Goal: Task Accomplishment & Management: Manage account settings

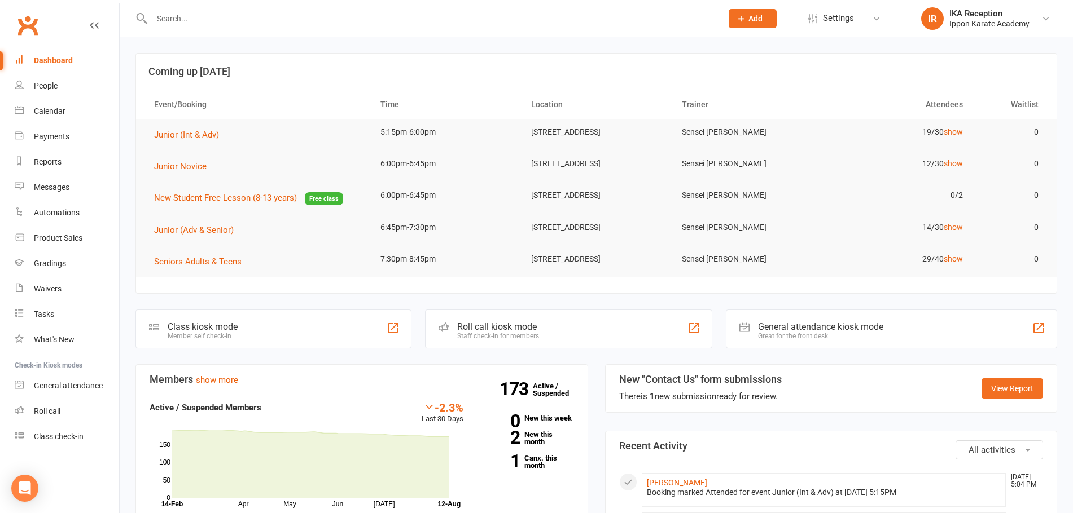
click at [190, 23] on input "text" at bounding box center [430, 19] width 565 height 16
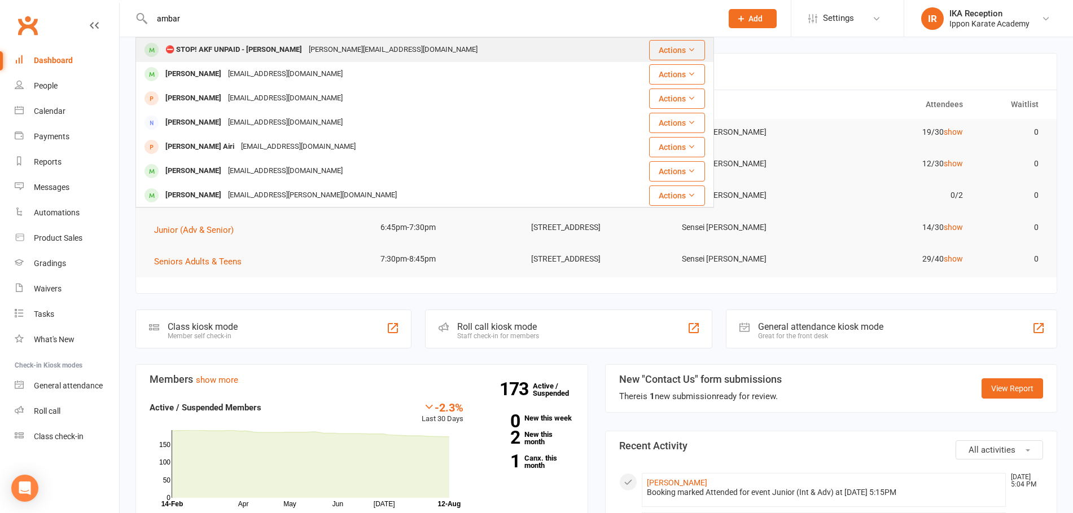
type input "ambar"
click at [214, 45] on div "⛔ STOP! AKF UNPAID - Ambar Phutela" at bounding box center [233, 50] width 143 height 16
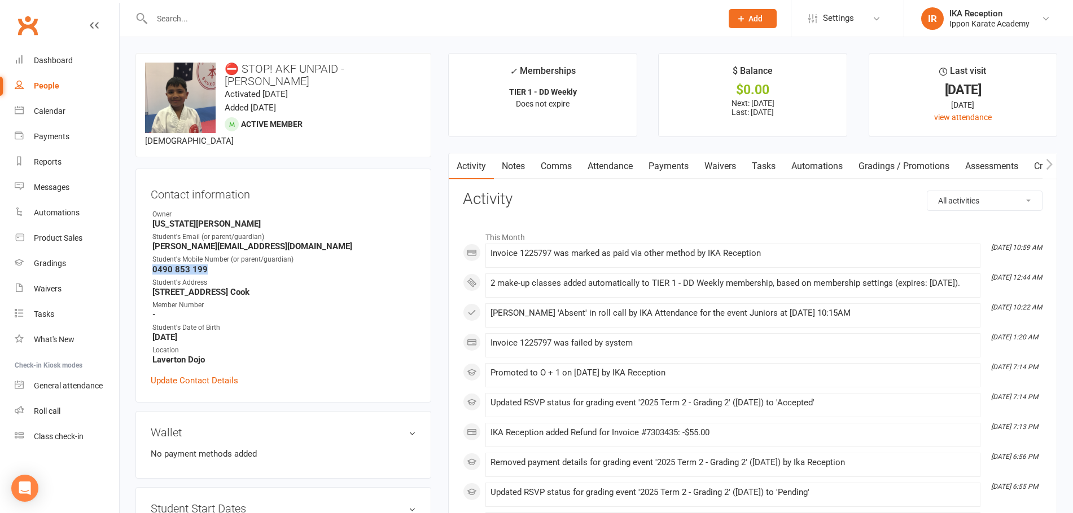
drag, startPoint x: 204, startPoint y: 258, endPoint x: 130, endPoint y: 253, distance: 74.1
click at [269, 278] on div "Student's Address" at bounding box center [283, 283] width 263 height 11
click at [170, 12] on input "text" at bounding box center [430, 19] width 565 height 16
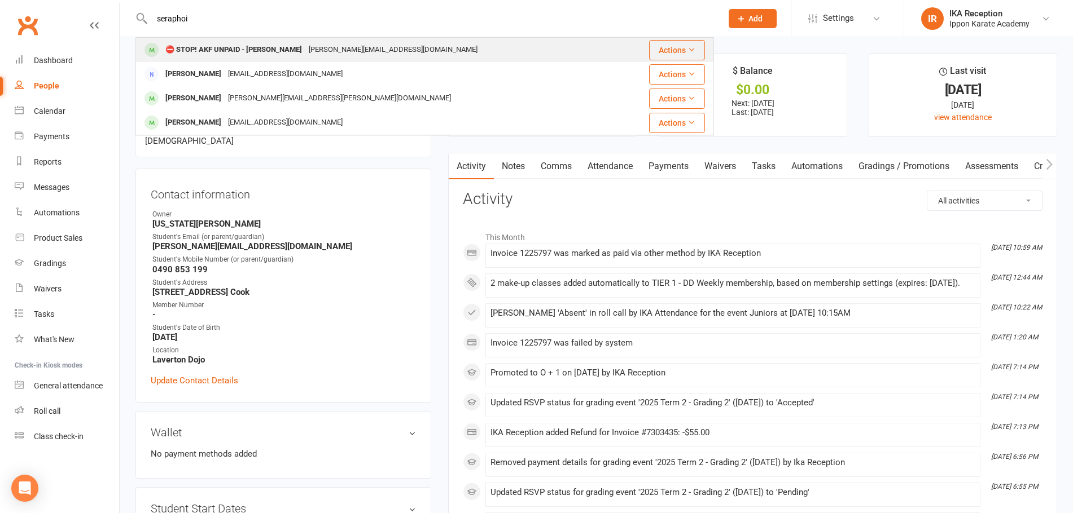
type input "seraphoi"
drag, startPoint x: 237, startPoint y: 50, endPoint x: 244, endPoint y: 47, distance: 7.9
click at [244, 47] on div "⛔ STOP! AKF UNPAID - Seraphina Peterson" at bounding box center [233, 50] width 143 height 16
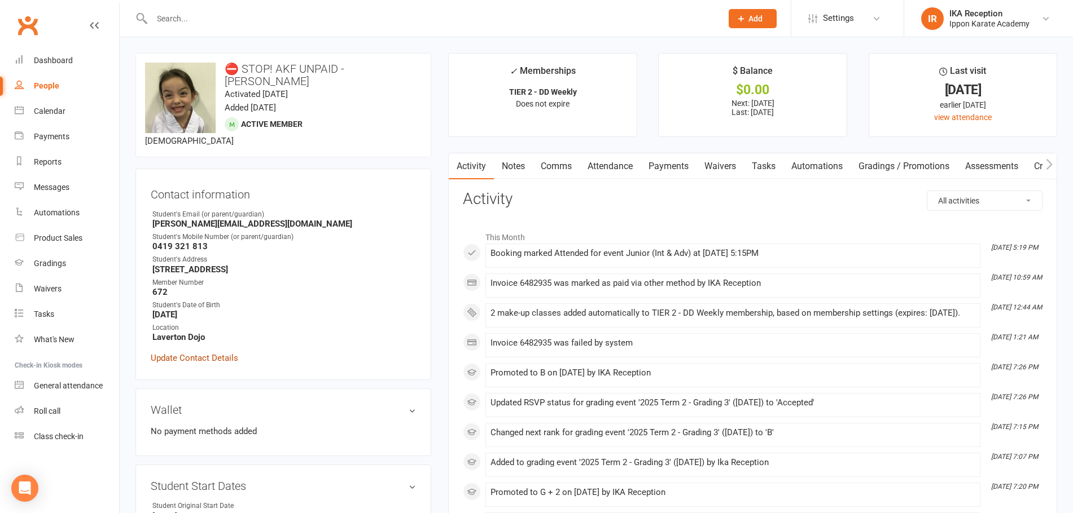
click at [158, 355] on link "Update Contact Details" at bounding box center [194, 359] width 87 height 14
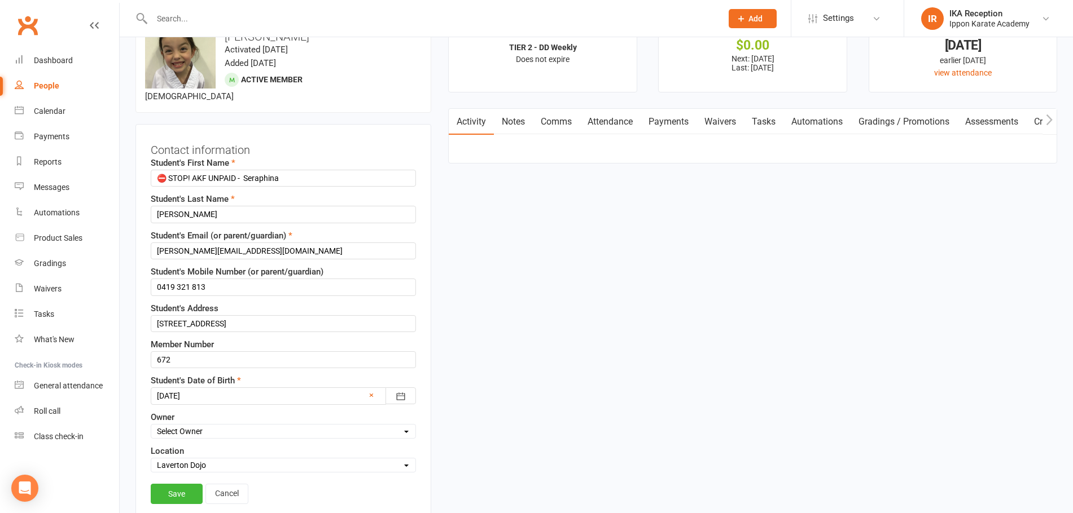
scroll to position [53, 0]
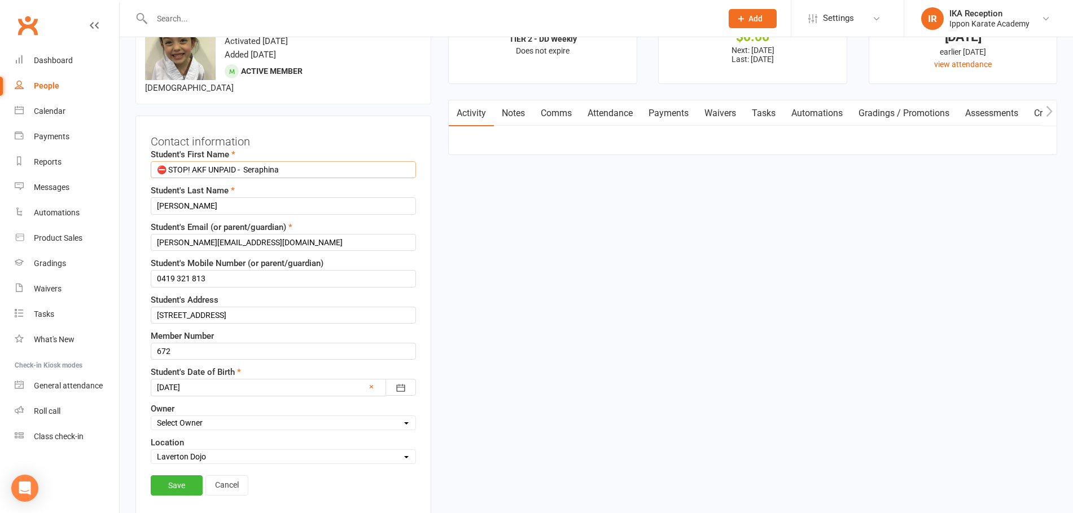
drag, startPoint x: 246, startPoint y: 168, endPoint x: 145, endPoint y: 165, distance: 101.0
click at [145, 165] on div "Contact information Student's First Name ⛔ STOP! AKF UNPAID - Seraphina Student…" at bounding box center [283, 316] width 296 height 401
type input "Seraphina"
click at [186, 489] on link "Save" at bounding box center [177, 486] width 52 height 20
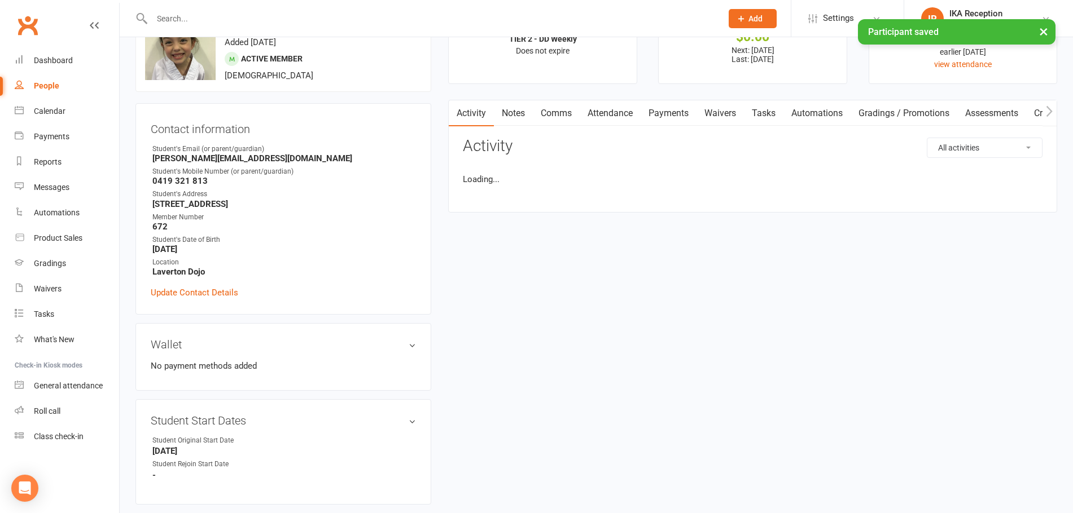
click at [222, 19] on div "× Participant saved" at bounding box center [529, 19] width 1058 height 0
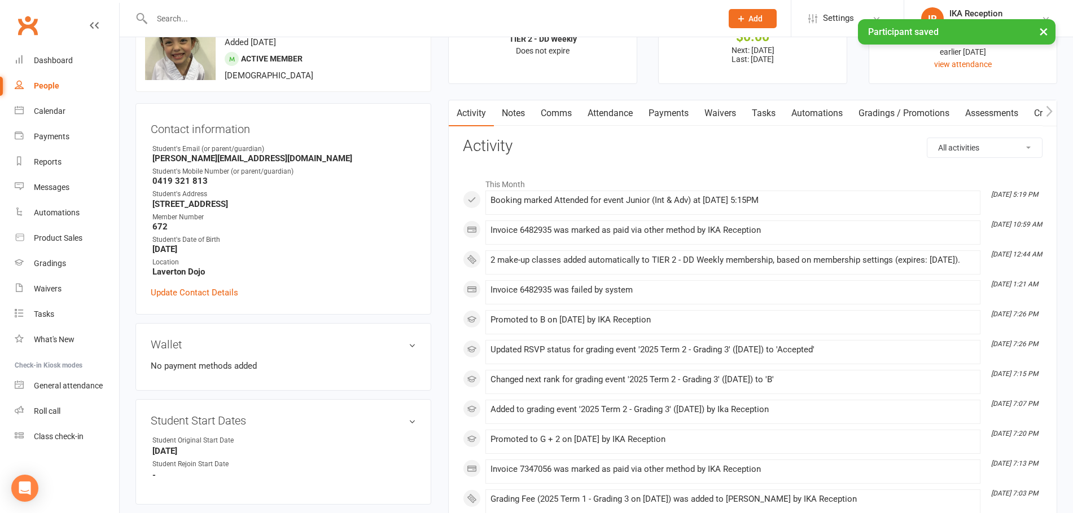
click at [189, 18] on input "text" at bounding box center [430, 19] width 565 height 16
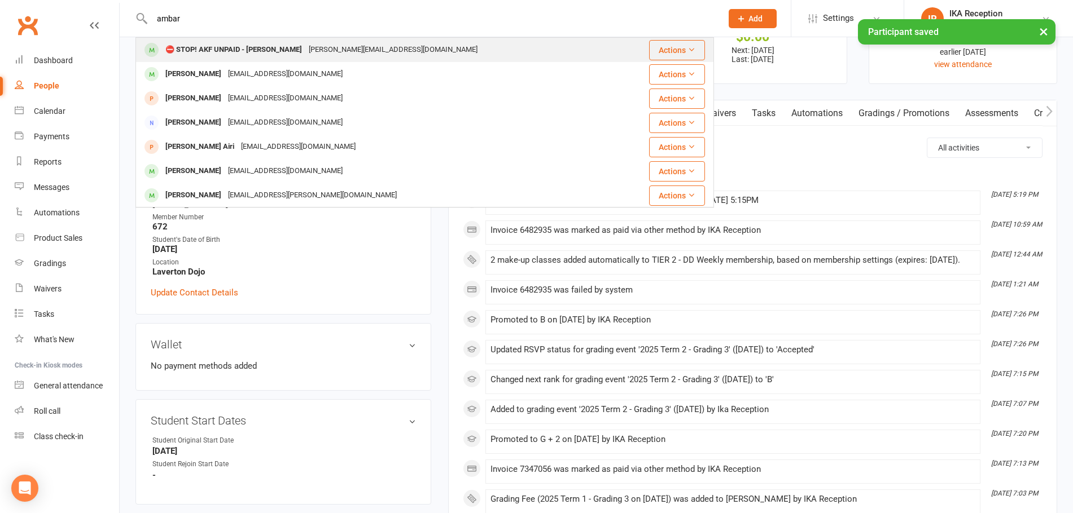
type input "ambar"
click at [234, 53] on div "⛔ STOP! AKF UNPAID - Ambar Phutela" at bounding box center [233, 50] width 143 height 16
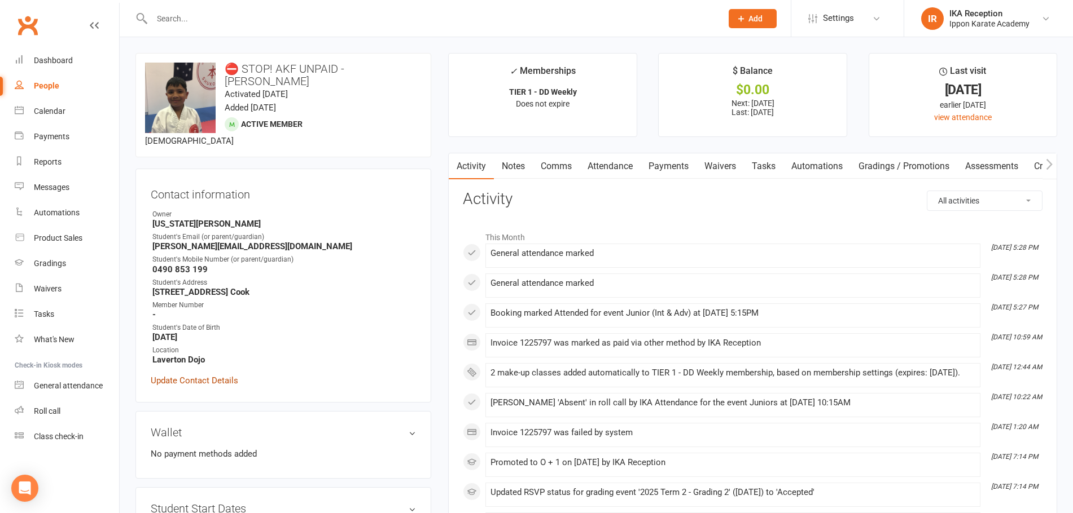
click at [195, 374] on link "Update Contact Details" at bounding box center [194, 381] width 87 height 14
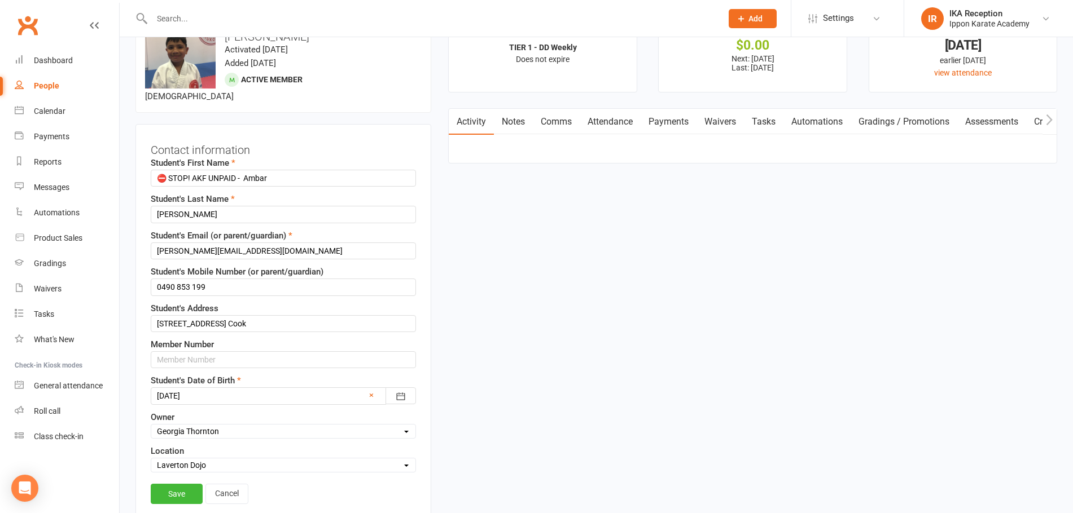
scroll to position [53, 0]
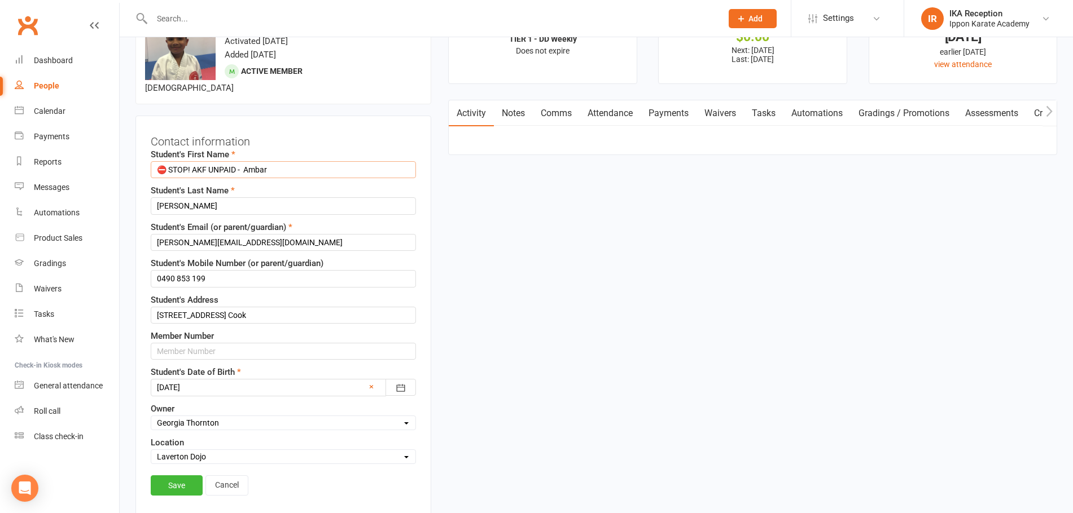
drag, startPoint x: 245, startPoint y: 157, endPoint x: 148, endPoint y: 155, distance: 96.5
click at [148, 155] on div "Contact information Student's First Name ⛔ STOP! AKF UNPAID - Ambar Student's L…" at bounding box center [283, 316] width 296 height 401
type input "Ambar"
click at [169, 476] on link "Save" at bounding box center [177, 486] width 52 height 20
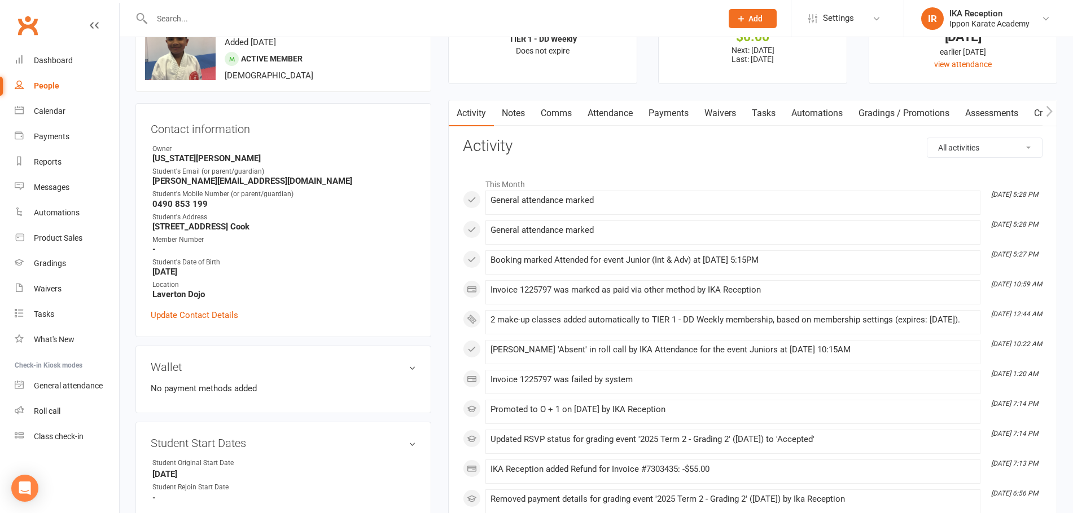
click at [211, 21] on input "text" at bounding box center [430, 19] width 565 height 16
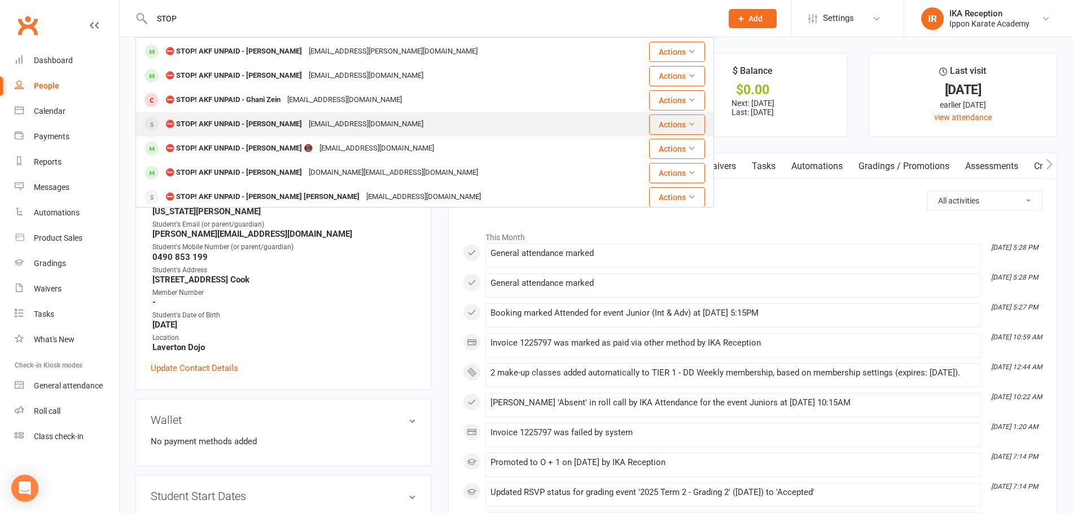
scroll to position [0, 0]
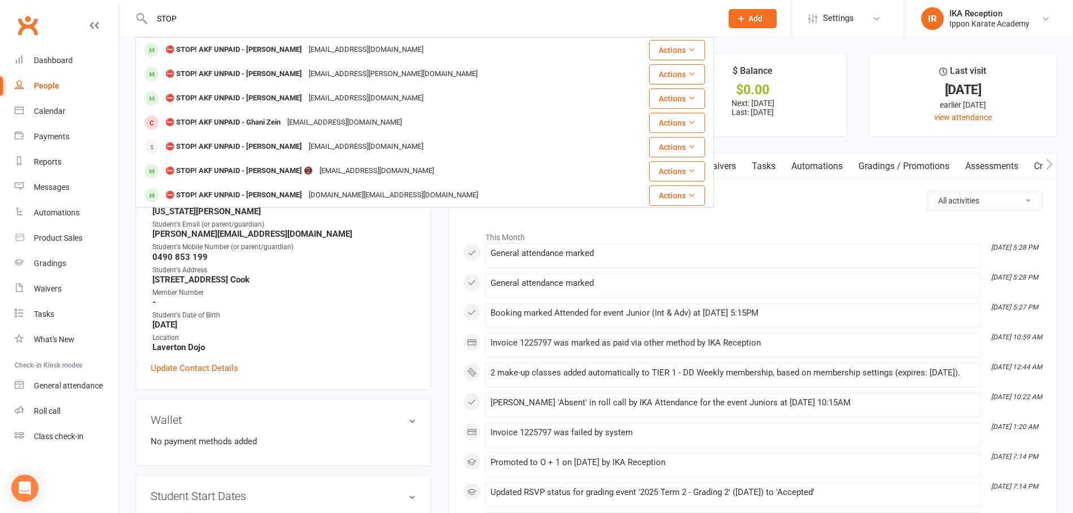
click at [159, 15] on input "STOP" at bounding box center [430, 19] width 565 height 16
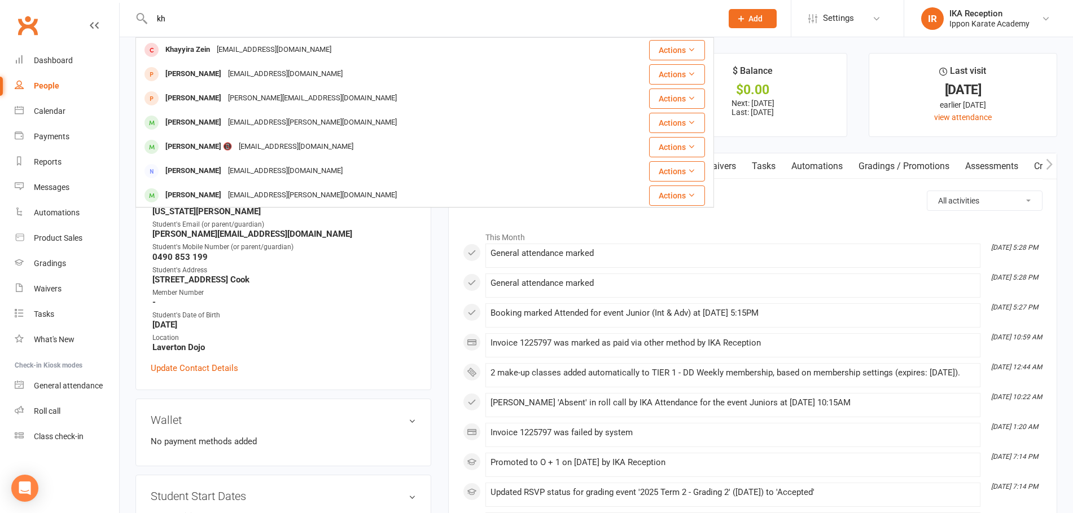
type input "k"
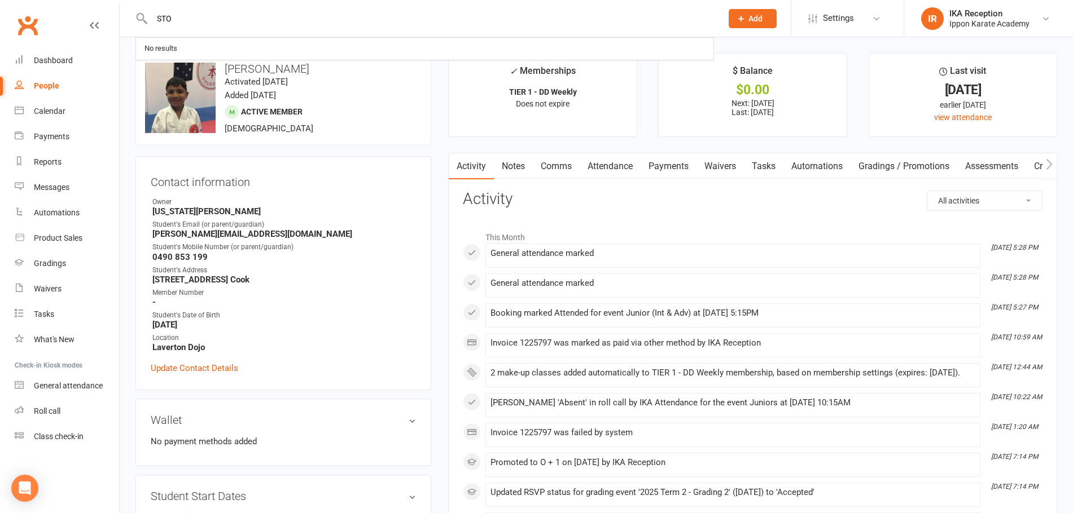
type input "STOP"
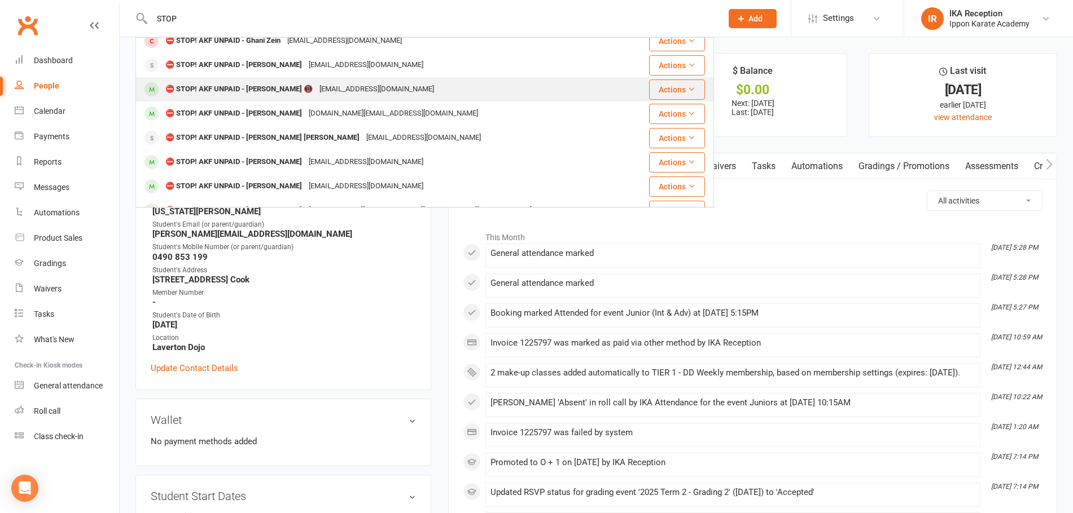
scroll to position [25, 0]
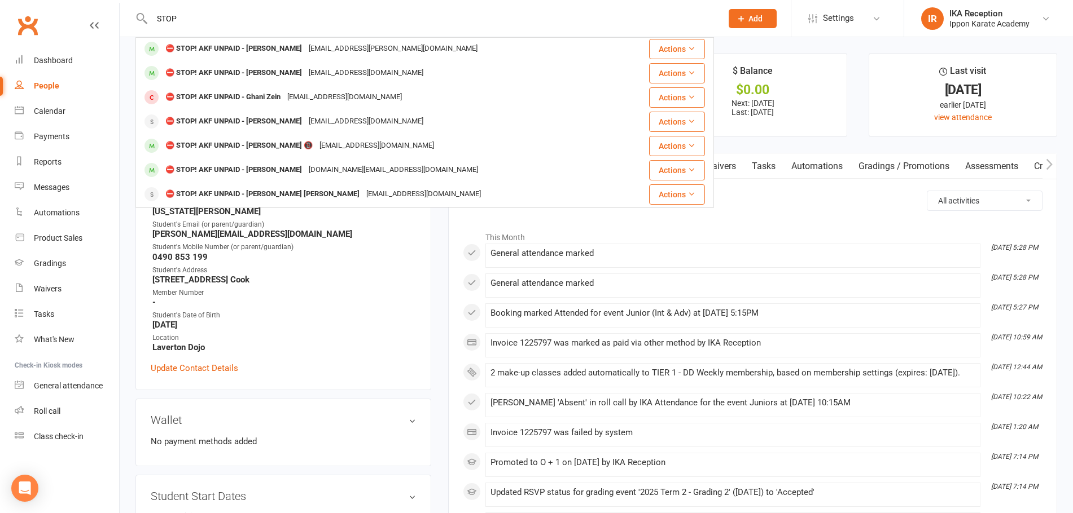
click at [163, 16] on input "STOP" at bounding box center [430, 19] width 565 height 16
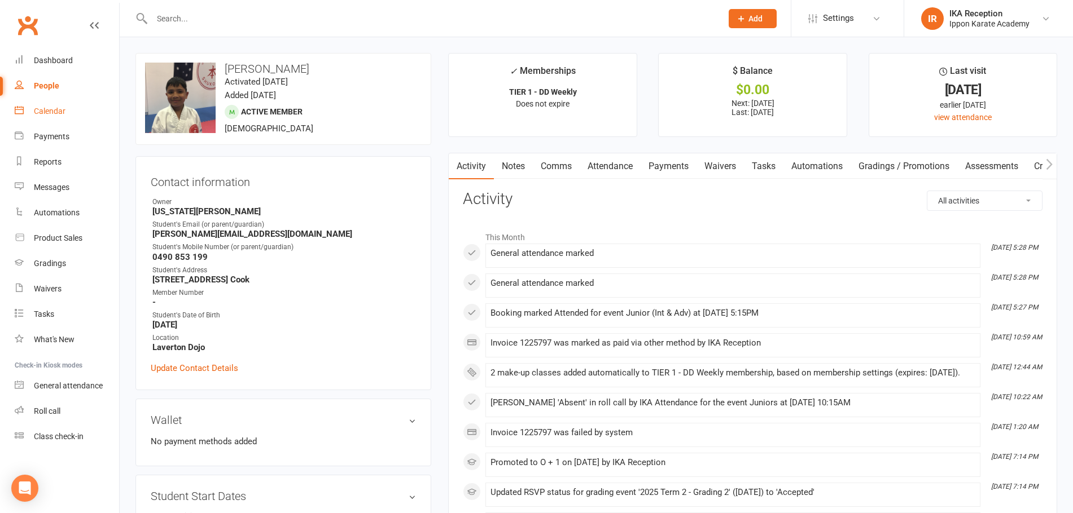
click at [60, 106] on link "Calendar" at bounding box center [67, 111] width 104 height 25
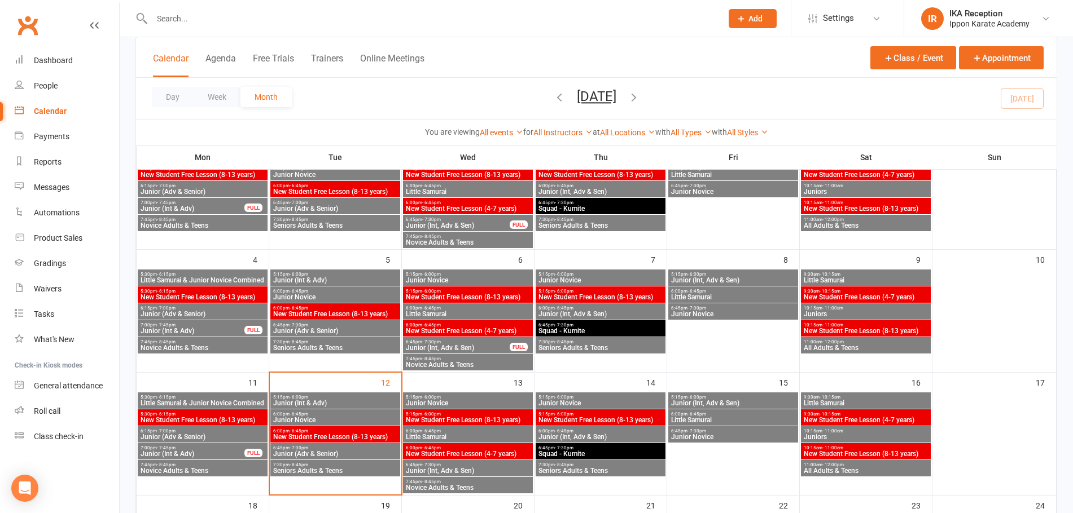
scroll to position [113, 0]
click at [356, 398] on span "5:15pm - 6:00pm" at bounding box center [335, 396] width 125 height 5
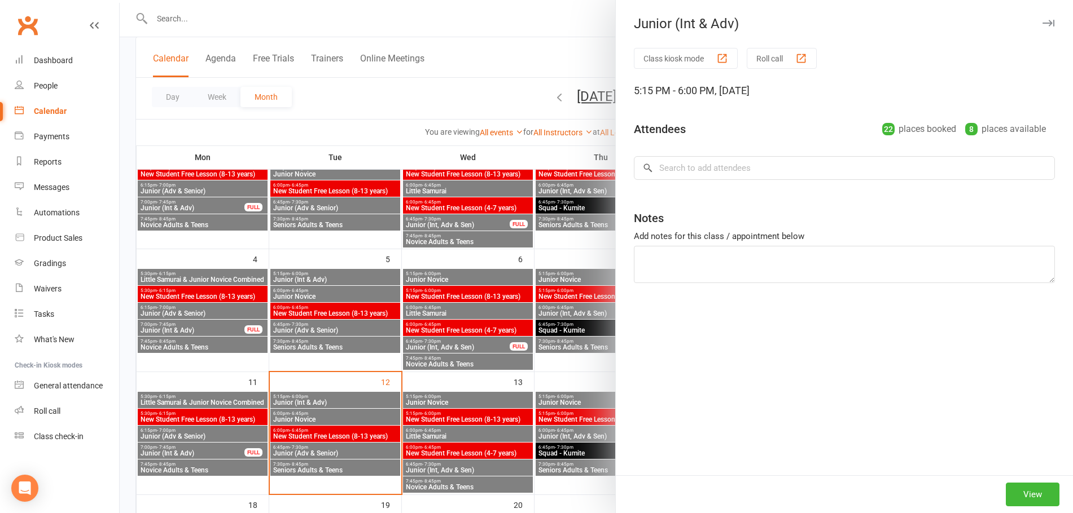
click at [788, 58] on button "Roll call" at bounding box center [781, 58] width 70 height 21
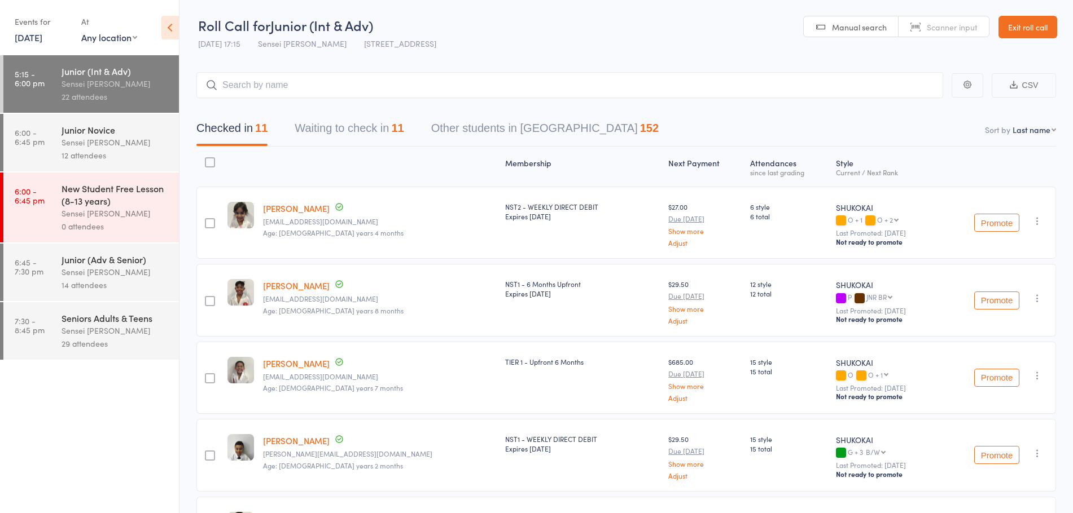
click at [323, 124] on button "Waiting to check in 11" at bounding box center [349, 131] width 109 height 30
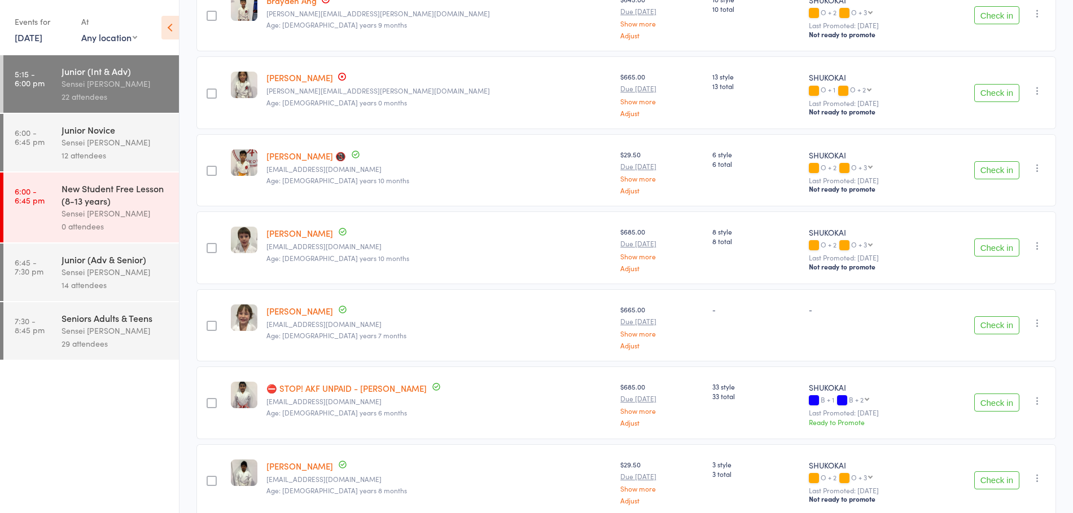
scroll to position [226, 0]
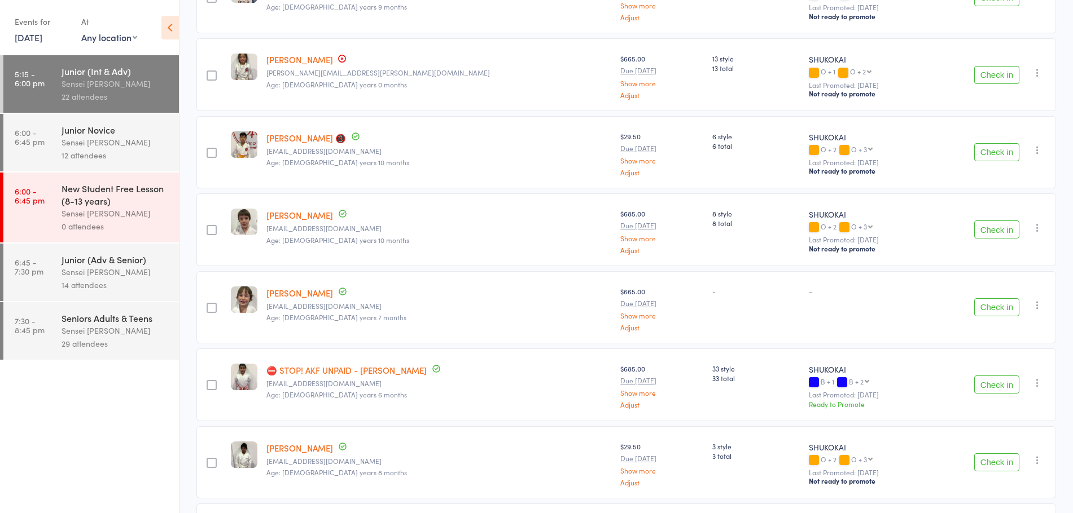
click at [281, 296] on link "[PERSON_NAME]" at bounding box center [299, 293] width 67 height 12
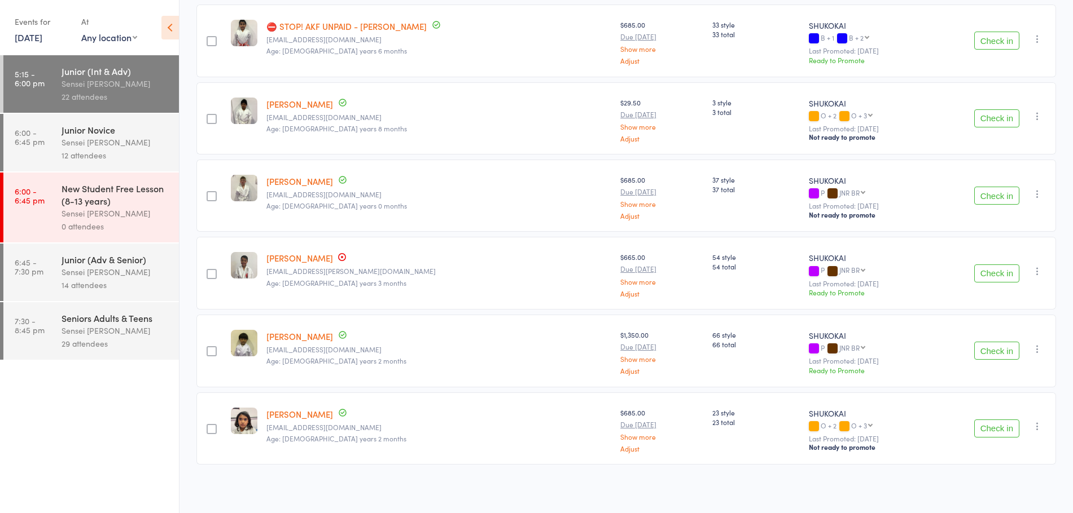
scroll to position [572, 0]
drag, startPoint x: 170, startPoint y: 30, endPoint x: 170, endPoint y: 38, distance: 7.9
click at [170, 30] on icon at bounding box center [169, 28] width 17 height 24
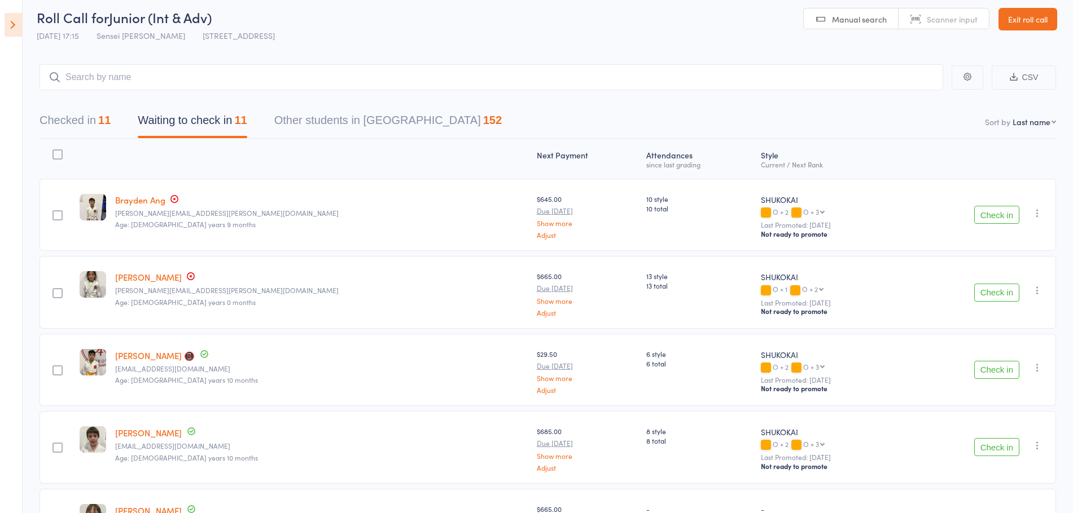
scroll to position [0, 0]
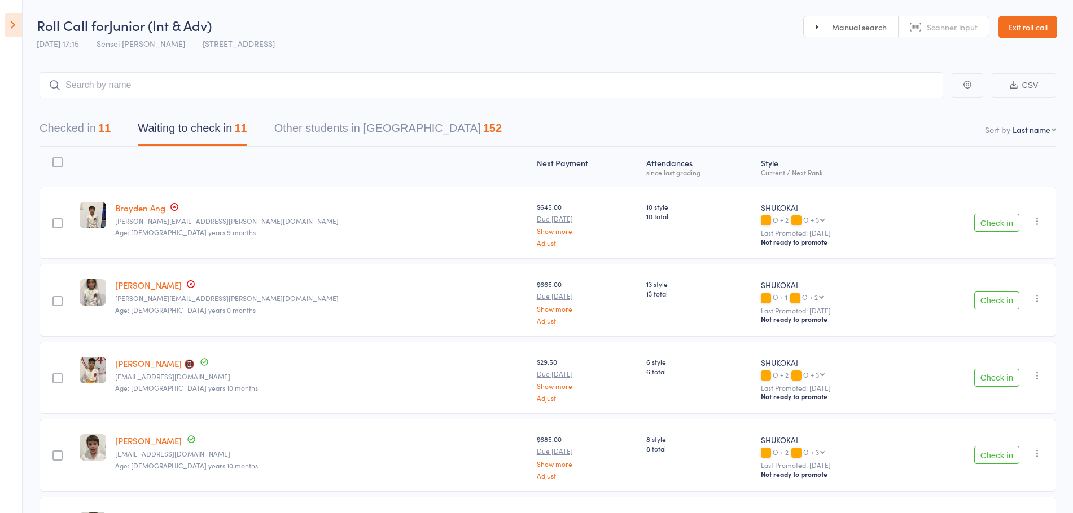
click at [15, 25] on icon at bounding box center [13, 25] width 17 height 24
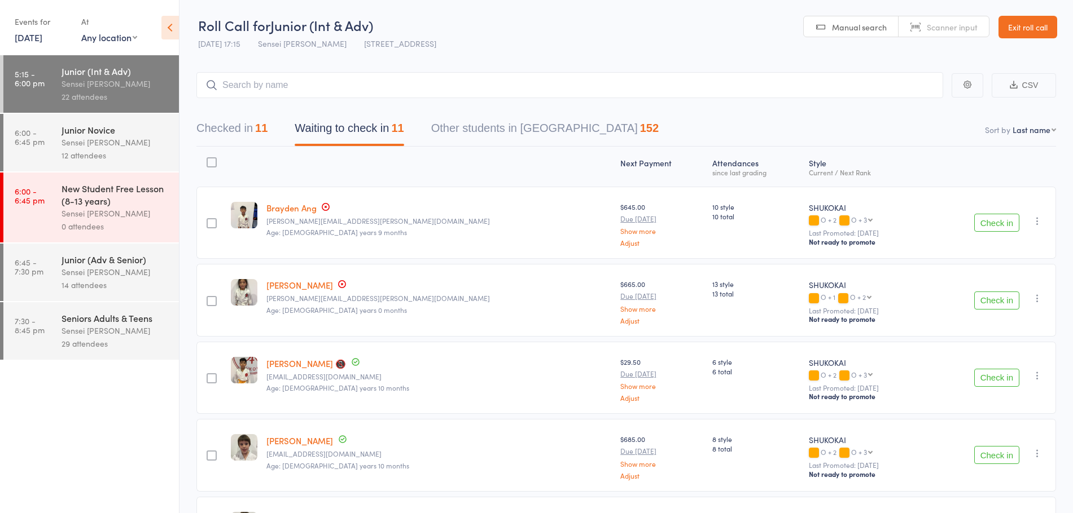
click at [92, 138] on div "Sensei Andy H" at bounding box center [116, 142] width 108 height 13
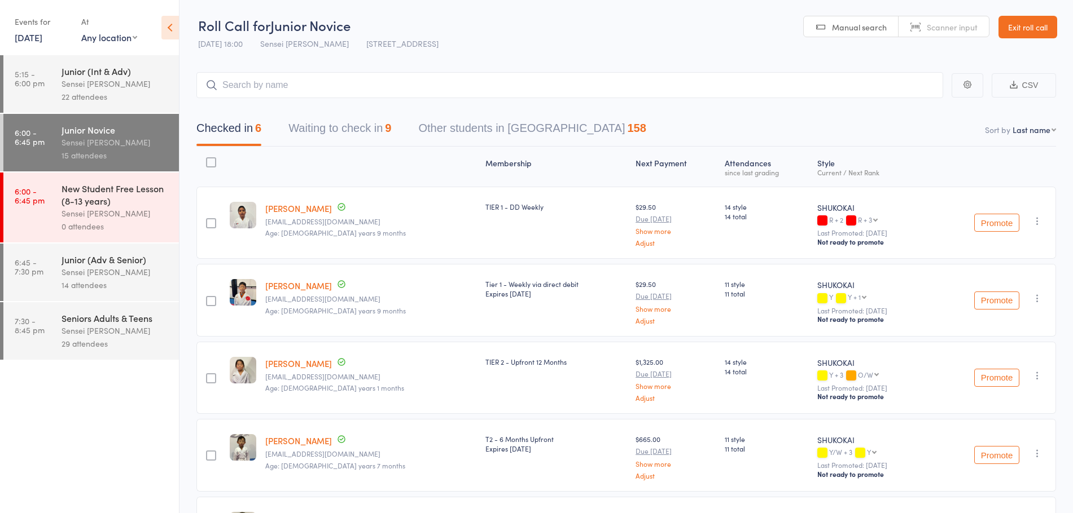
click at [104, 84] on div "Sensei Andy H" at bounding box center [116, 83] width 108 height 13
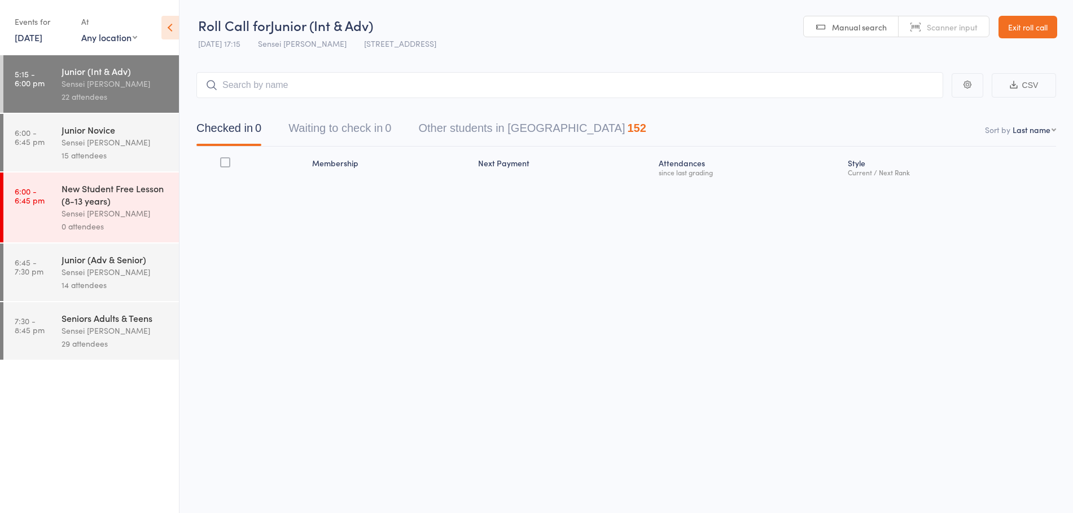
click at [176, 26] on icon at bounding box center [169, 28] width 17 height 24
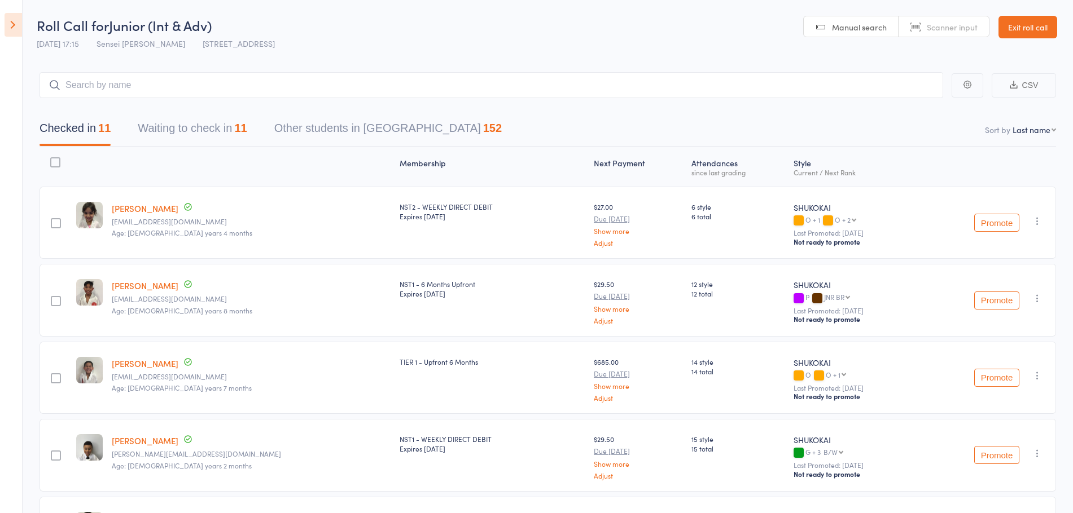
click at [183, 132] on button "Waiting to check in 11" at bounding box center [192, 131] width 109 height 30
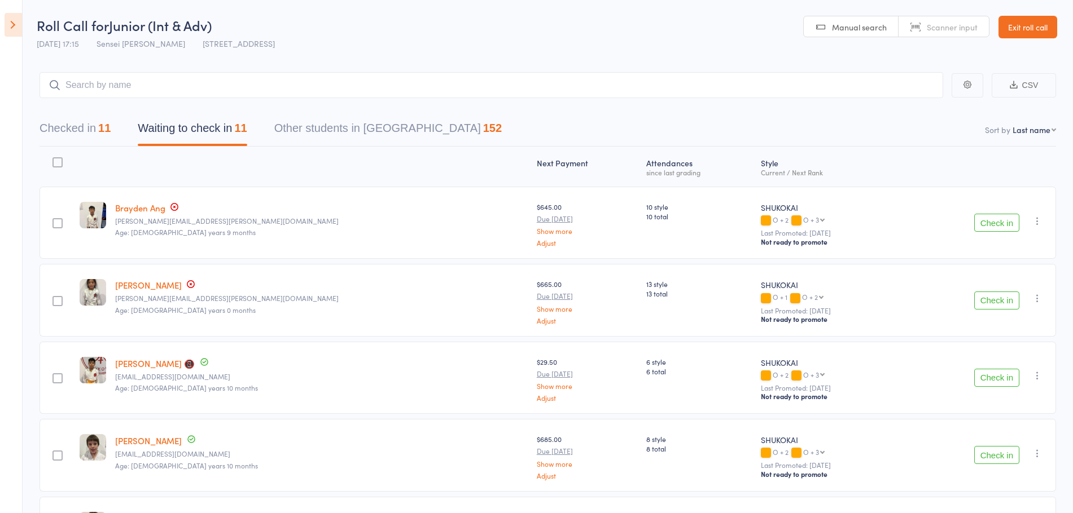
click at [13, 28] on icon at bounding box center [13, 25] width 17 height 24
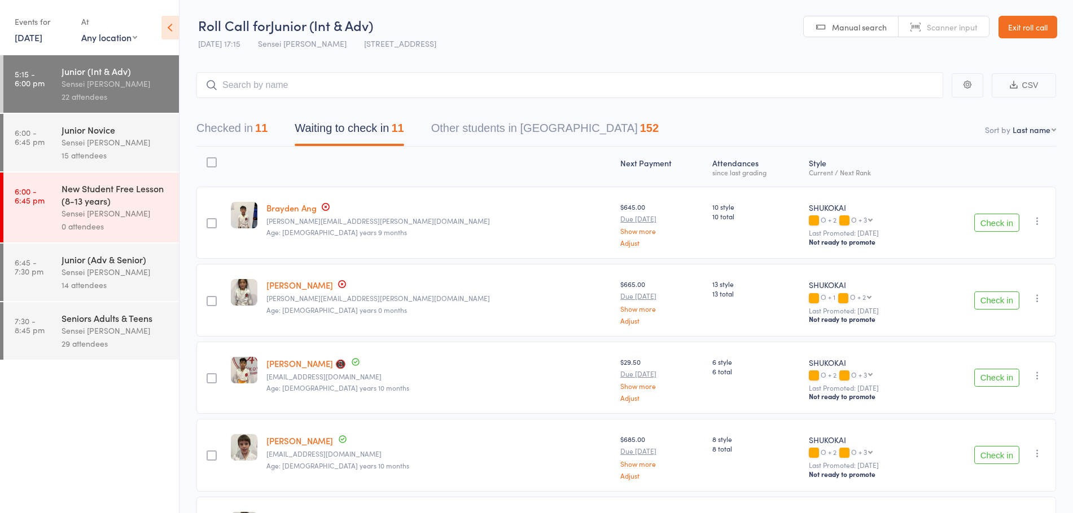
click at [102, 150] on div "15 attendees" at bounding box center [116, 155] width 108 height 13
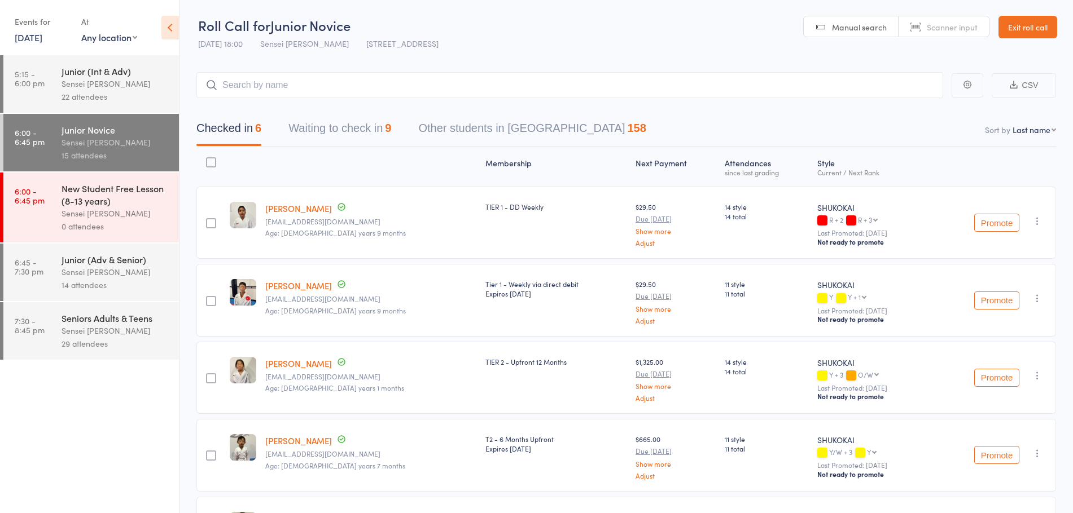
click at [169, 29] on icon at bounding box center [169, 28] width 17 height 24
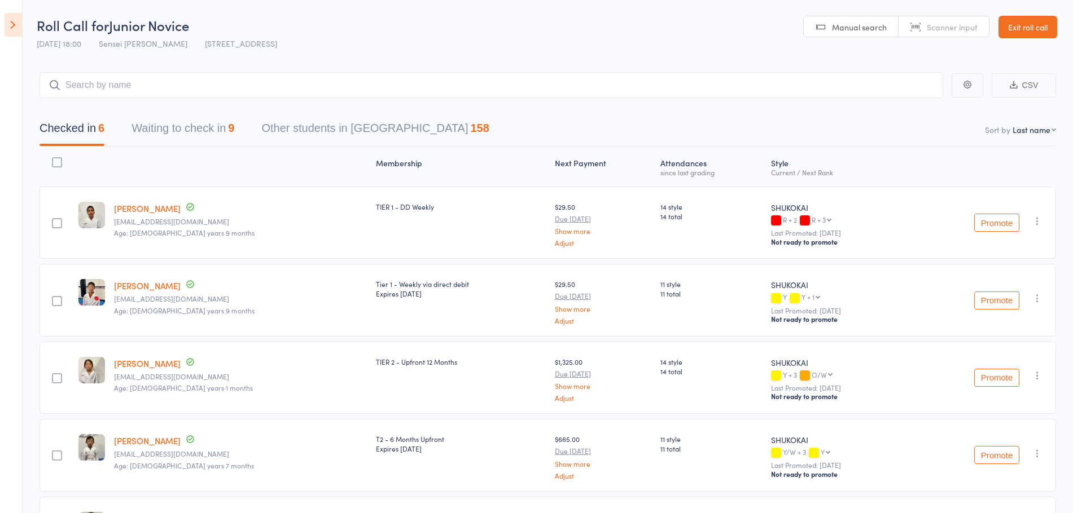
click at [188, 131] on button "Waiting to check in 9" at bounding box center [182, 131] width 103 height 30
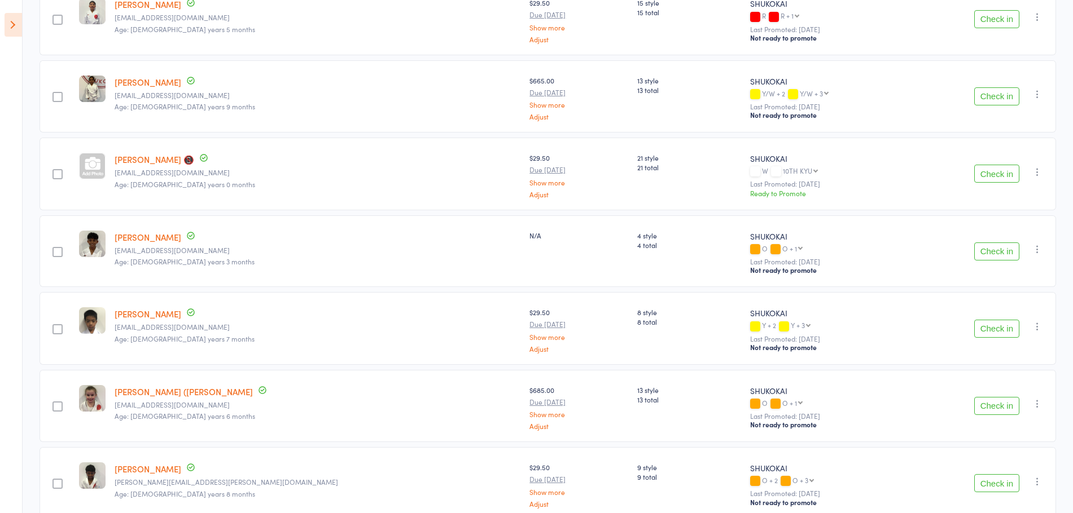
scroll to position [282, 0]
click at [988, 325] on button "Check in" at bounding box center [996, 328] width 45 height 18
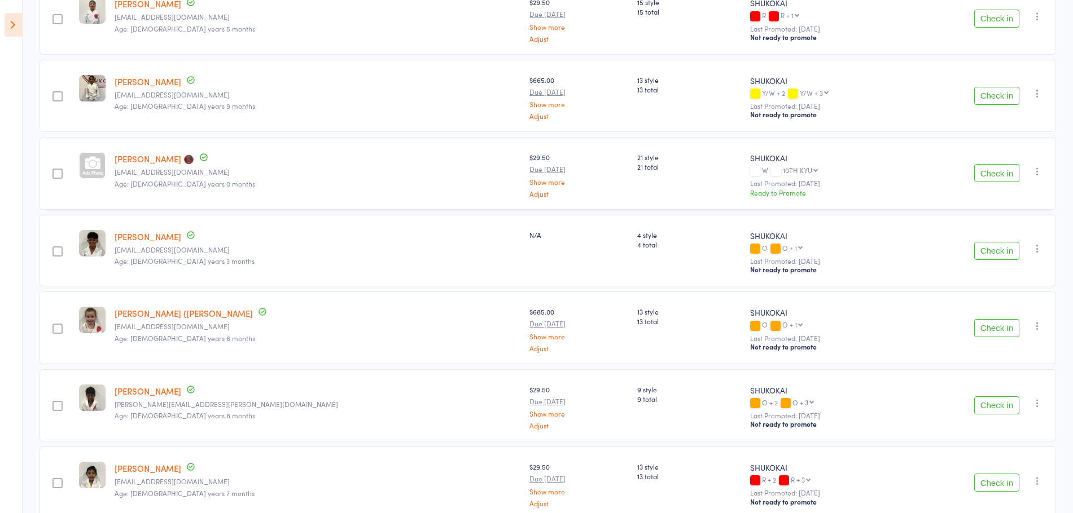
click at [9, 25] on icon at bounding box center [13, 25] width 17 height 24
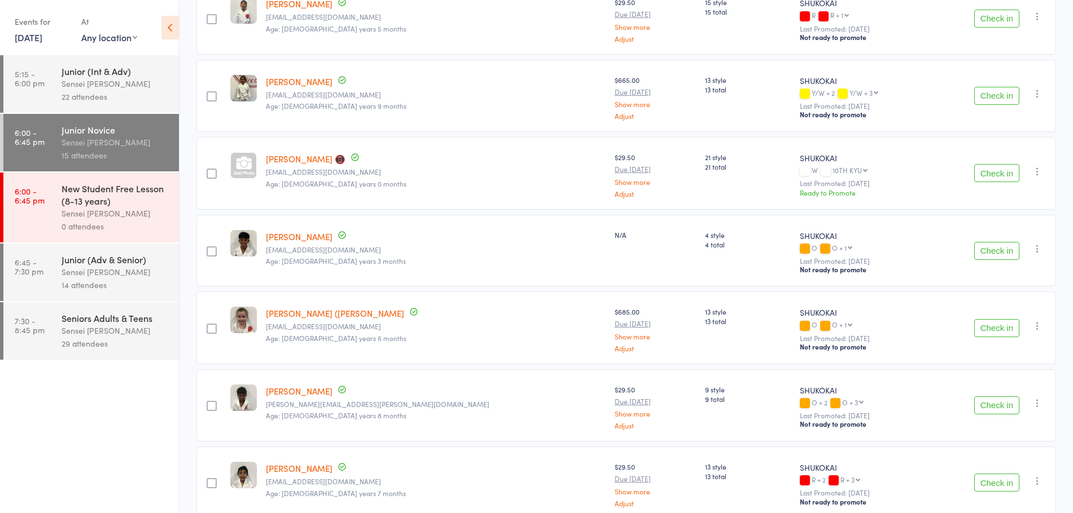
click at [87, 89] on div "Sensei Andy H" at bounding box center [116, 83] width 108 height 13
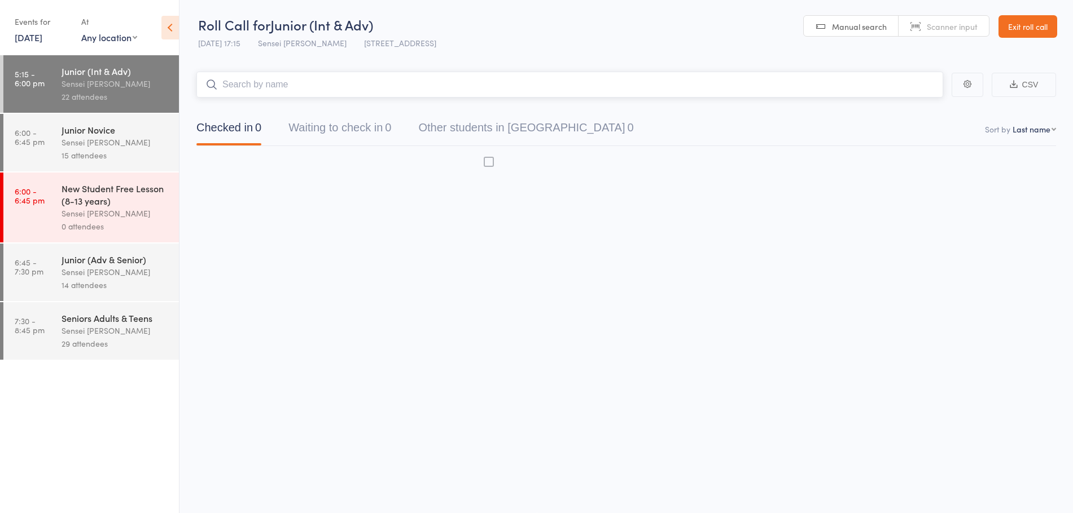
scroll to position [1, 0]
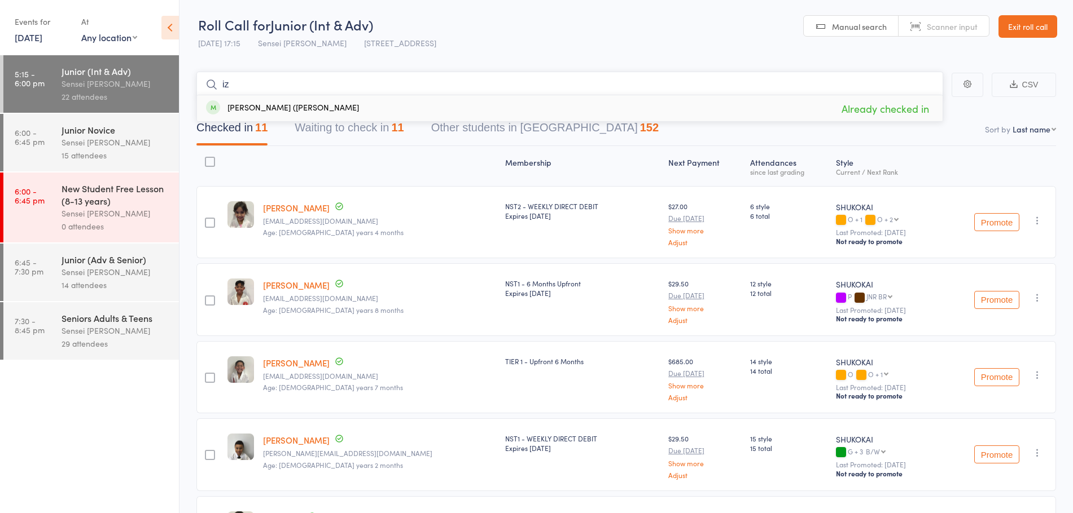
type input "i"
click at [90, 256] on div "Junior (Adv & Senior)" at bounding box center [116, 259] width 108 height 12
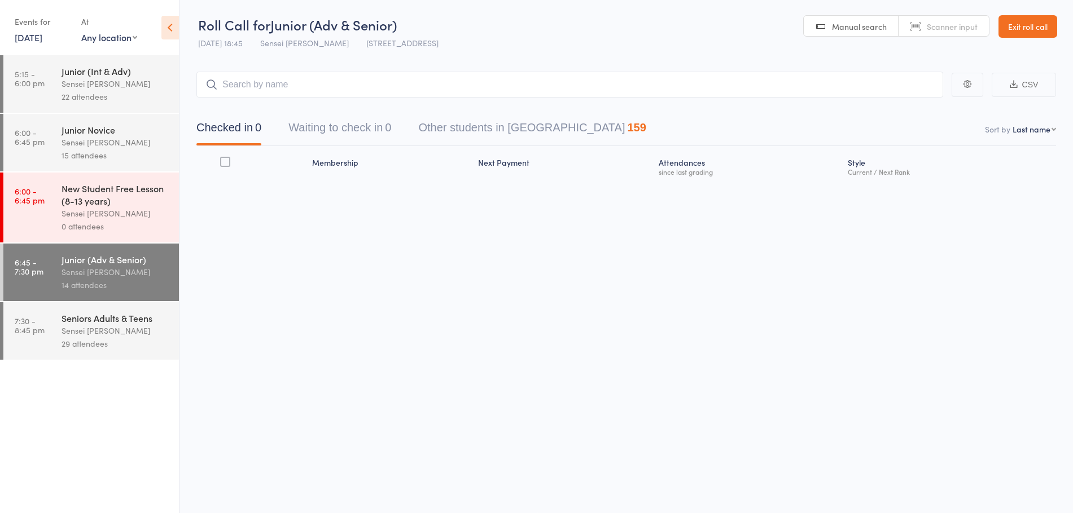
click at [170, 30] on icon at bounding box center [169, 28] width 17 height 24
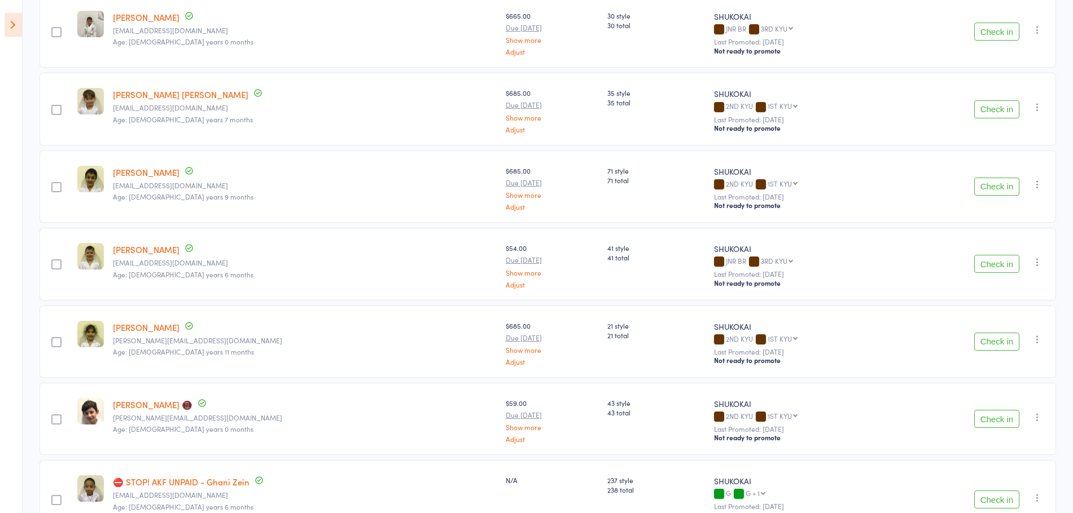
scroll to position [812, 0]
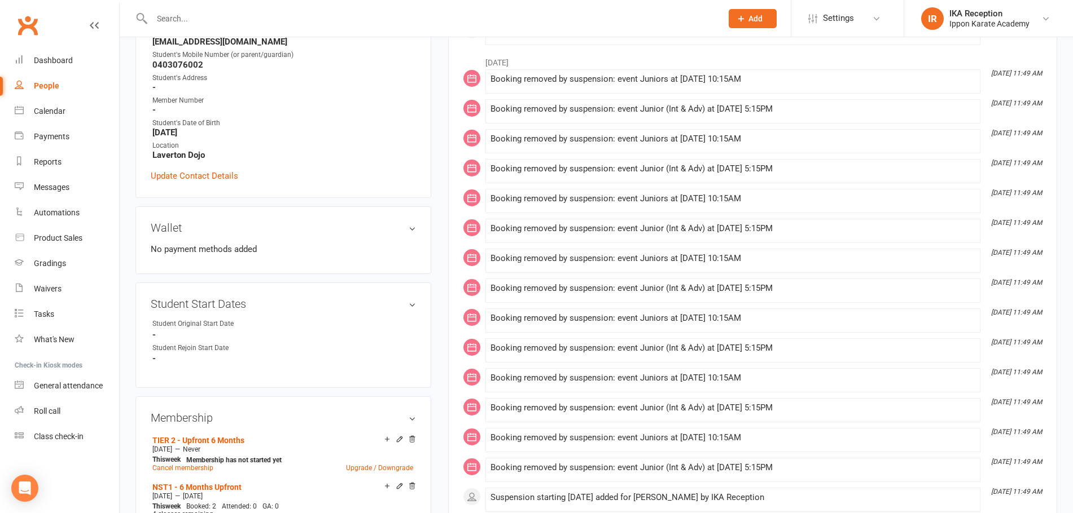
scroll to position [56, 0]
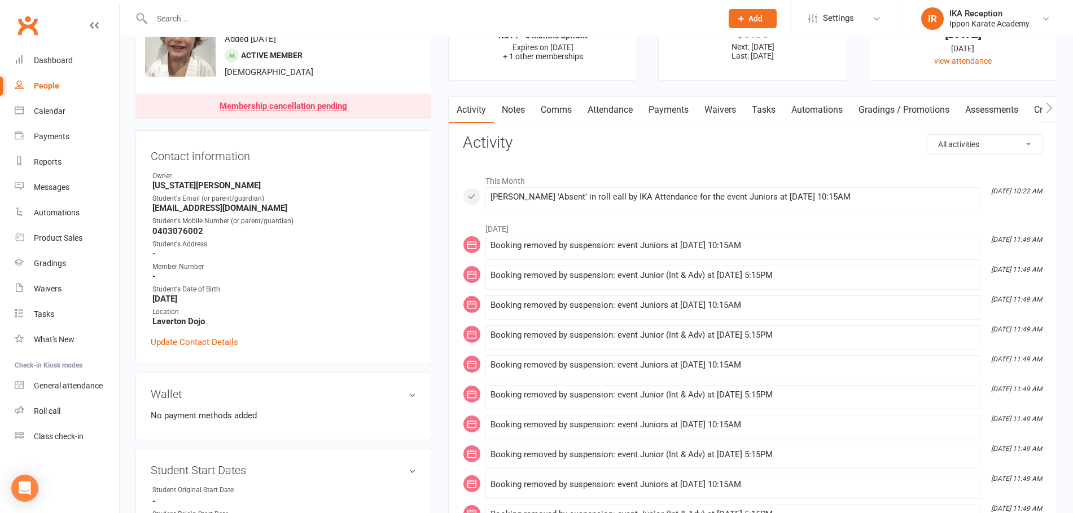
click at [621, 117] on link "Attendance" at bounding box center [609, 110] width 61 height 26
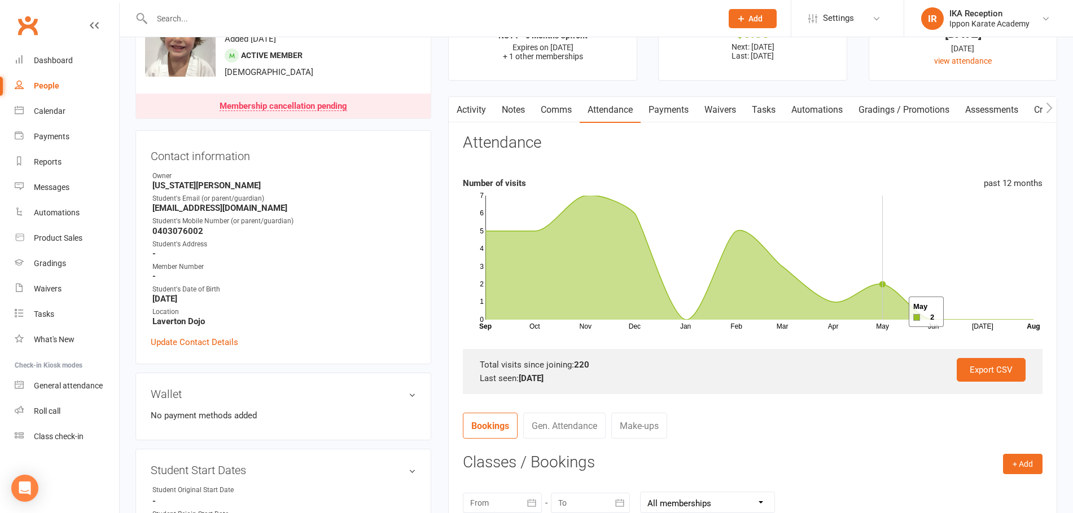
click at [894, 312] on icon at bounding box center [759, 257] width 548 height 125
click at [890, 308] on icon at bounding box center [759, 257] width 548 height 125
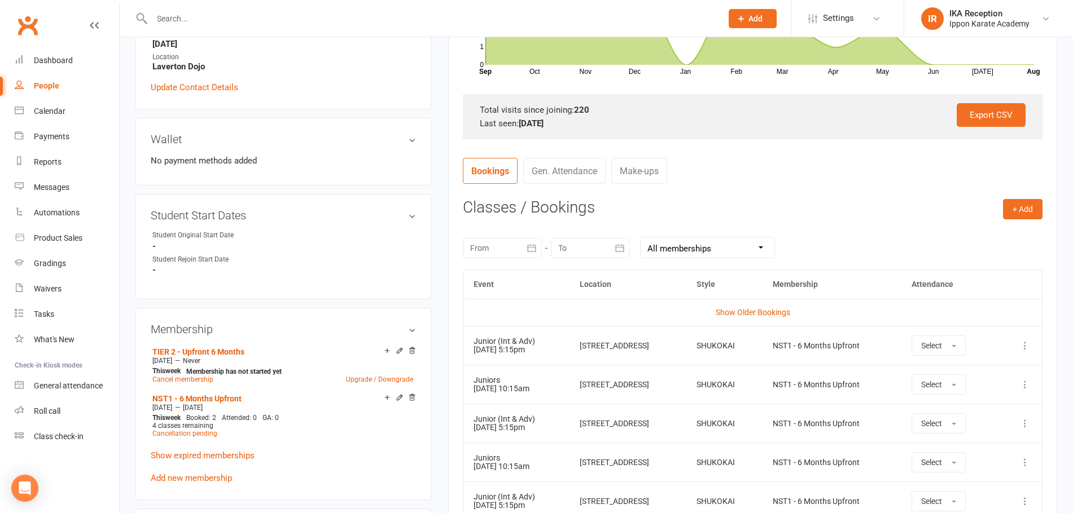
scroll to position [339, 0]
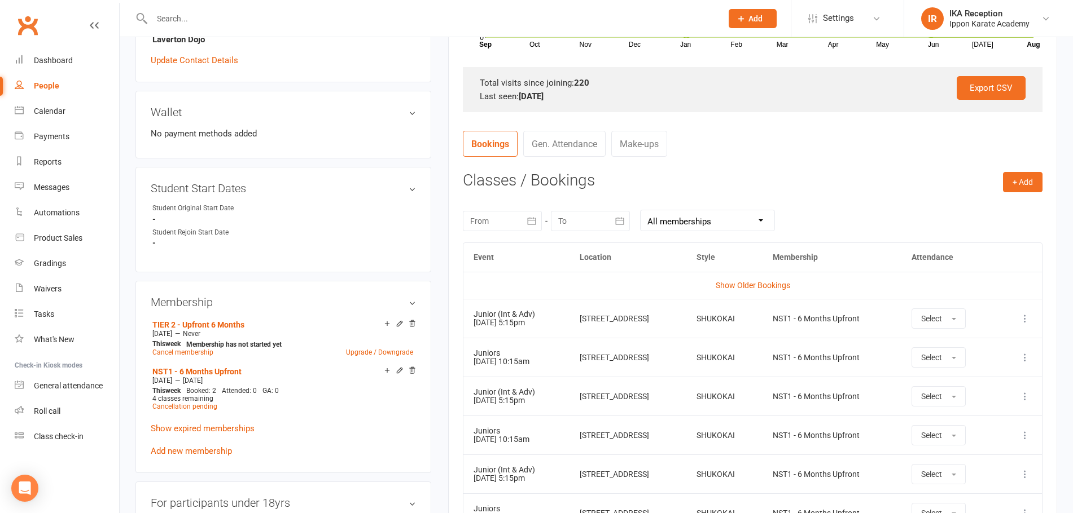
click at [194, 12] on input "text" at bounding box center [430, 19] width 565 height 16
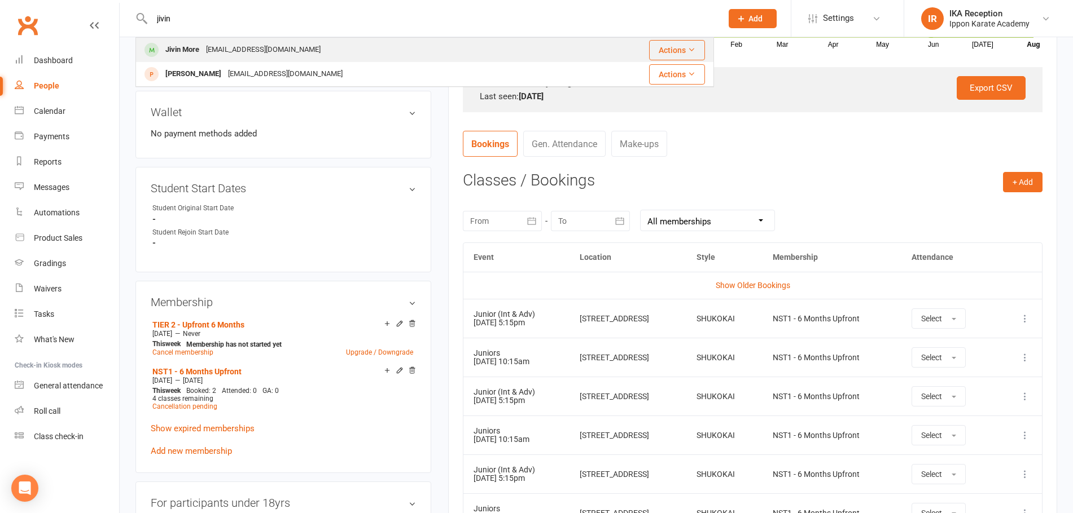
type input "jivin"
click at [224, 53] on div "kinjalrmore@gmail.com" at bounding box center [263, 50] width 121 height 16
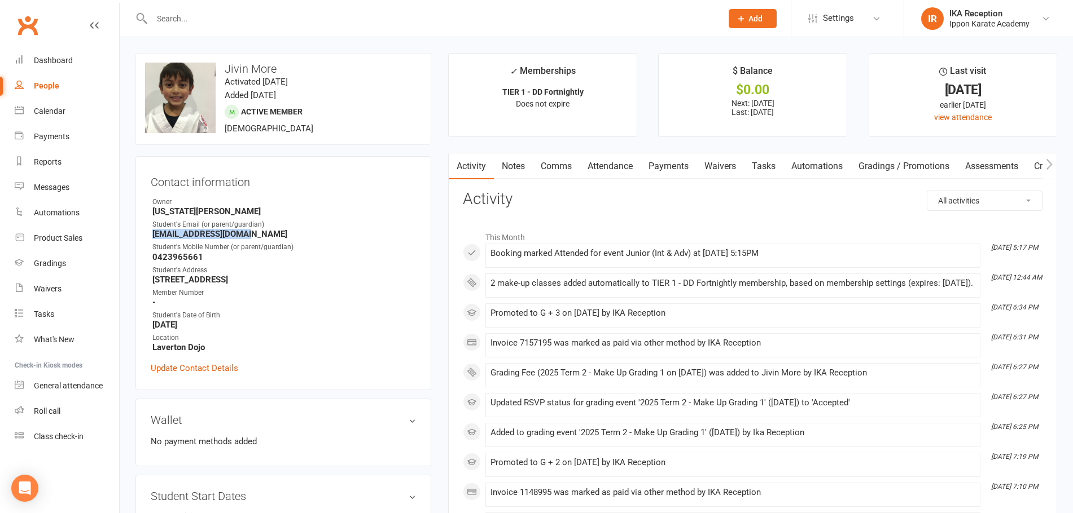
drag, startPoint x: 153, startPoint y: 234, endPoint x: 270, endPoint y: 237, distance: 116.8
click at [270, 237] on strong "kinjalrmore@gmail.com" at bounding box center [283, 234] width 263 height 10
copy strong "kinjalrmore@gmail.com"
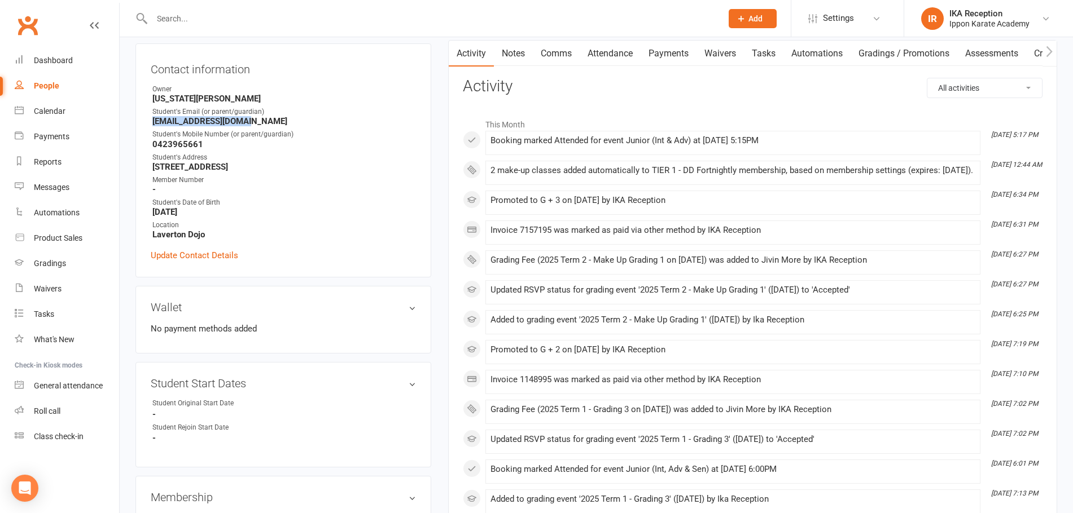
scroll to position [282, 0]
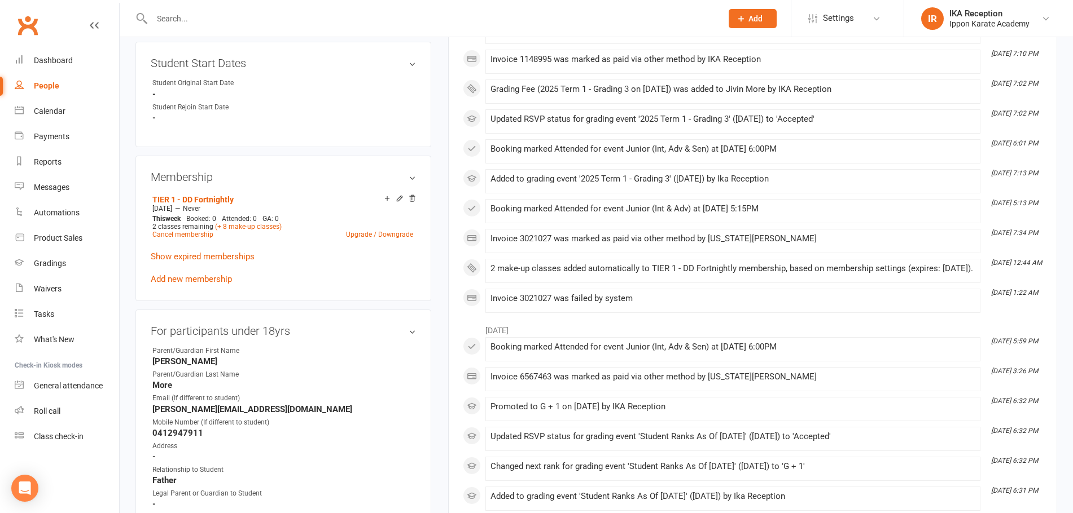
scroll to position [451, 0]
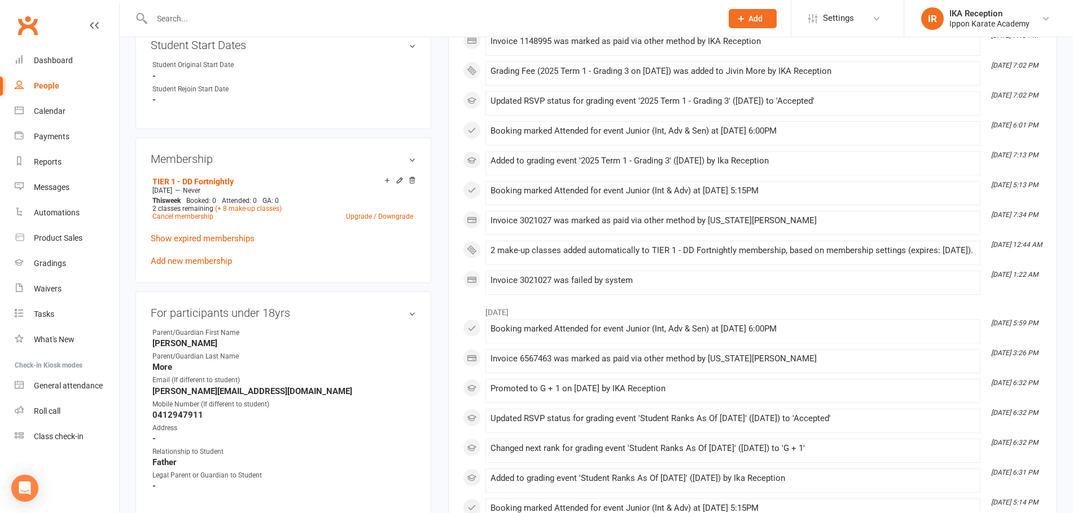
click at [201, 21] on input "text" at bounding box center [430, 19] width 565 height 16
paste input "k_karthik78@yahoo.com"
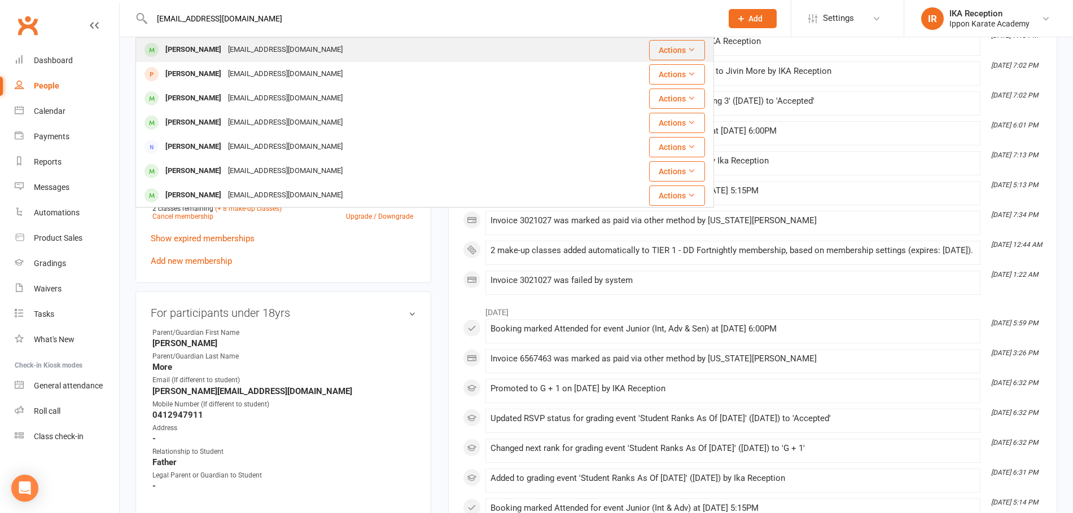
type input "k_karthik78@yahoo.com"
click at [341, 40] on div "Jayashree Karthikeyan k_karthik78@yahoo.com" at bounding box center [377, 49] width 480 height 23
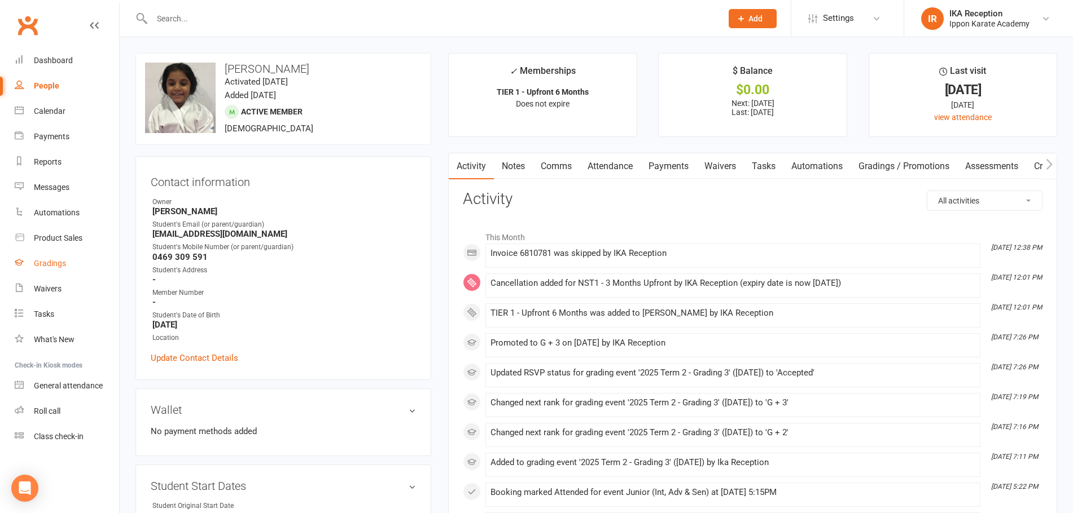
click at [58, 260] on div "Gradings" at bounding box center [50, 263] width 32 height 9
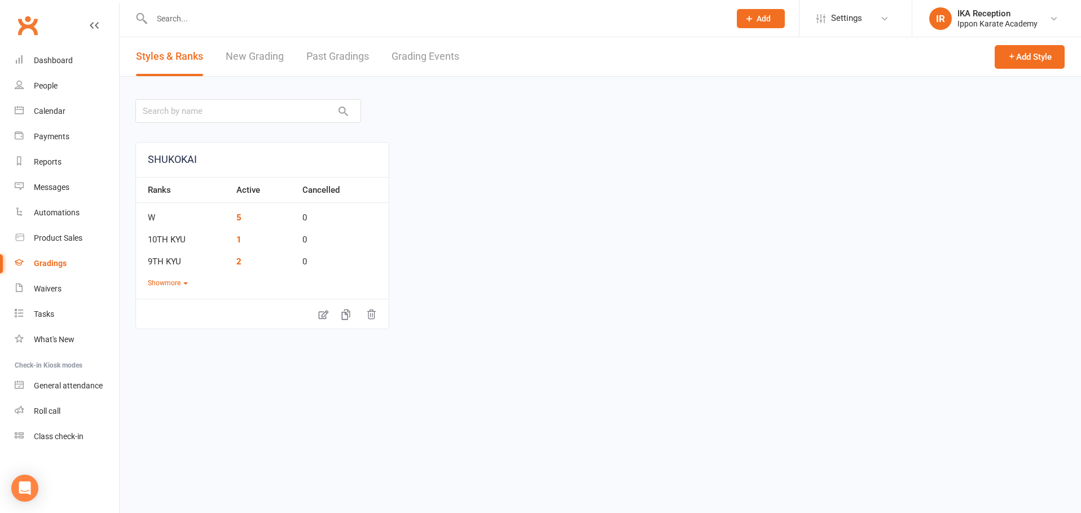
click at [432, 54] on link "Grading Events" at bounding box center [426, 56] width 68 height 39
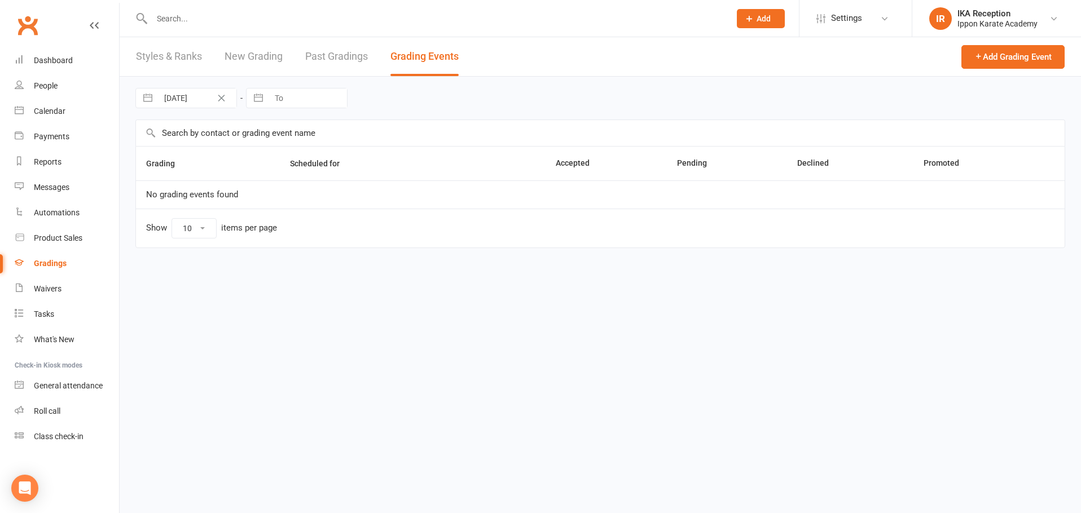
select select "100"
click at [148, 104] on button "button" at bounding box center [148, 98] width 20 height 19
select select "6"
select select "2025"
select select "7"
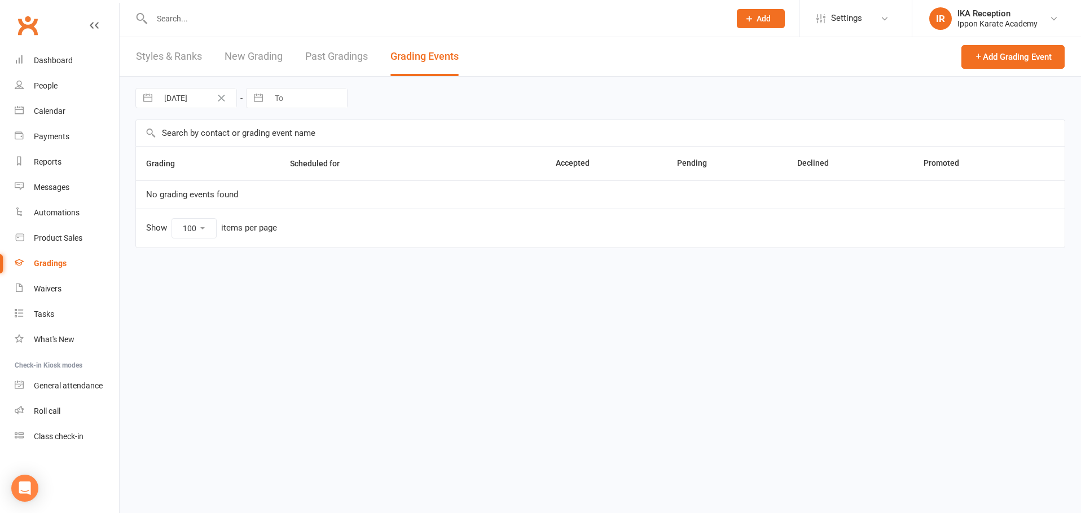
select select "2025"
select select "8"
select select "2025"
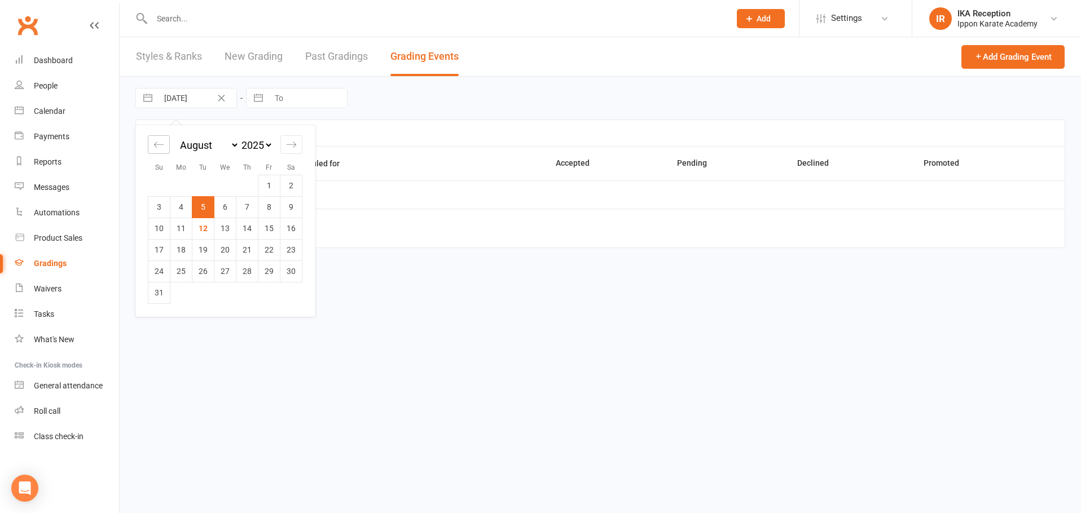
click at [156, 140] on icon "Move backward to switch to the previous month." at bounding box center [158, 144] width 11 height 11
select select "5"
select select "2025"
click at [156, 140] on icon "Move backward to switch to the previous month." at bounding box center [158, 144] width 11 height 11
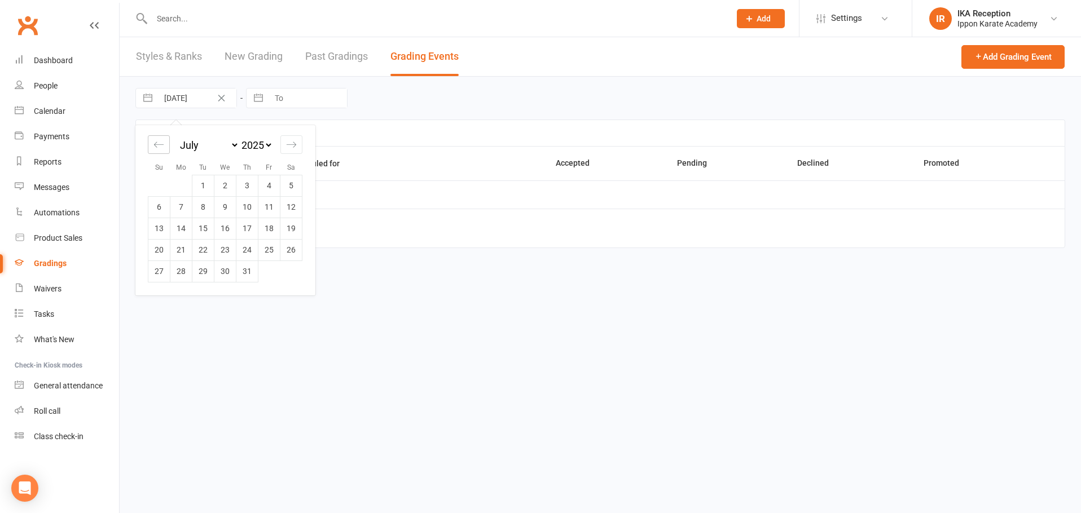
select select "3"
select select "2025"
select select "4"
select select "2025"
click at [156, 140] on icon "Move backward to switch to the previous month." at bounding box center [158, 144] width 11 height 11
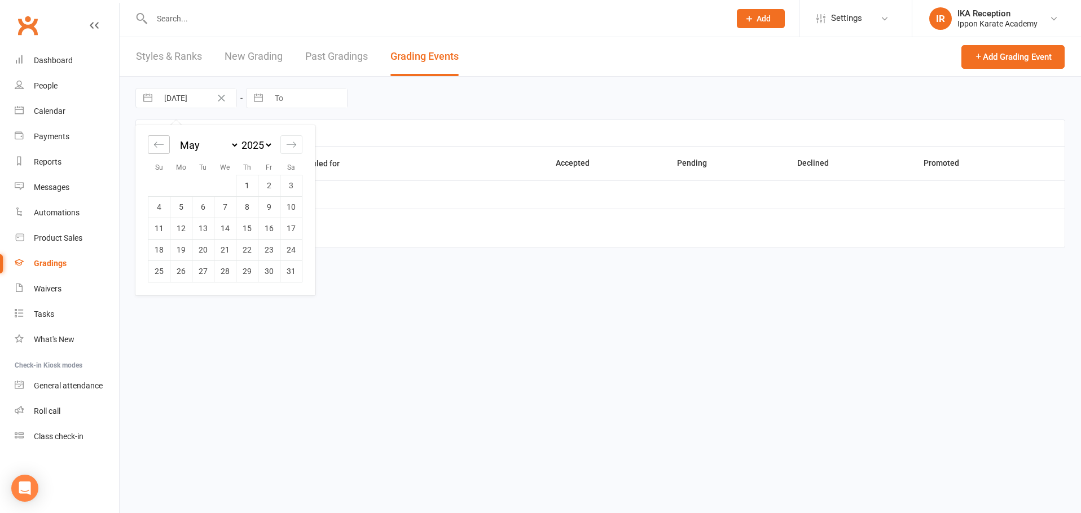
select select "2"
select select "2025"
click at [220, 186] on td "2" at bounding box center [225, 185] width 22 height 21
type input "02 Apr 2025"
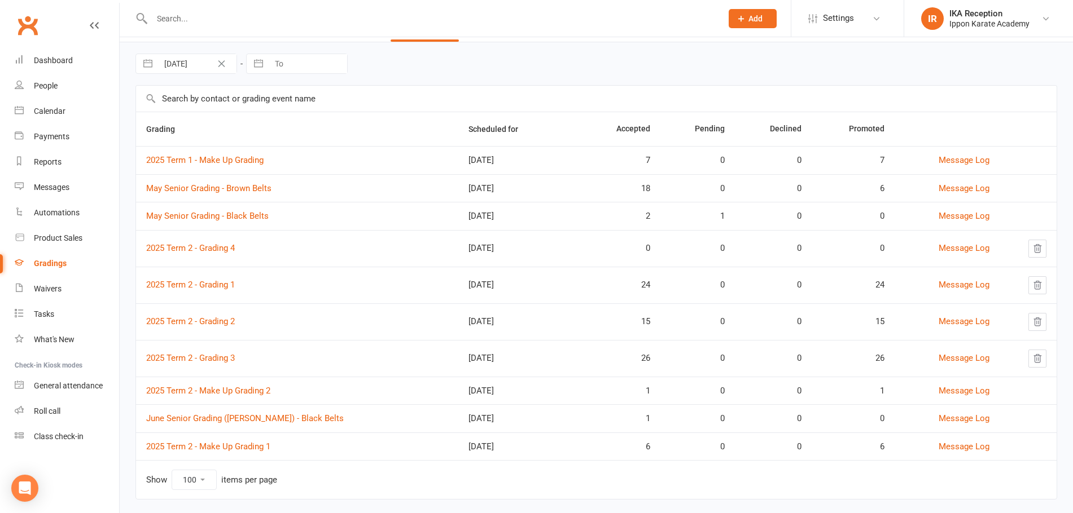
scroll to position [53, 0]
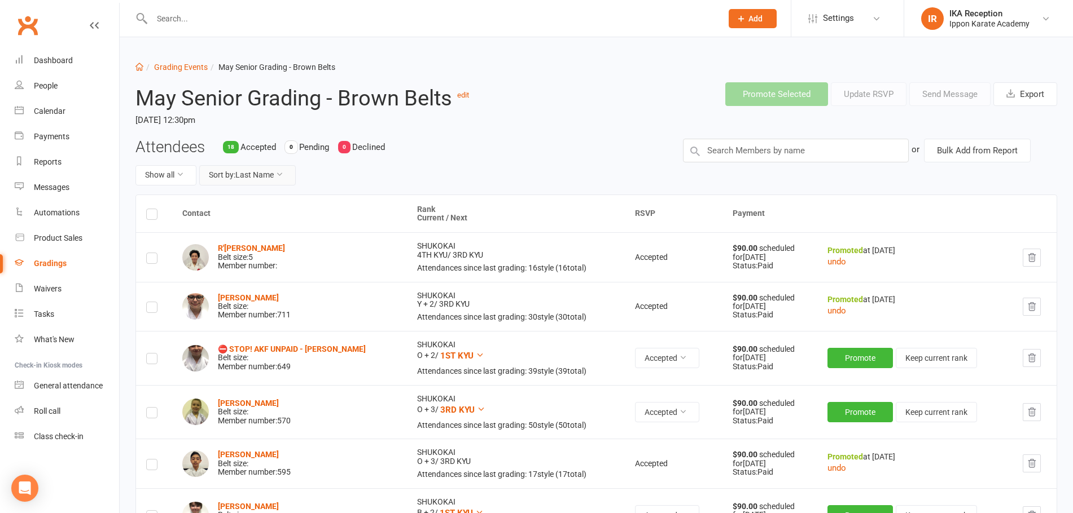
click at [292, 167] on button "Sort by: Last Name" at bounding box center [247, 175] width 96 height 20
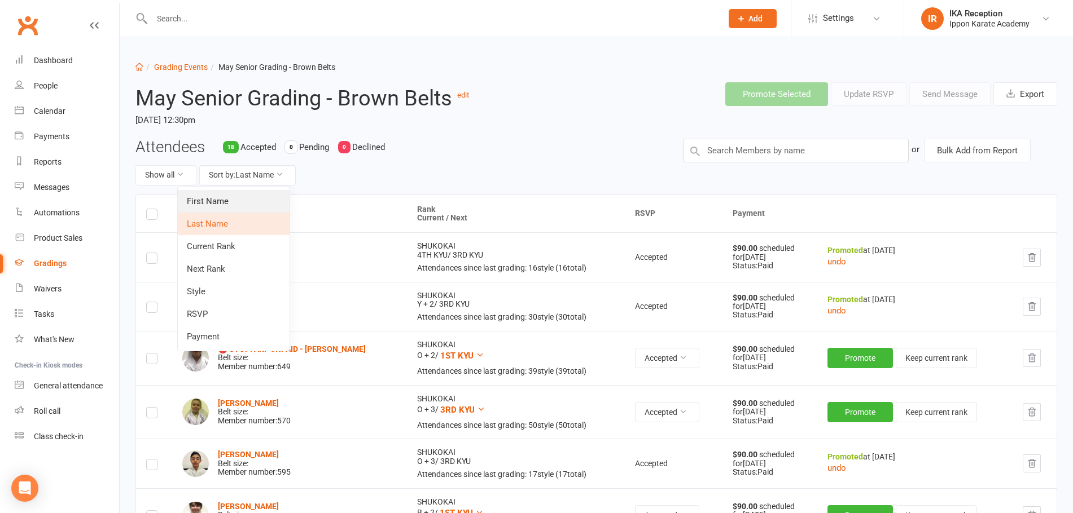
click at [267, 208] on link "First Name" at bounding box center [234, 201] width 112 height 23
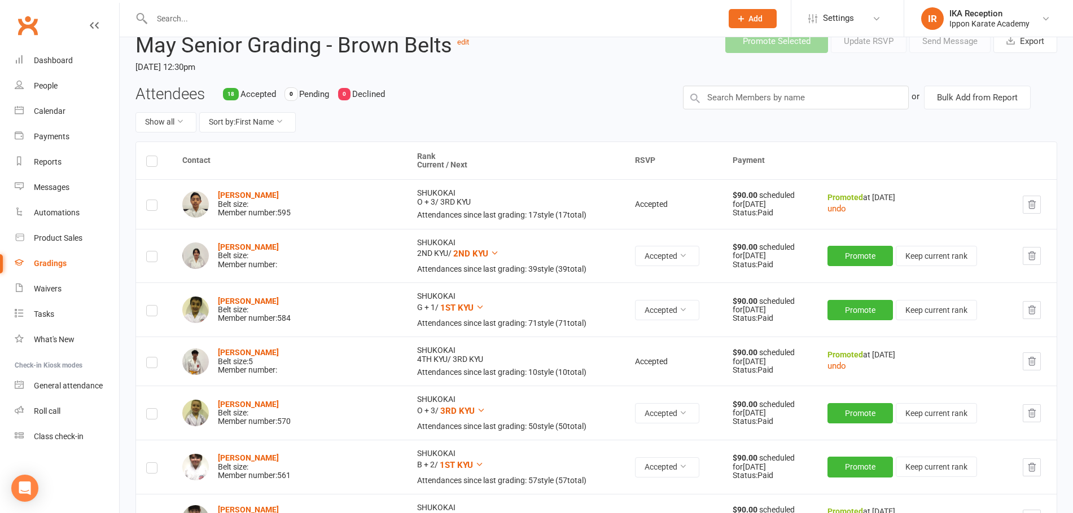
scroll to position [113, 0]
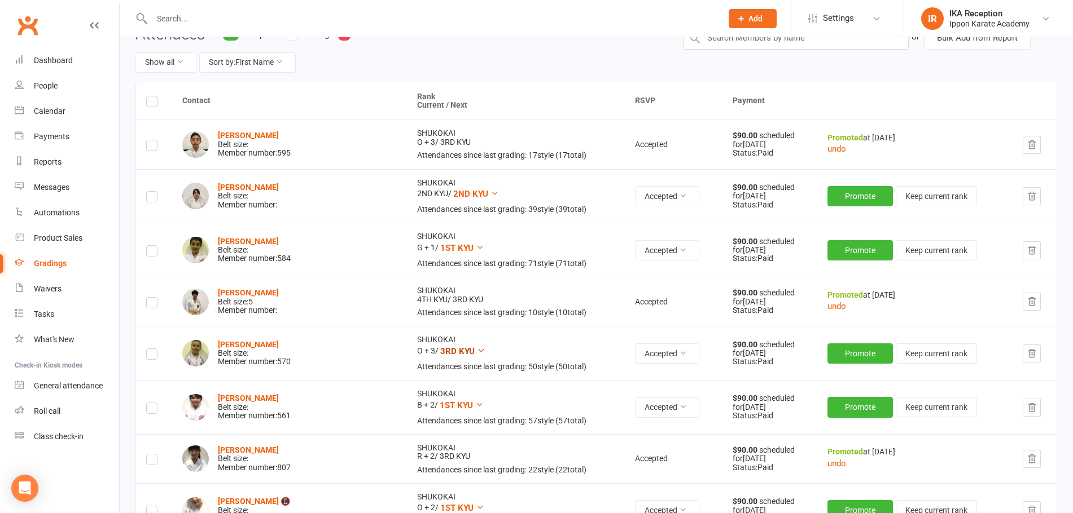
click at [452, 355] on span "3RD KYU" at bounding box center [457, 351] width 34 height 10
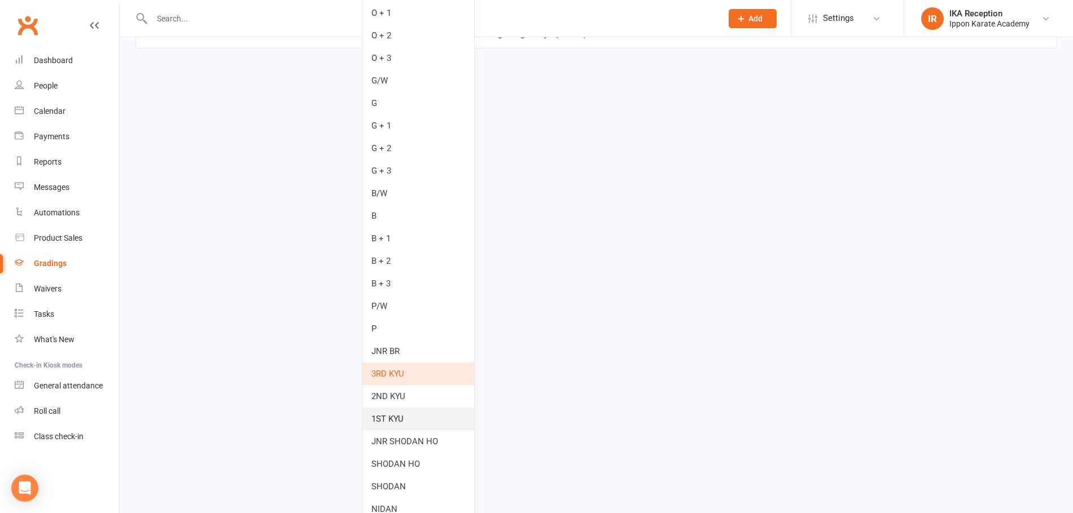
click at [420, 415] on link "1ST KYU" at bounding box center [418, 419] width 112 height 23
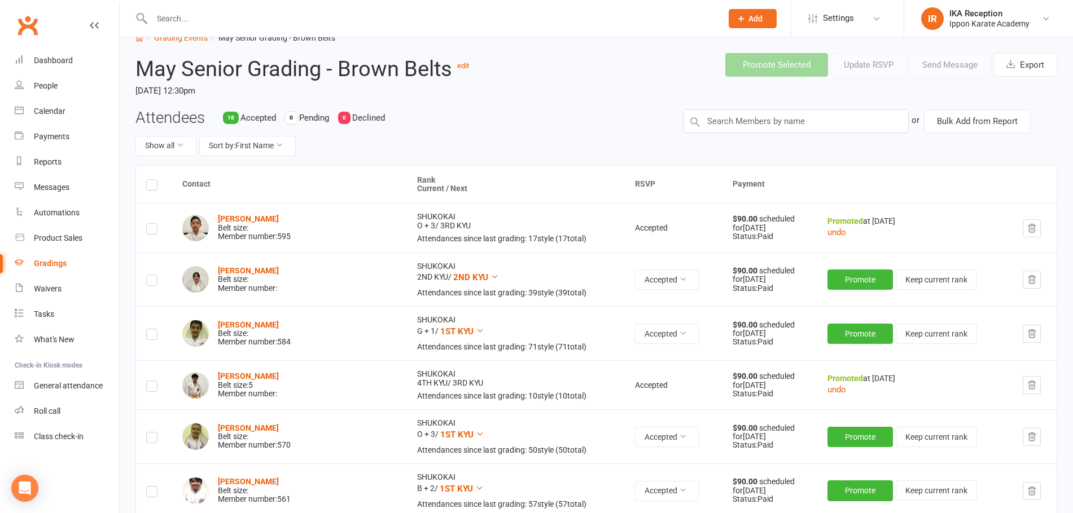
scroll to position [56, 0]
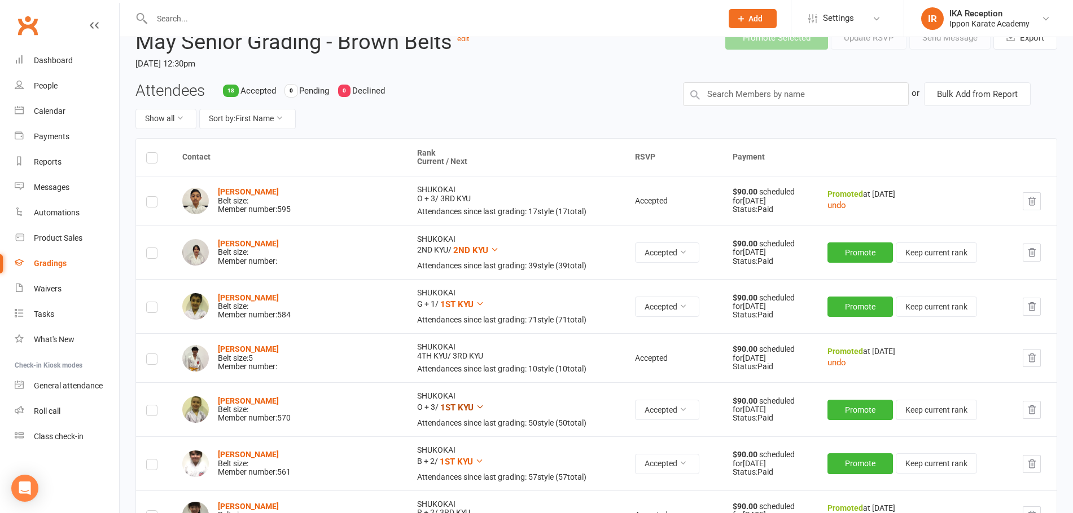
click at [464, 407] on span "1ST KYU" at bounding box center [456, 408] width 33 height 10
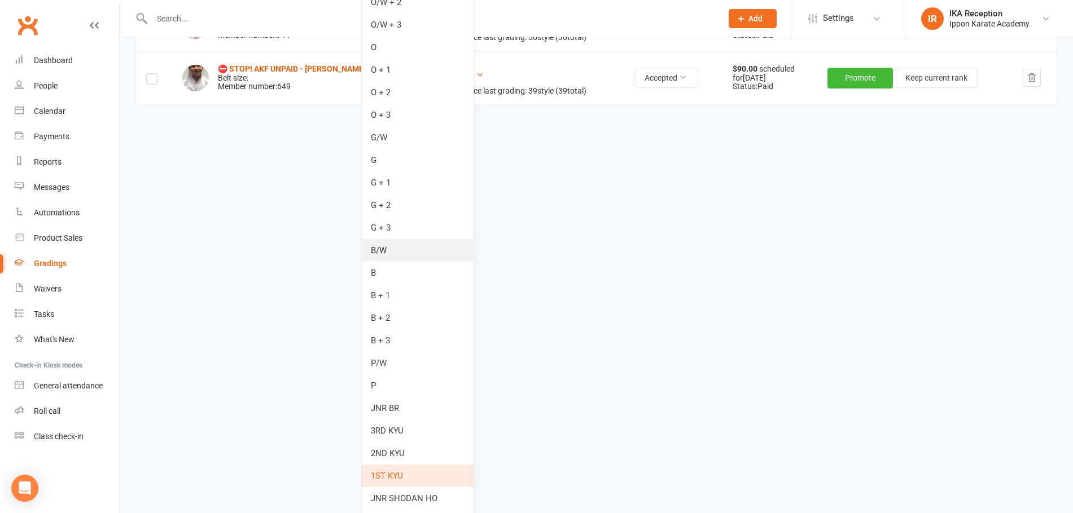
scroll to position [1072, 0]
click at [431, 431] on link "3RD KYU" at bounding box center [418, 430] width 112 height 23
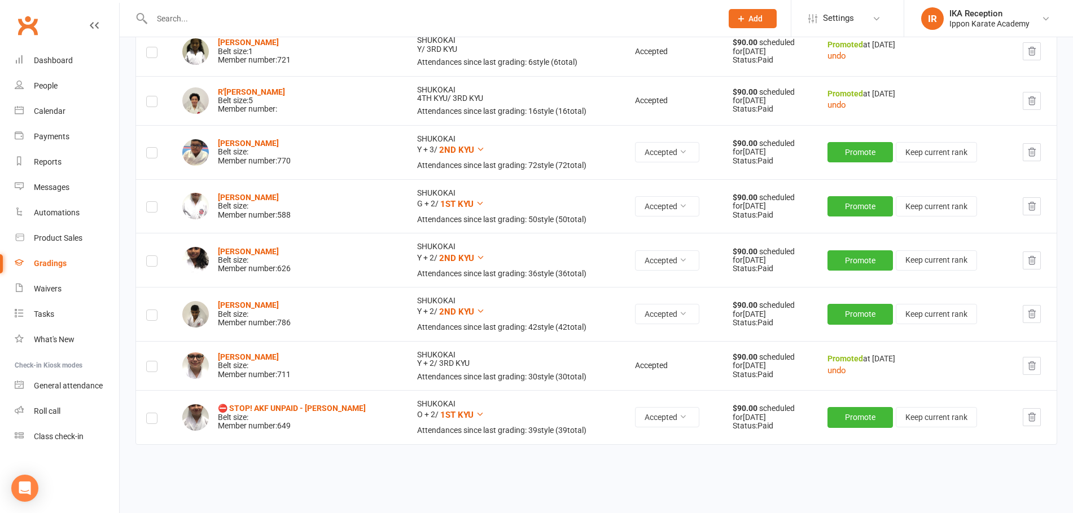
scroll to position [768, 0]
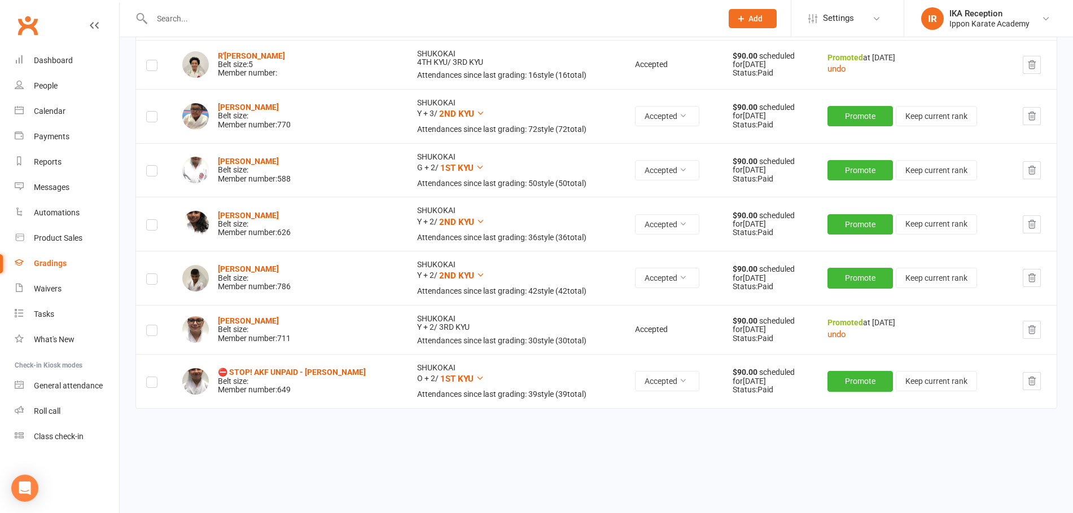
click at [166, 23] on input "text" at bounding box center [430, 19] width 565 height 16
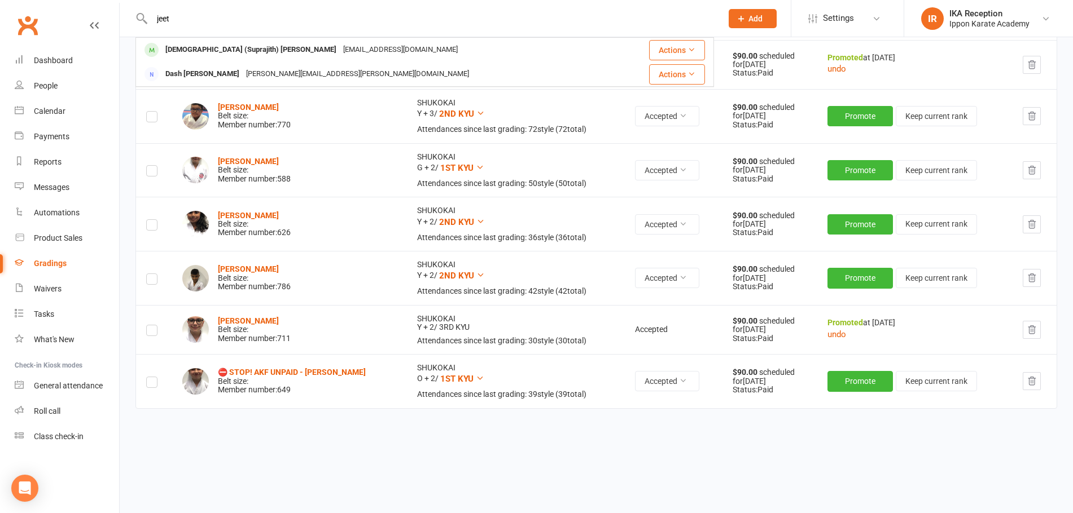
type input "jeet"
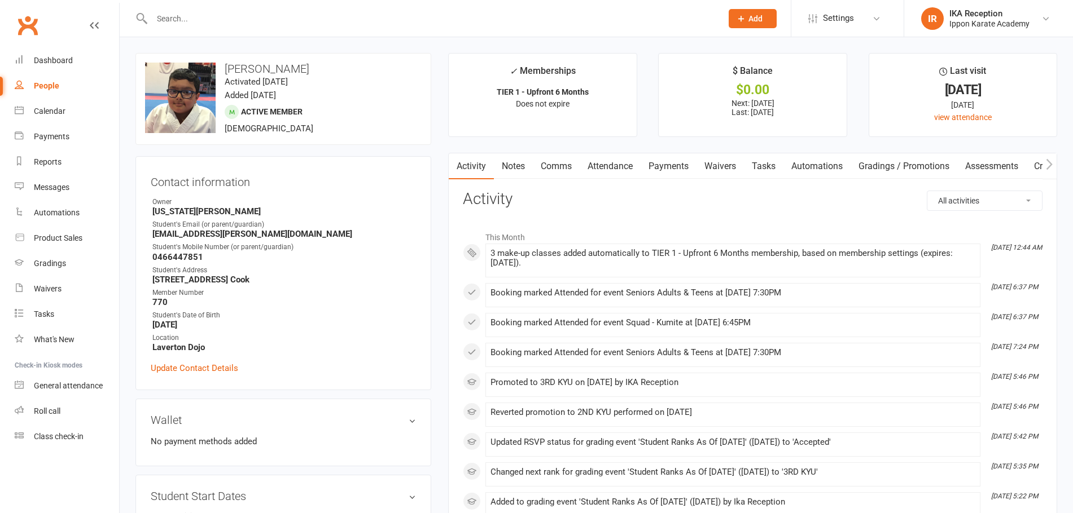
click at [679, 168] on link "Payments" at bounding box center [668, 166] width 56 height 26
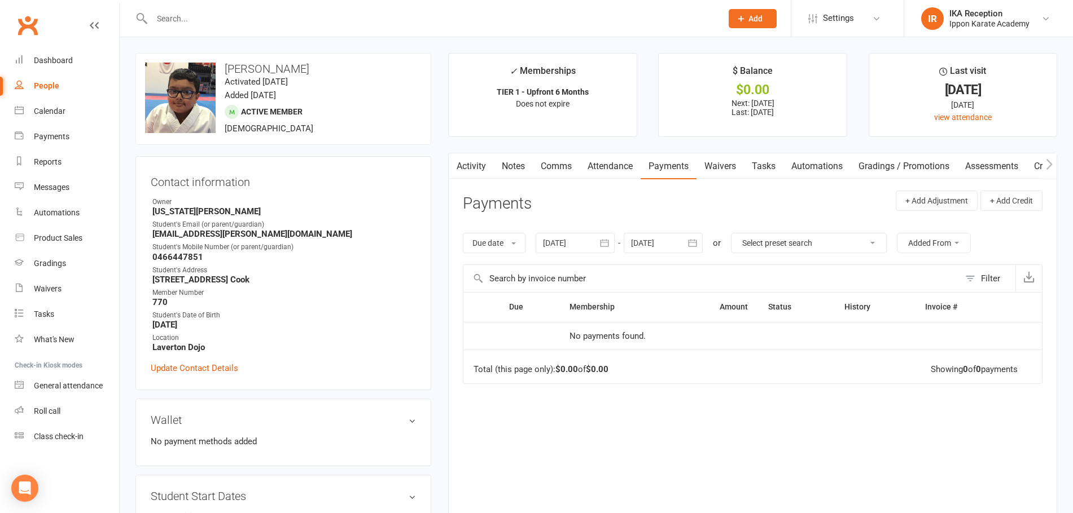
click at [579, 243] on div at bounding box center [574, 243] width 79 height 20
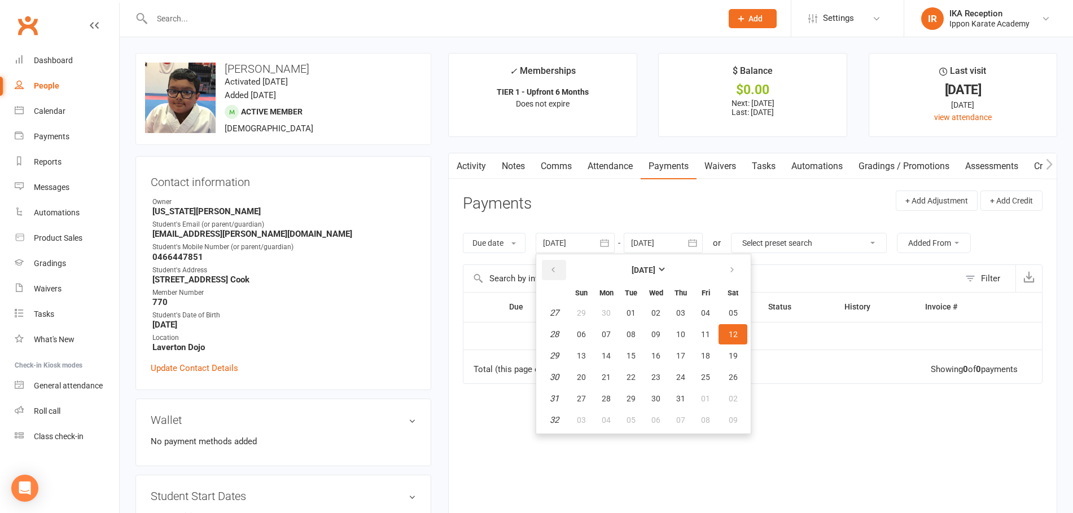
click at [554, 271] on icon "button" at bounding box center [553, 270] width 8 height 9
click at [660, 334] on span "05" at bounding box center [655, 334] width 9 height 9
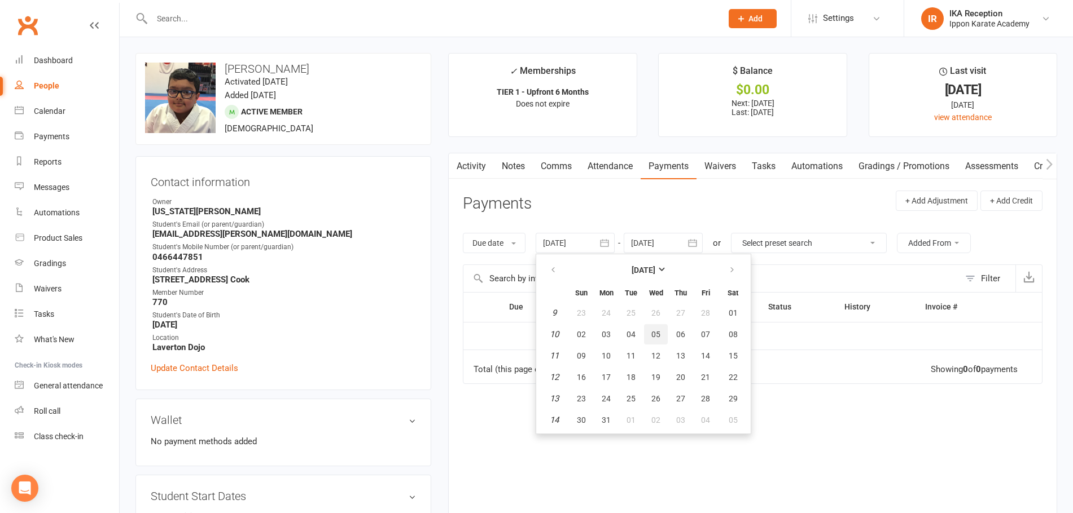
type input "05 Mar 2025"
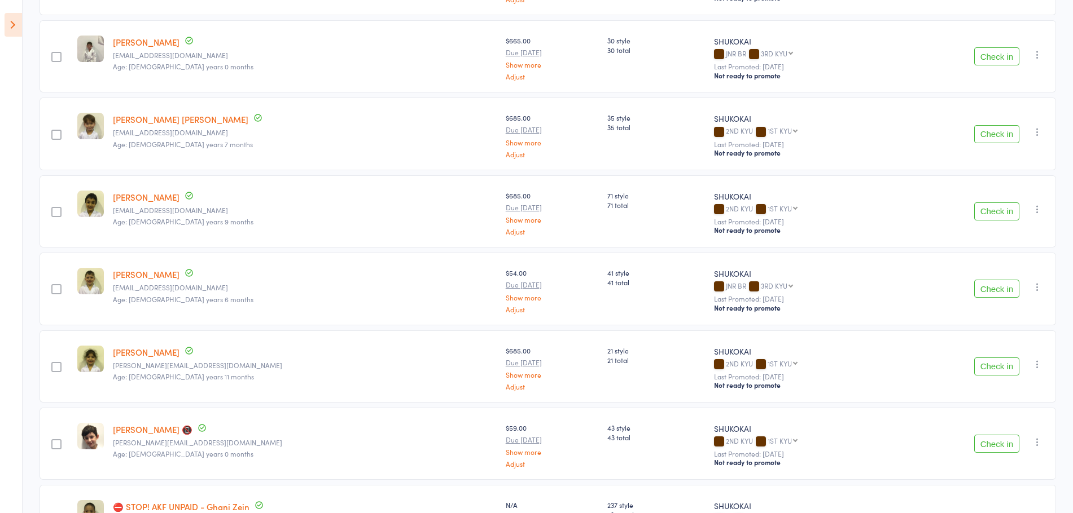
scroll to position [530, 0]
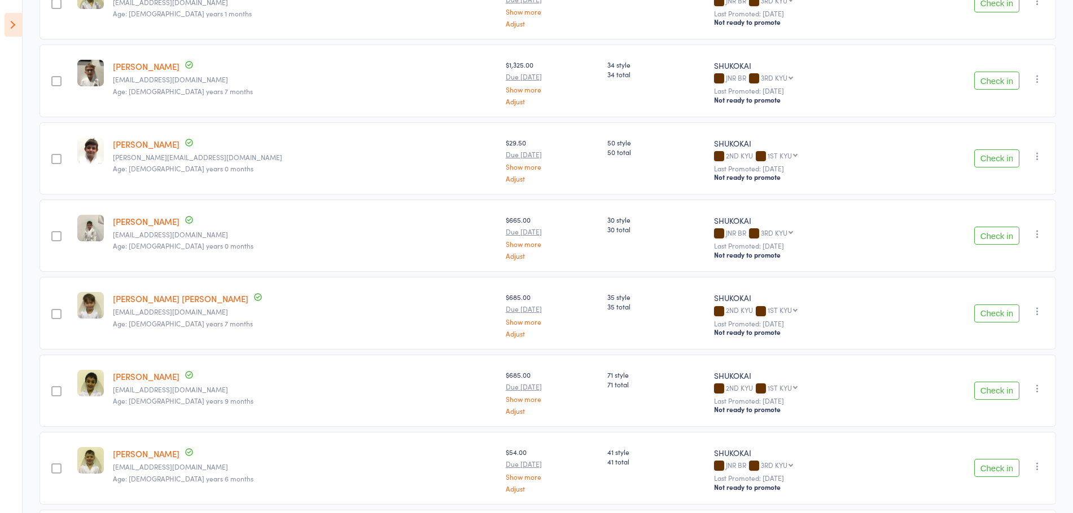
click at [12, 27] on icon at bounding box center [13, 25] width 17 height 24
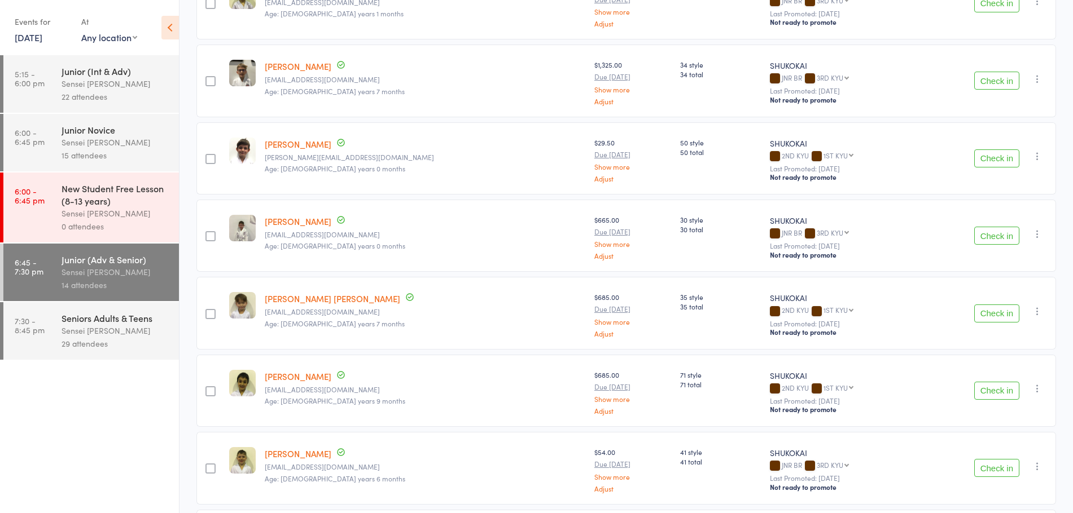
click at [153, 330] on div "Sensei [PERSON_NAME]" at bounding box center [116, 330] width 108 height 13
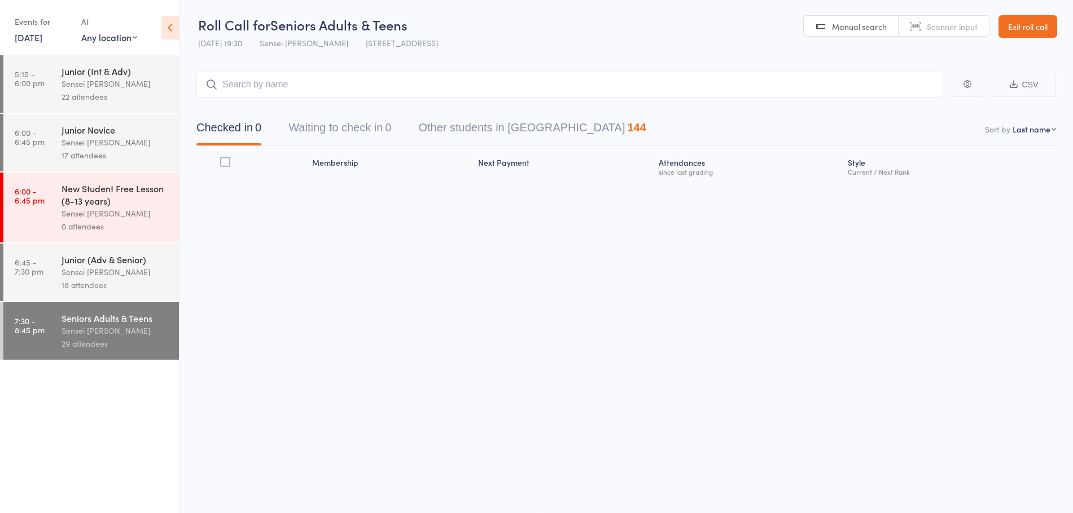
click at [173, 27] on icon at bounding box center [169, 28] width 17 height 24
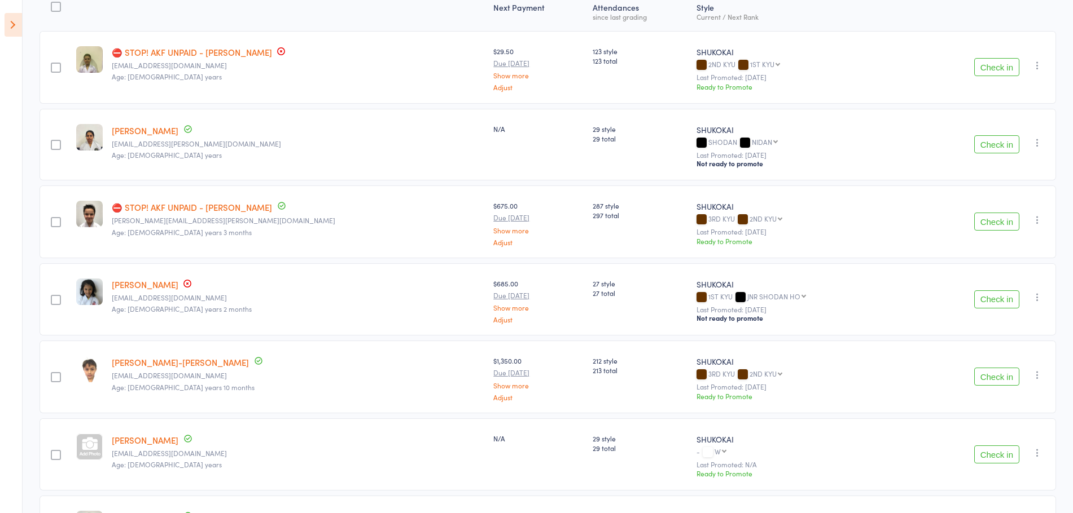
scroll to position [114, 0]
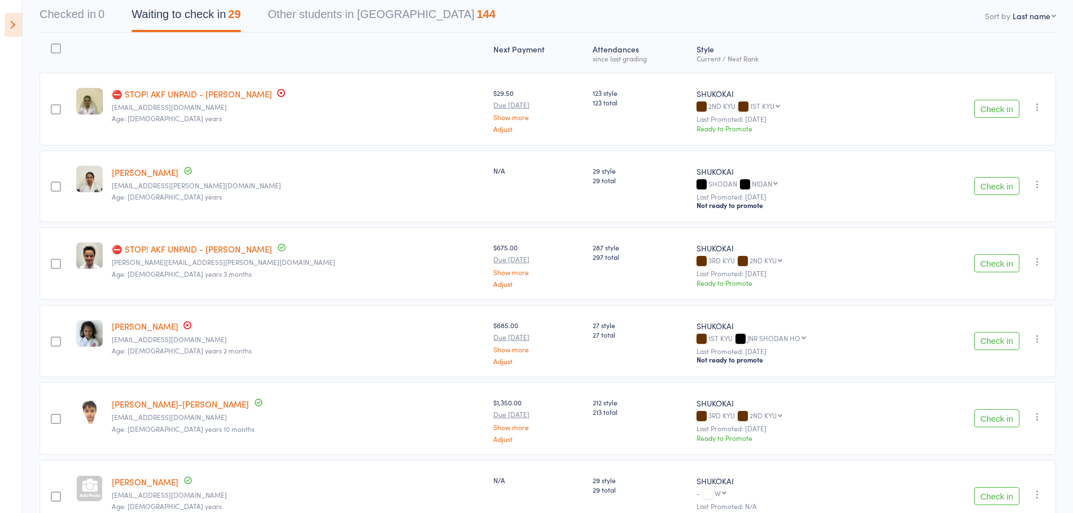
click at [1031, 20] on select "First name Last name Birthday today? Behind on payments? Check in time Next pay…" at bounding box center [1033, 15] width 43 height 11
select select "0"
click at [1012, 10] on select "First name Last name Birthday today? Behind on payments? Check in time Next pay…" at bounding box center [1033, 15] width 43 height 11
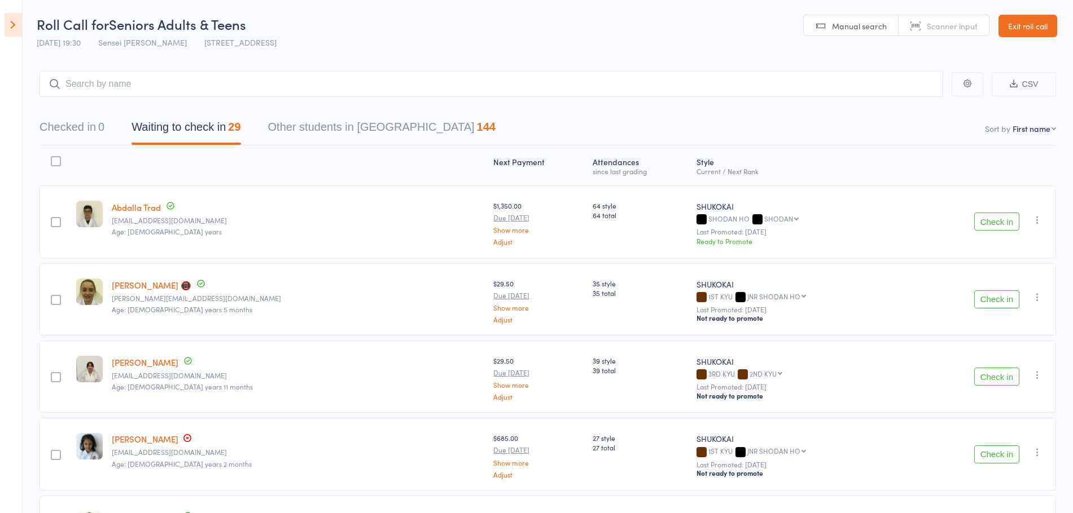
scroll to position [0, 0]
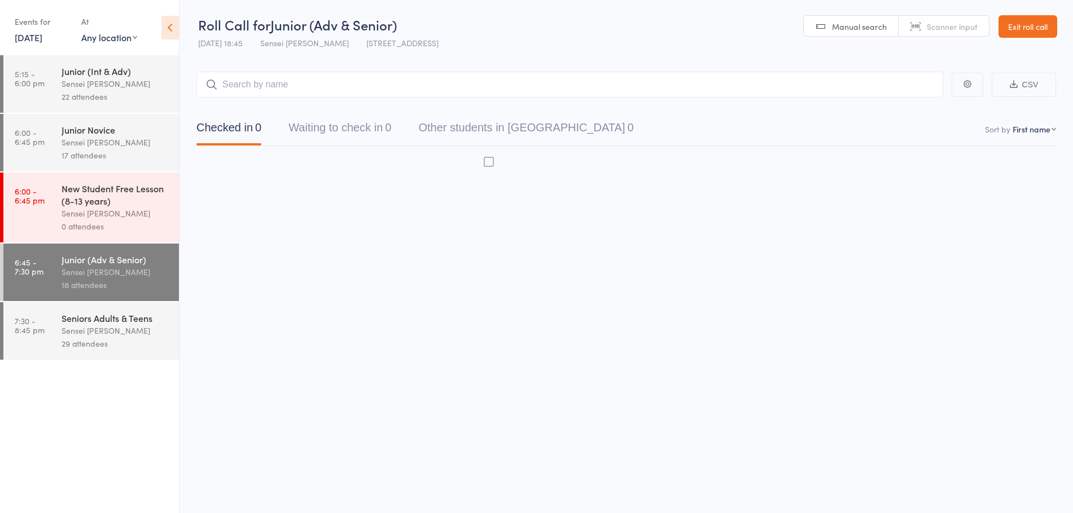
scroll to position [1, 0]
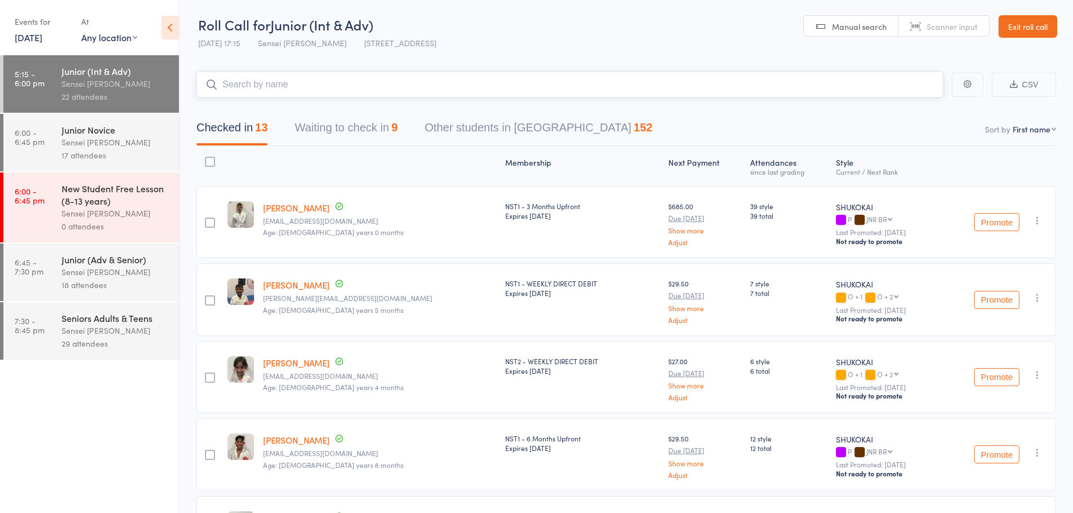
click at [281, 86] on input "search" at bounding box center [569, 85] width 746 height 26
click at [1014, 25] on link "Exit roll call" at bounding box center [1027, 26] width 59 height 23
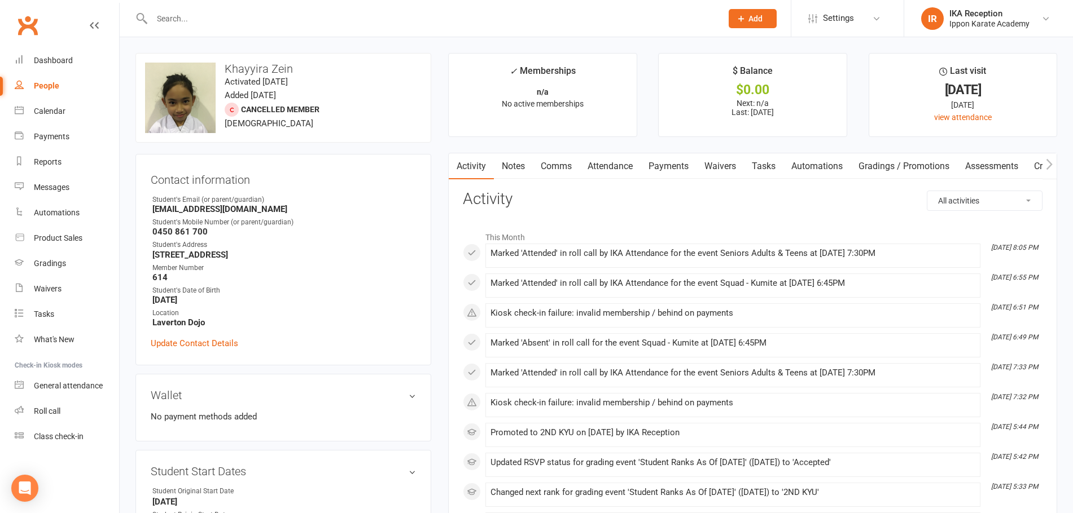
click at [175, 17] on input "text" at bounding box center [430, 19] width 565 height 16
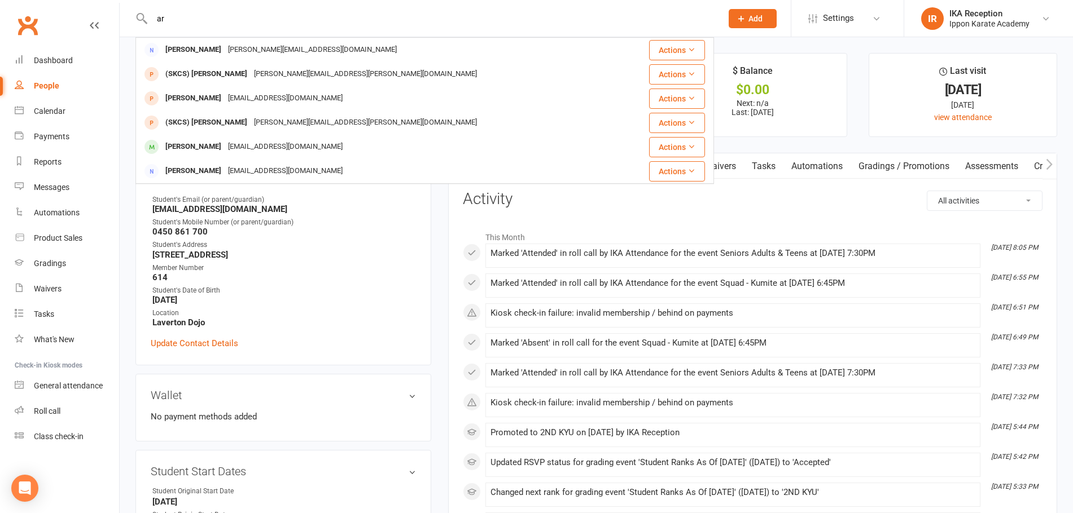
type input "a"
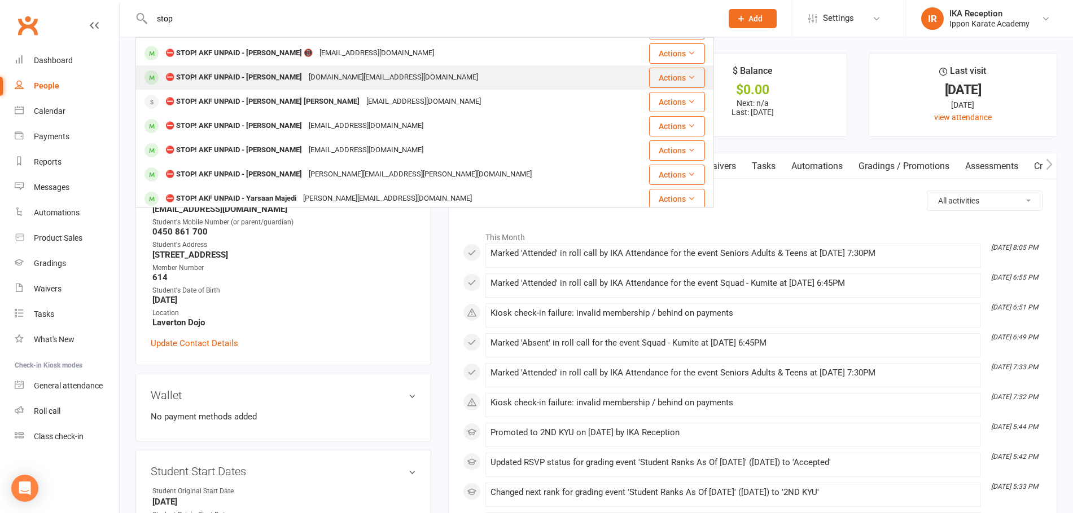
scroll to position [169, 0]
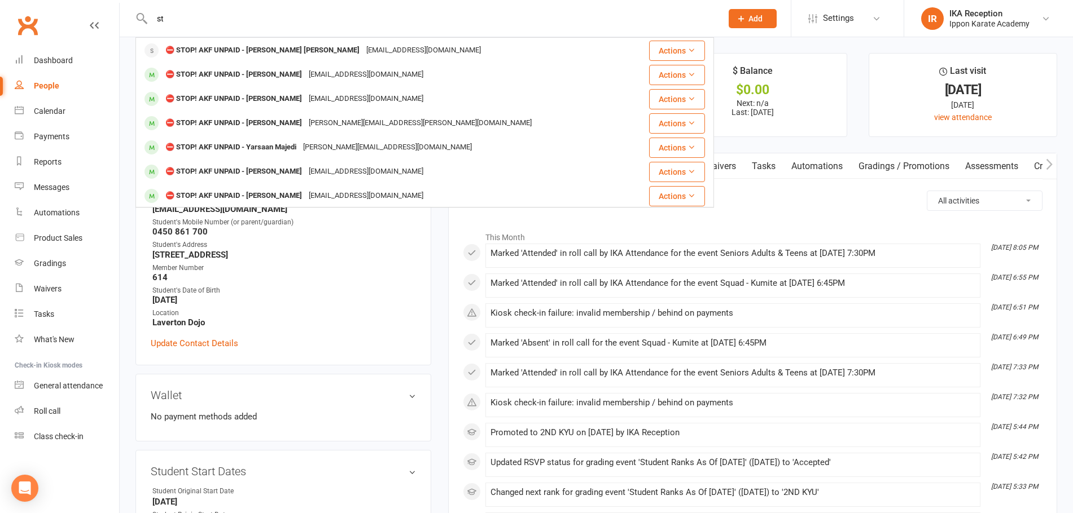
type input "s"
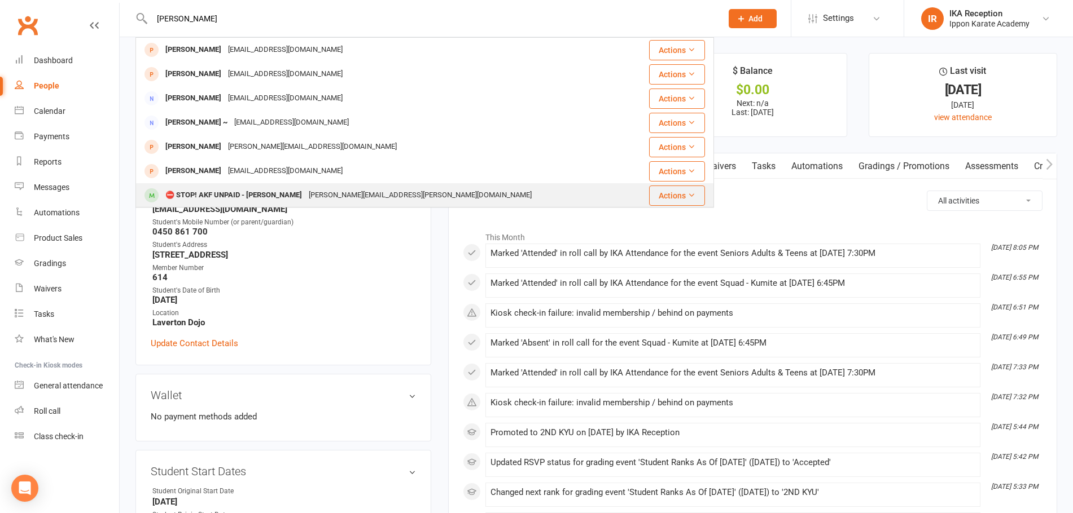
type input "joshua"
click at [265, 195] on div "⛔ STOP! AKF UNPAID - Joshua Buttigieg" at bounding box center [233, 195] width 143 height 16
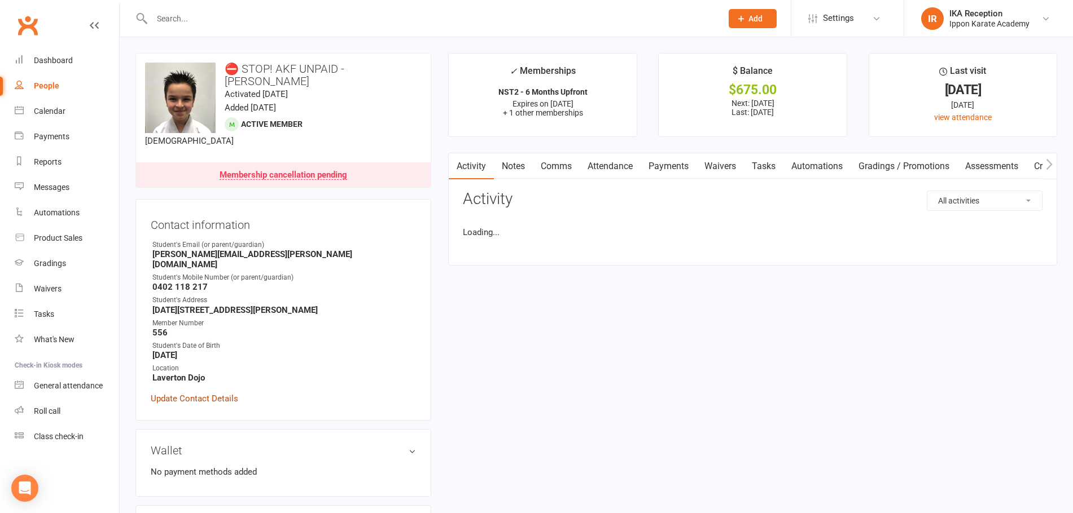
click at [222, 392] on link "Update Contact Details" at bounding box center [194, 399] width 87 height 14
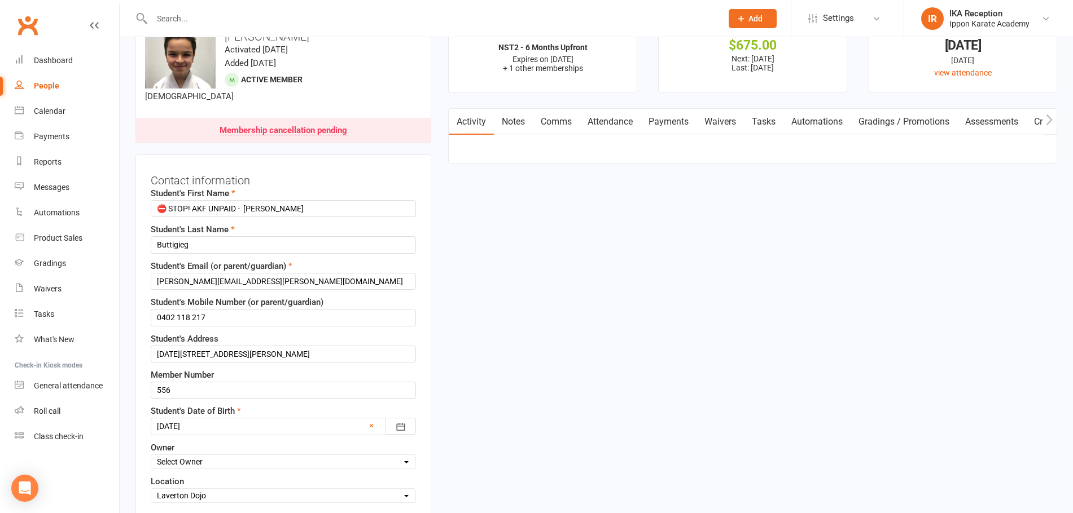
scroll to position [53, 0]
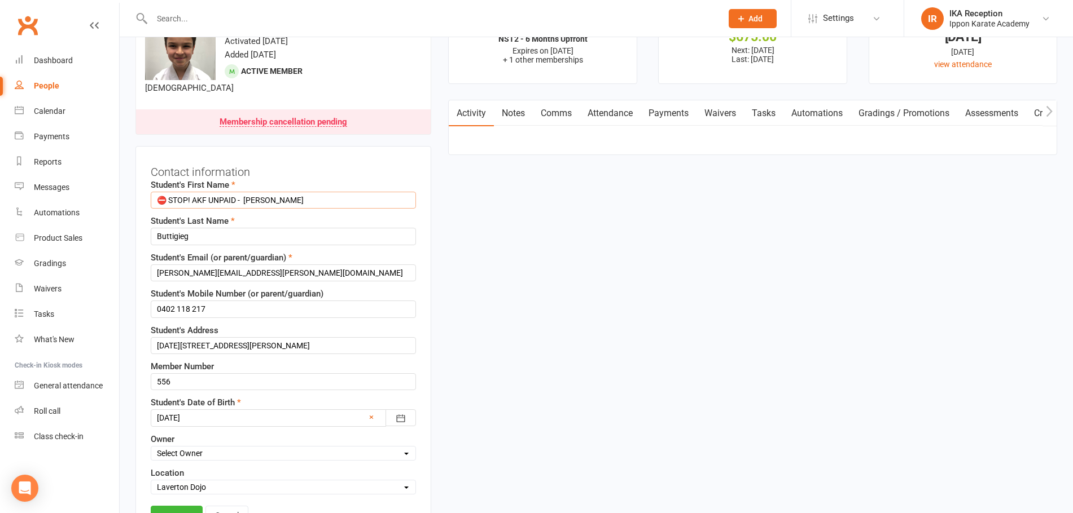
click at [244, 200] on input "⛔ STOP! AKF UNPAID - Joshua" at bounding box center [283, 200] width 265 height 17
click at [246, 199] on input "⛔ STOP! AKF UNPAID - Joshua" at bounding box center [283, 200] width 265 height 17
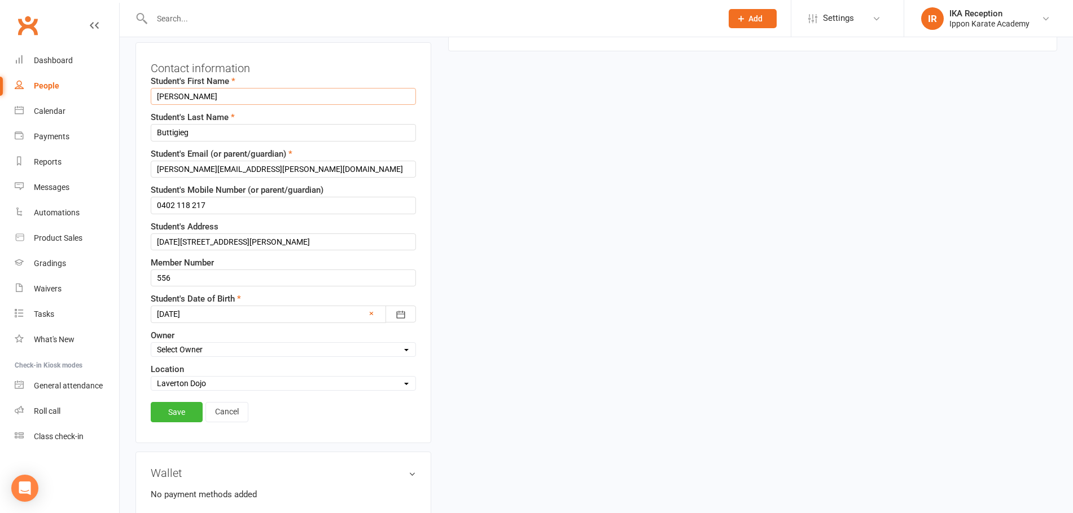
scroll to position [166, 0]
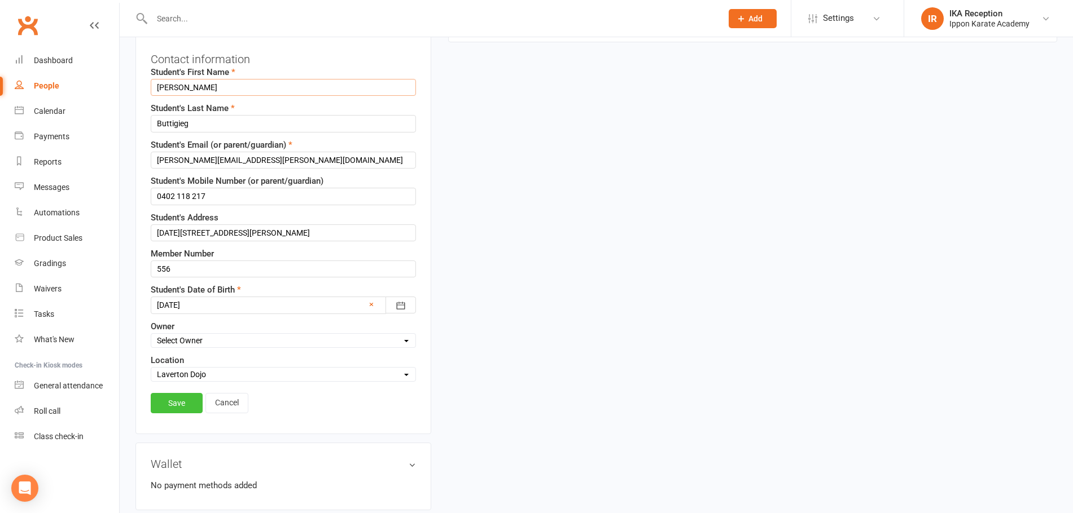
type input "Joshua"
click at [184, 400] on link "Save" at bounding box center [177, 403] width 52 height 20
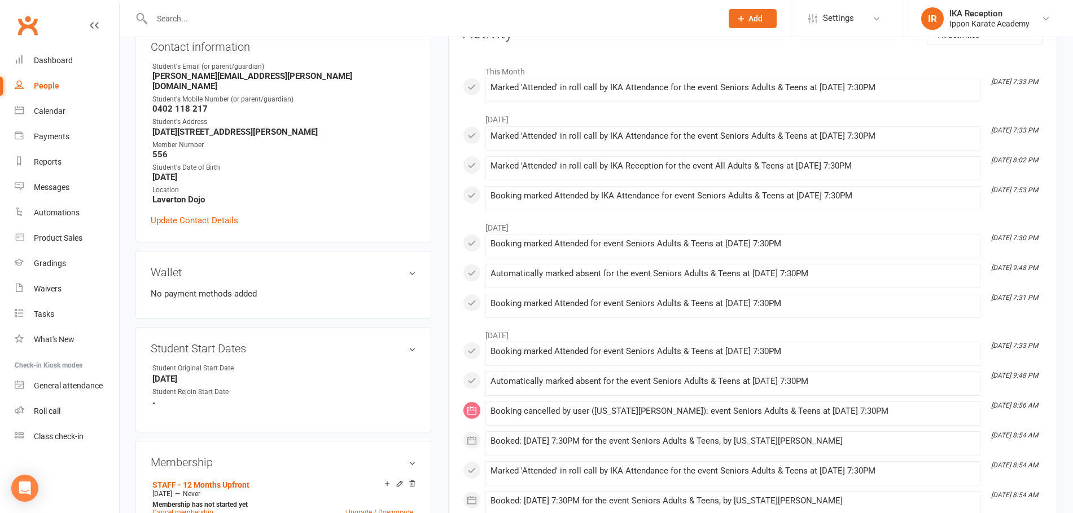
scroll to position [0, 0]
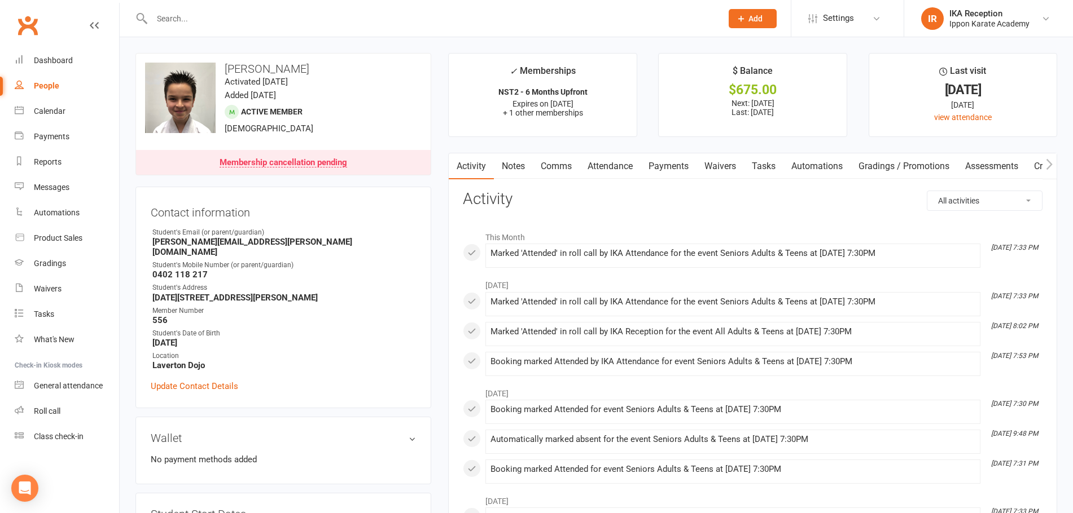
click at [181, 16] on input "text" at bounding box center [430, 19] width 565 height 16
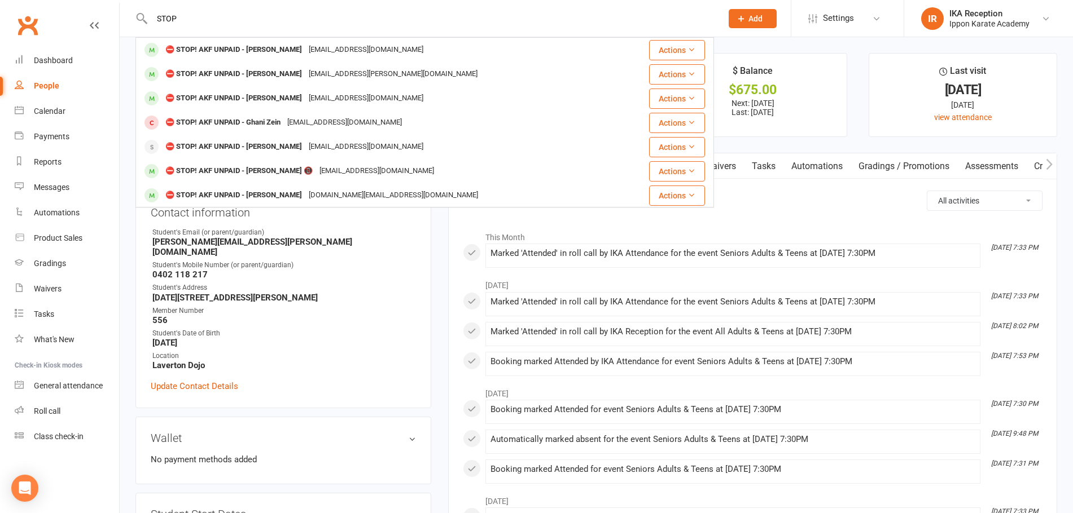
type input "STOP"
click at [395, 270] on strong "0402 118 217" at bounding box center [283, 275] width 263 height 10
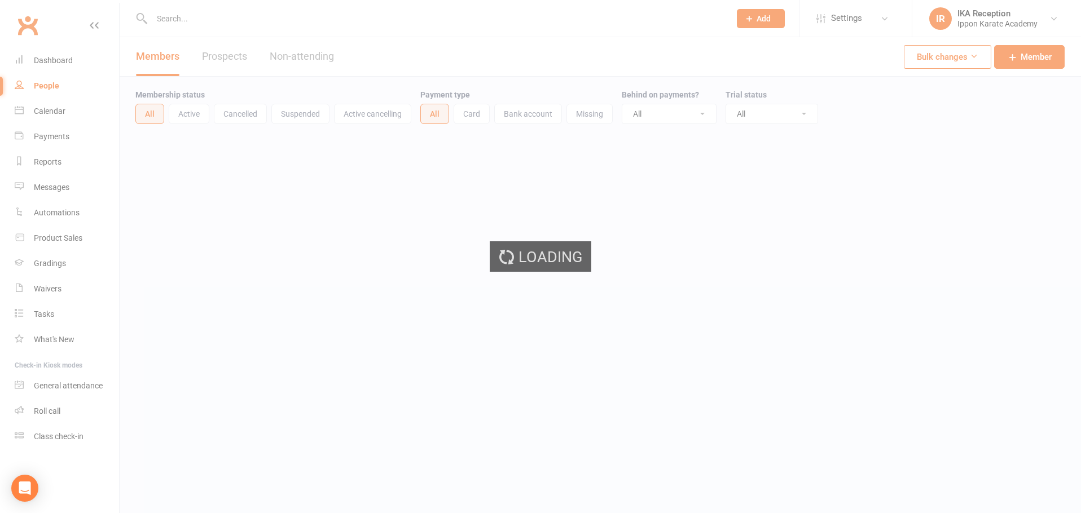
select select "100"
click at [216, 22] on div "Loading" at bounding box center [540, 256] width 1081 height 513
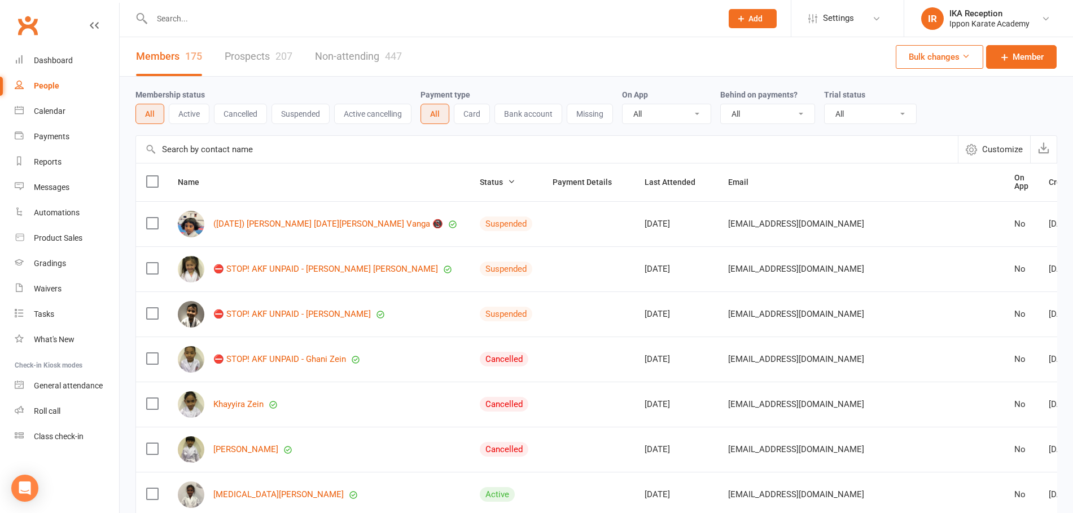
click at [204, 22] on input "text" at bounding box center [430, 19] width 565 height 16
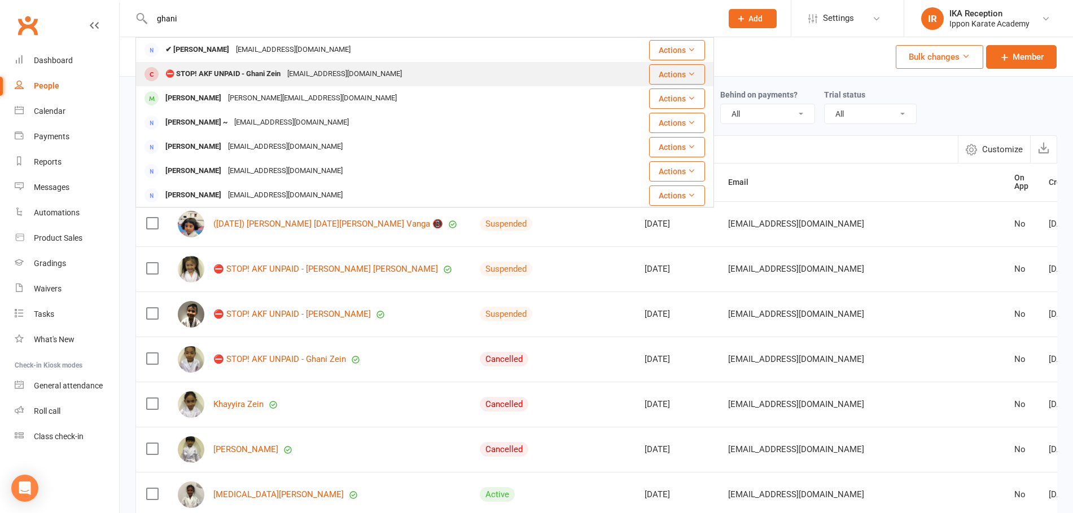
type input "ghani"
click at [252, 68] on div "⛔ STOP! AKF UNPAID - Ghani Zein" at bounding box center [223, 74] width 122 height 16
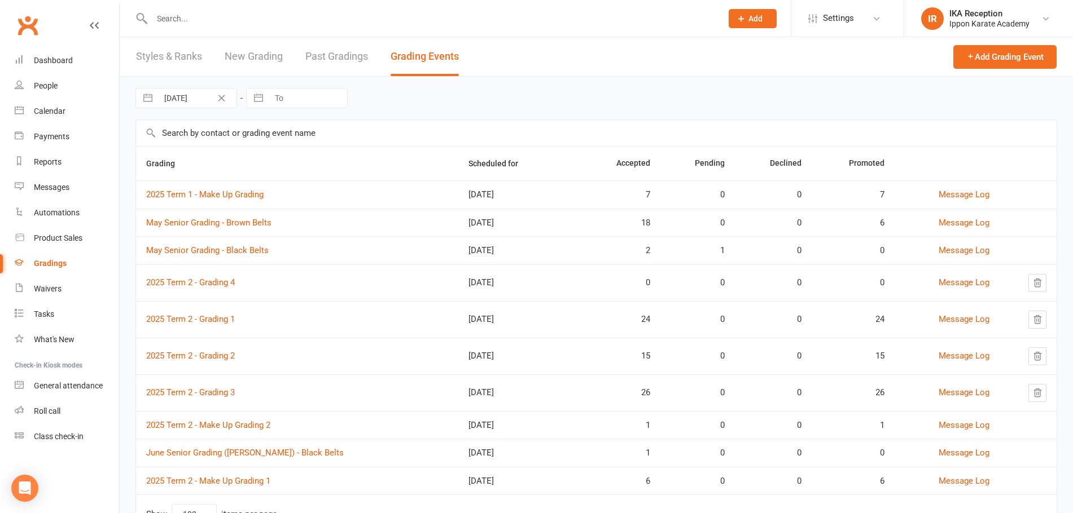
select select "100"
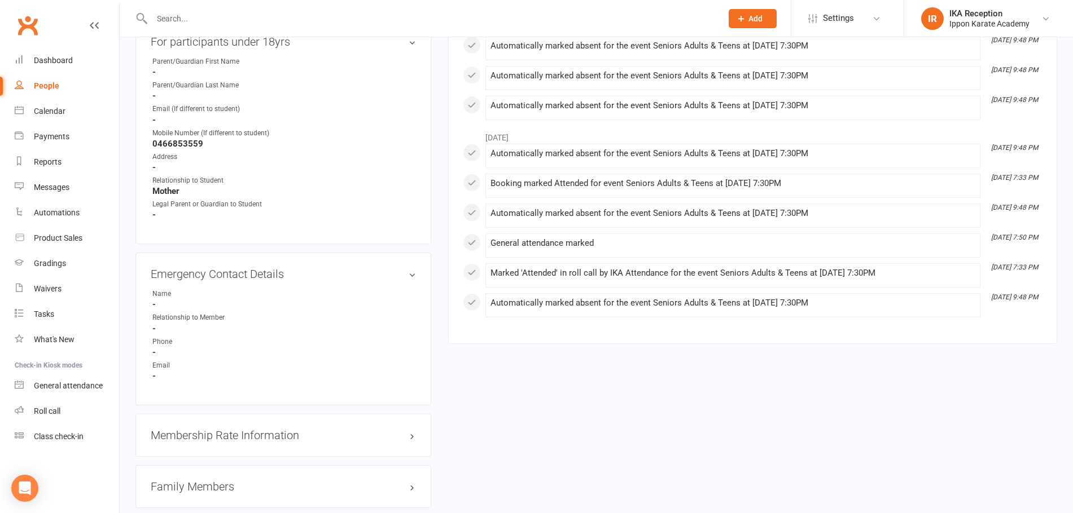
scroll to position [790, 0]
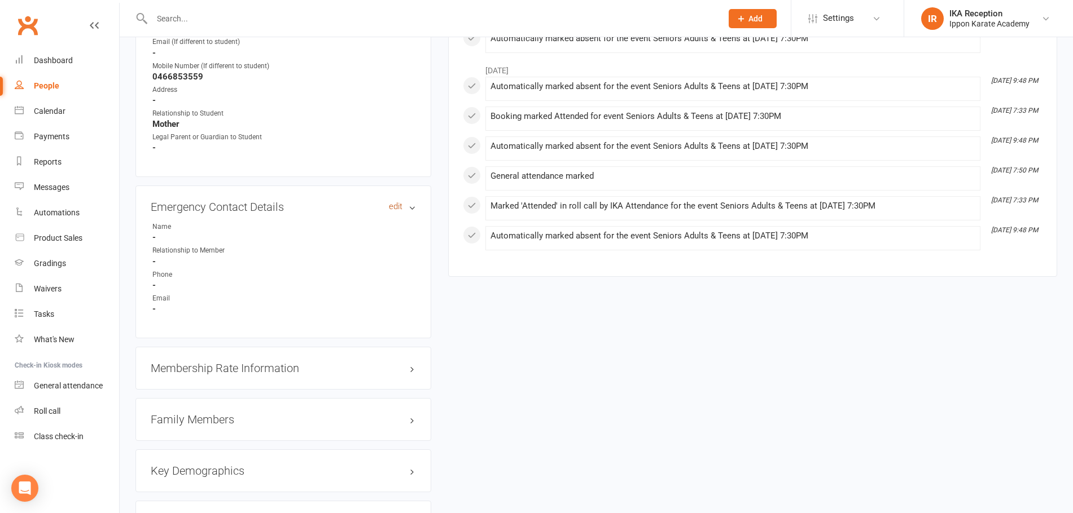
click at [398, 210] on link "edit" at bounding box center [396, 207] width 14 height 10
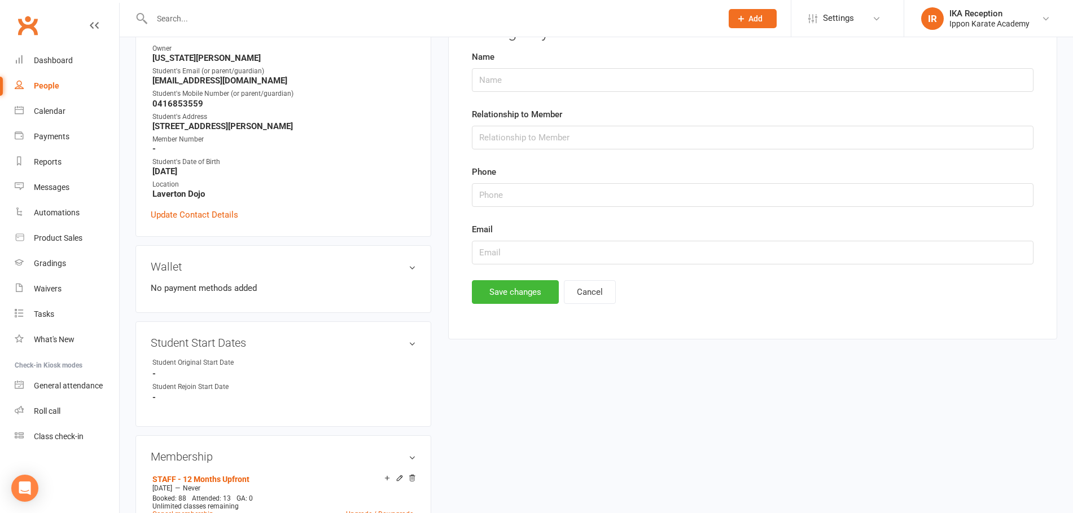
scroll to position [96, 0]
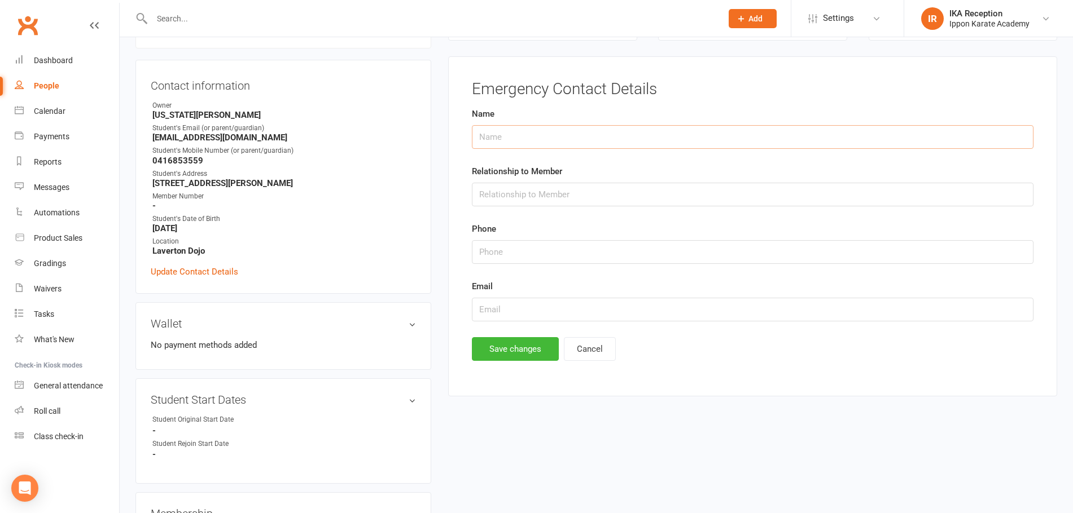
click at [558, 129] on input "text" at bounding box center [752, 137] width 561 height 24
type input "Sladana Mamic-Vidovic"
click at [573, 196] on input "text" at bounding box center [752, 195] width 561 height 24
type input "Mother"
click at [537, 257] on input "string" at bounding box center [752, 252] width 561 height 24
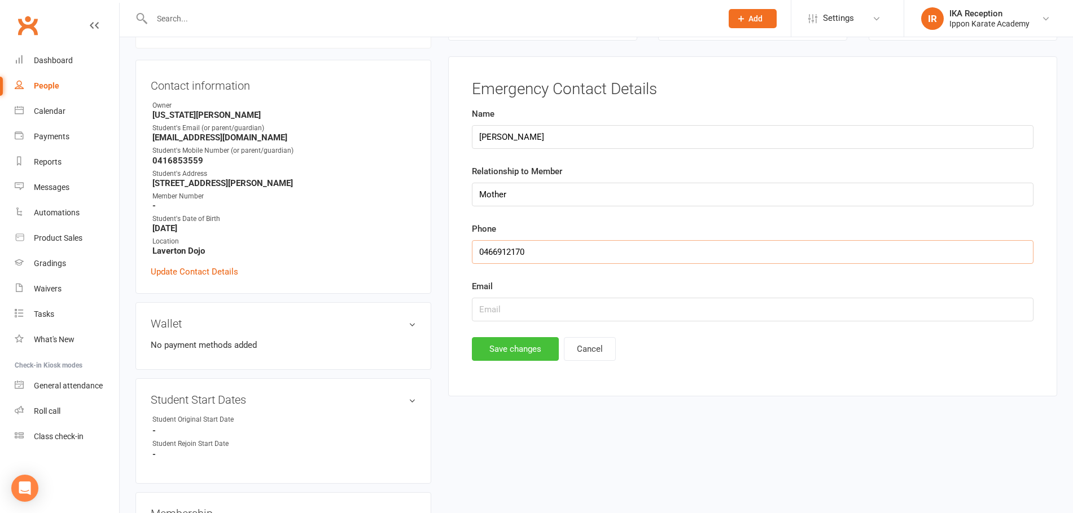
type input "0466912170"
click at [514, 345] on button "Save changes" at bounding box center [515, 349] width 87 height 24
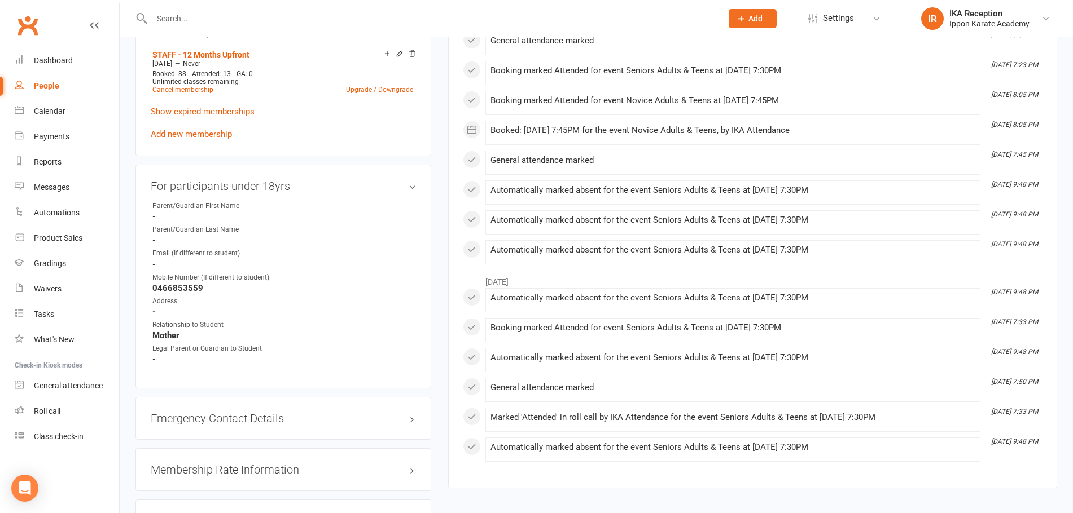
scroll to position [604, 0]
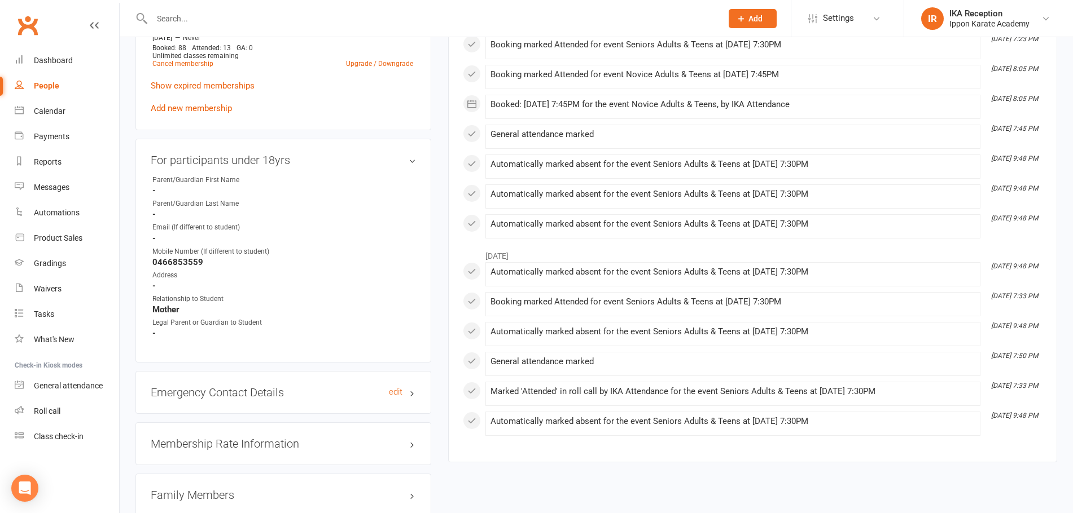
click at [273, 390] on h3 "Emergency Contact Details edit" at bounding box center [283, 393] width 265 height 12
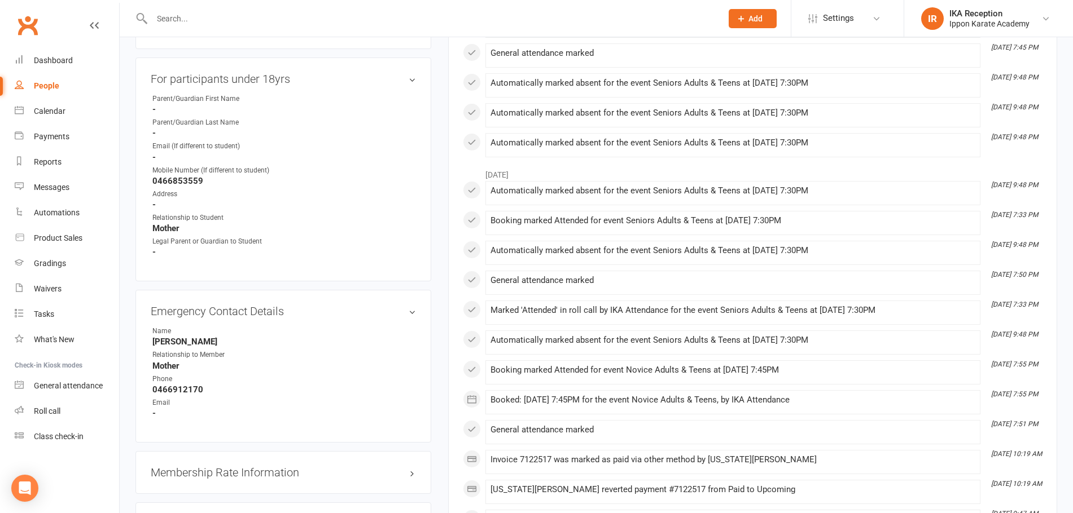
scroll to position [661, 0]
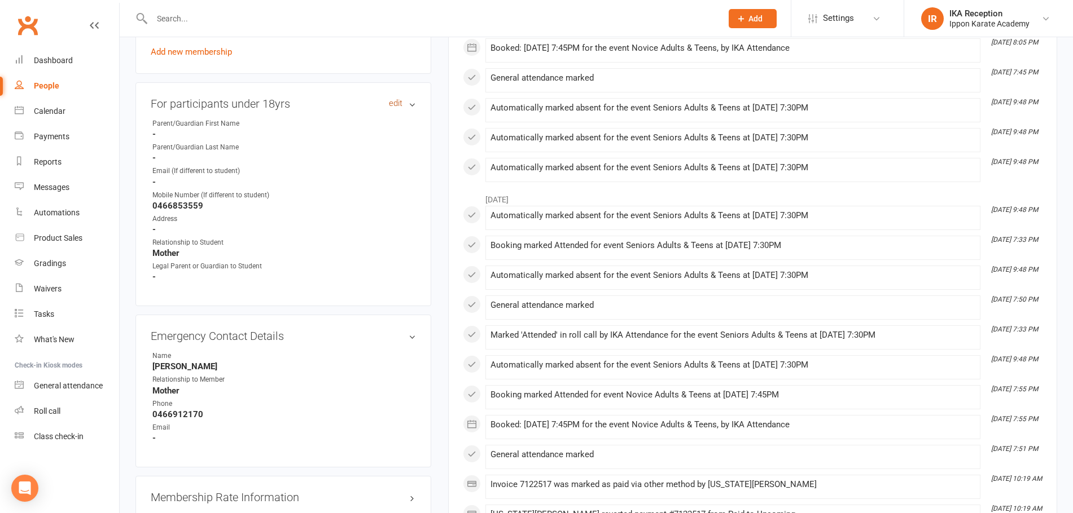
click at [389, 104] on link "edit" at bounding box center [396, 104] width 14 height 10
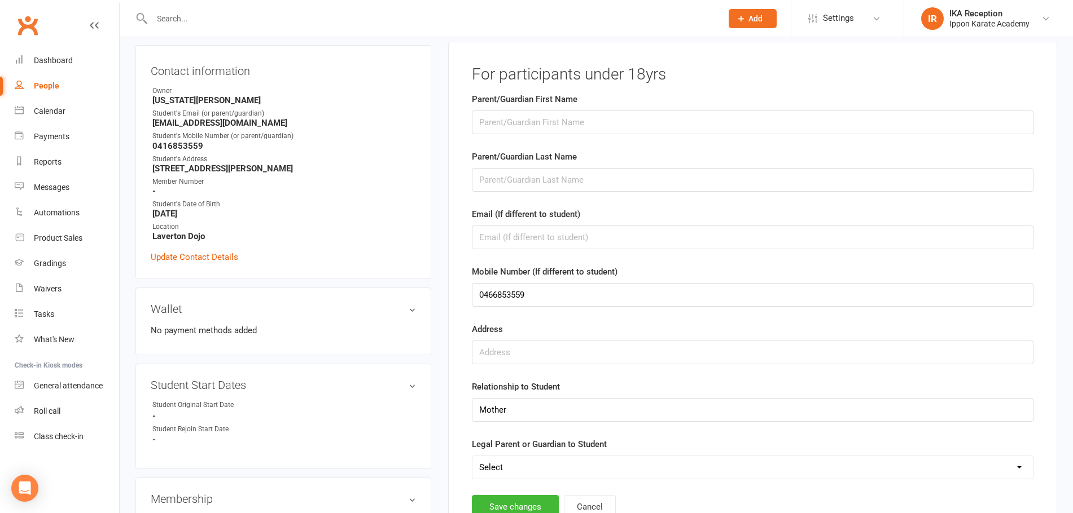
scroll to position [96, 0]
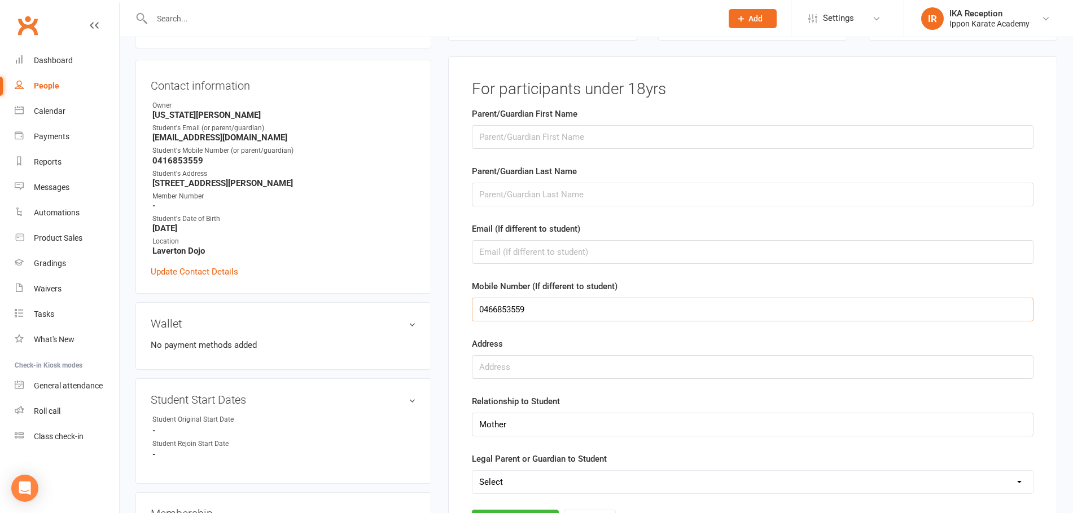
drag, startPoint x: 546, startPoint y: 307, endPoint x: 438, endPoint y: 316, distance: 108.1
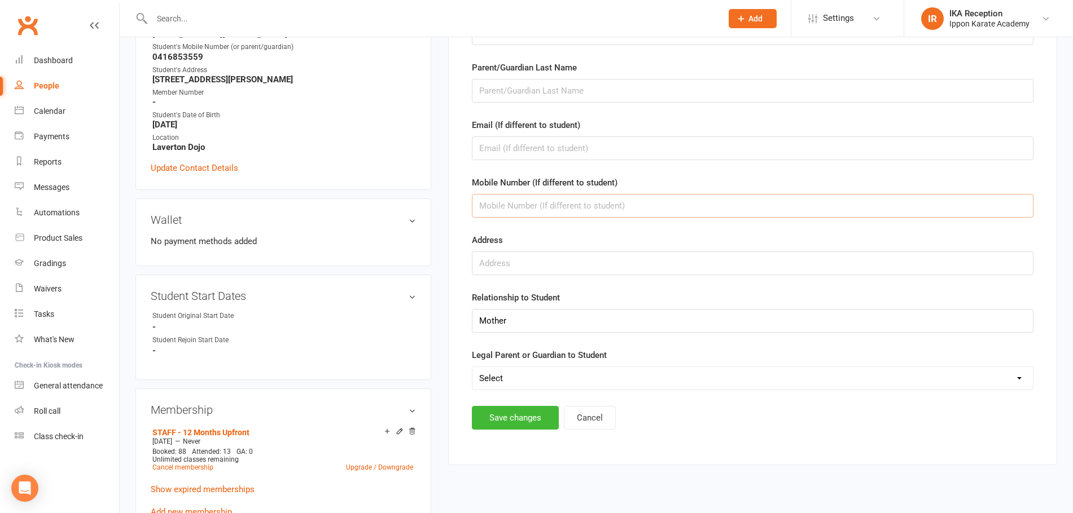
scroll to position [209, 0]
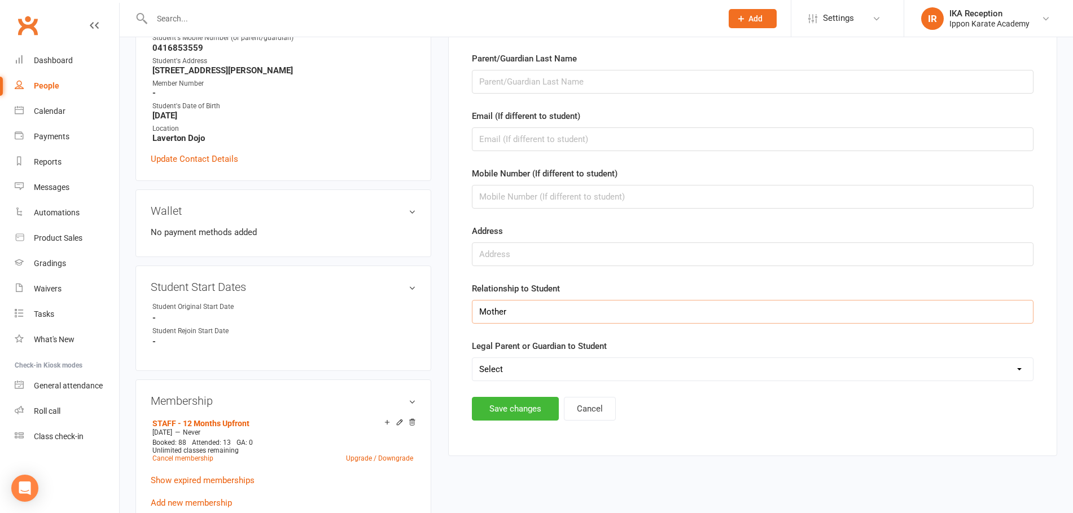
drag, startPoint x: 530, startPoint y: 309, endPoint x: 387, endPoint y: 324, distance: 144.1
click at [544, 414] on button "Save changes" at bounding box center [515, 409] width 87 height 24
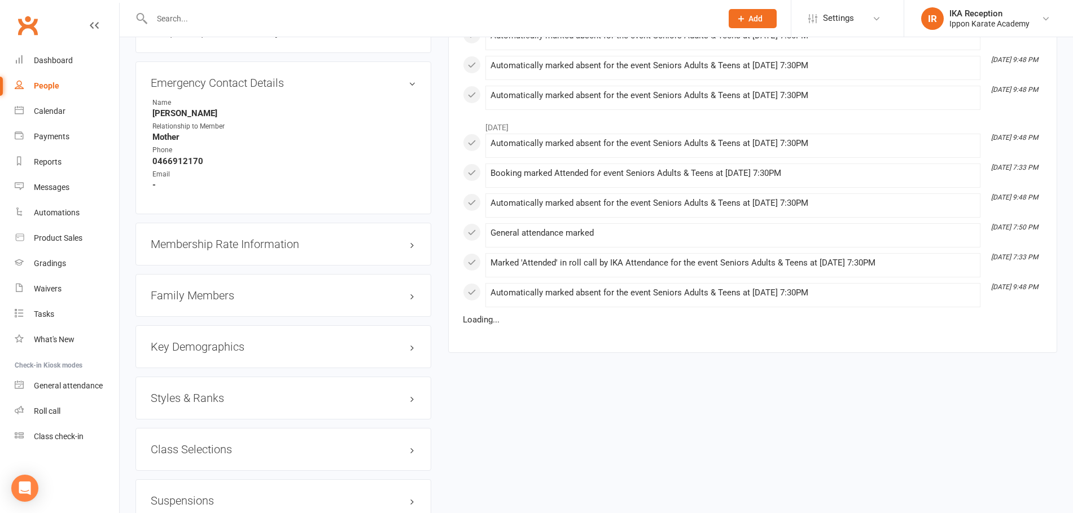
scroll to position [734, 0]
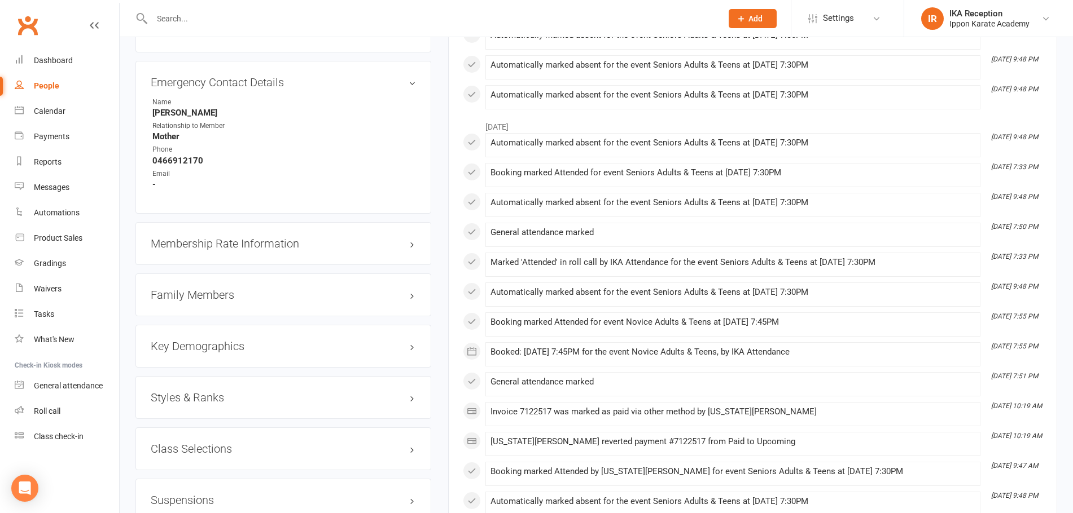
click at [339, 303] on div "Family Members" at bounding box center [283, 295] width 296 height 43
click at [300, 291] on h3 "Family Members" at bounding box center [283, 295] width 265 height 12
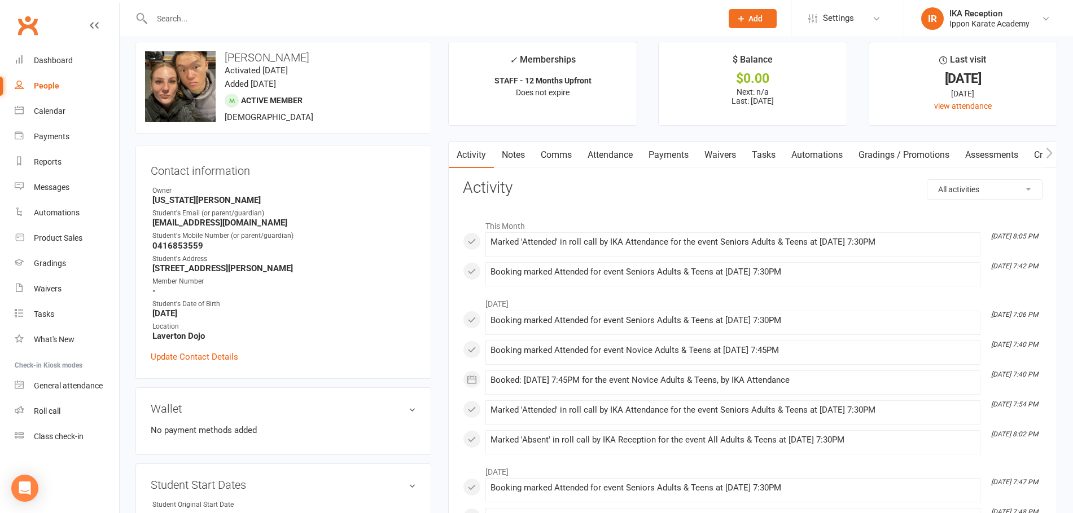
scroll to position [0, 0]
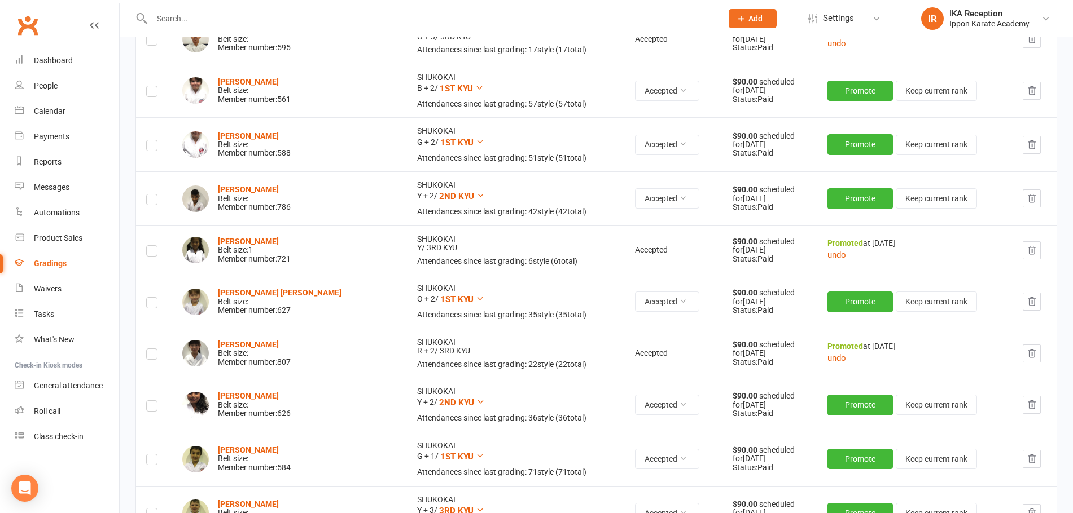
scroll to position [86, 0]
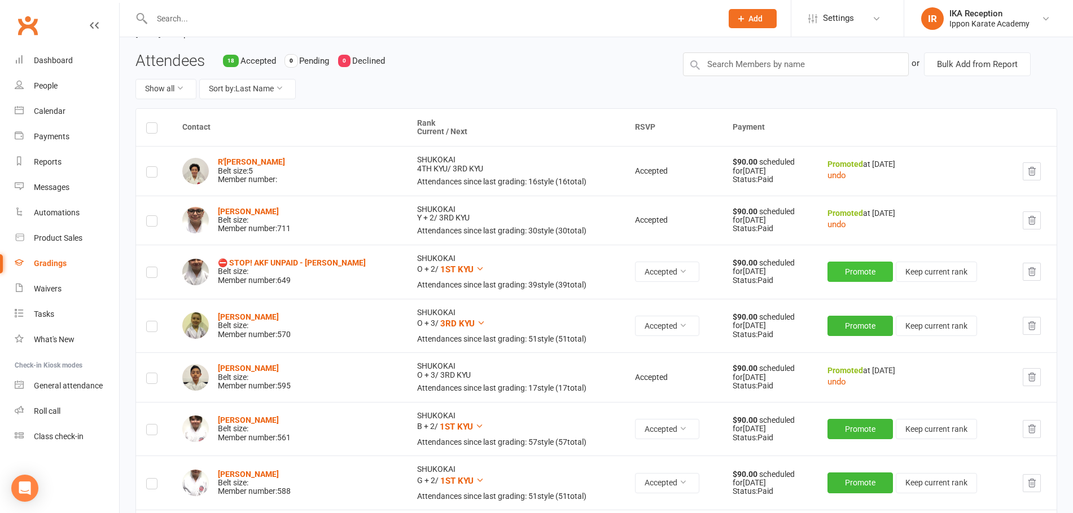
click at [867, 274] on button "Promote" at bounding box center [859, 272] width 65 height 20
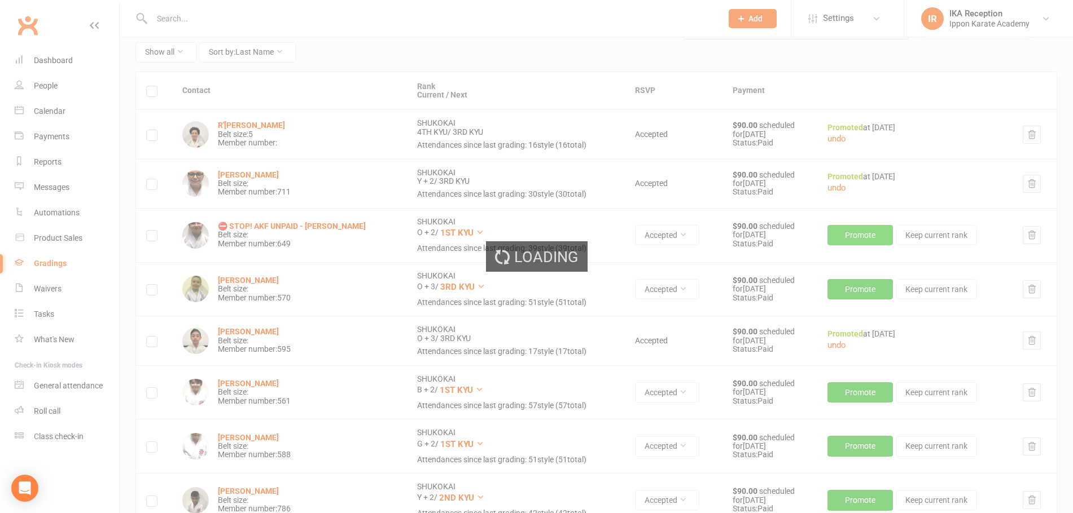
scroll to position [143, 0]
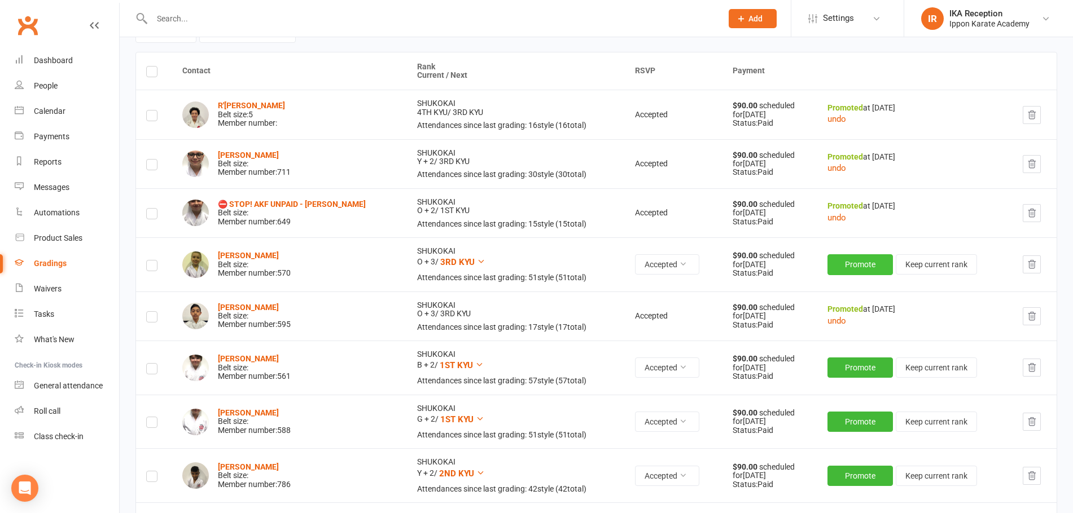
click at [867, 266] on button "Promote" at bounding box center [859, 264] width 65 height 20
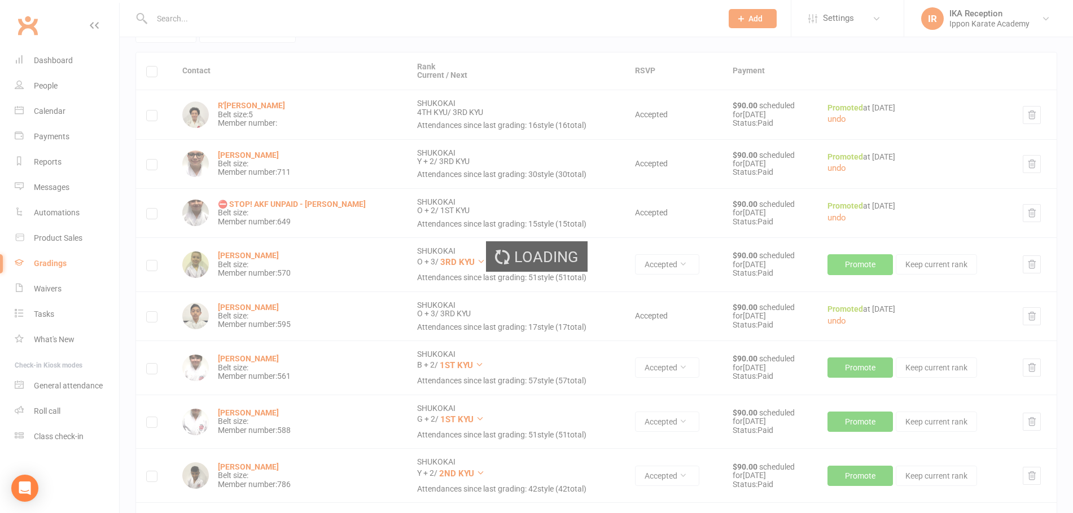
scroll to position [199, 0]
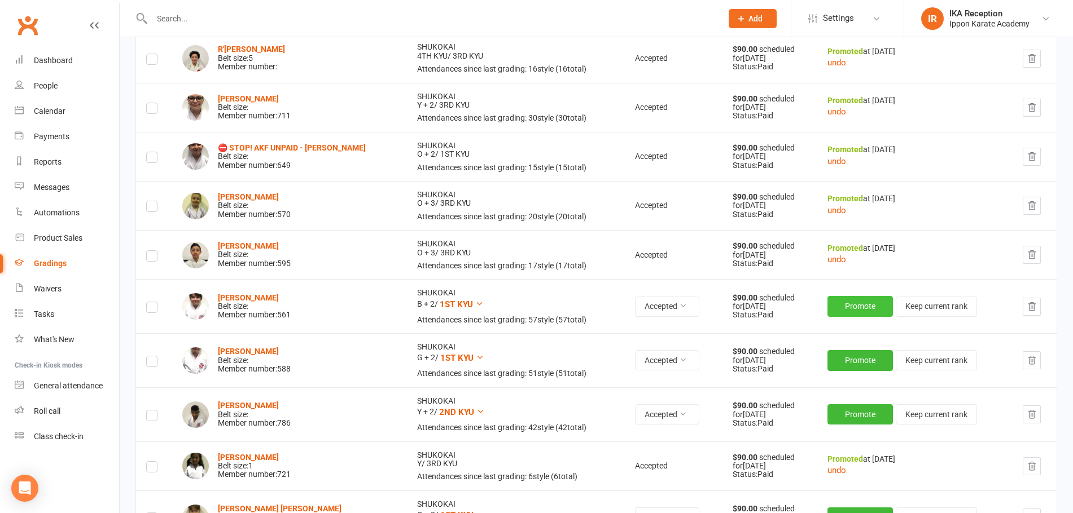
click at [860, 312] on button "Promote" at bounding box center [859, 306] width 65 height 20
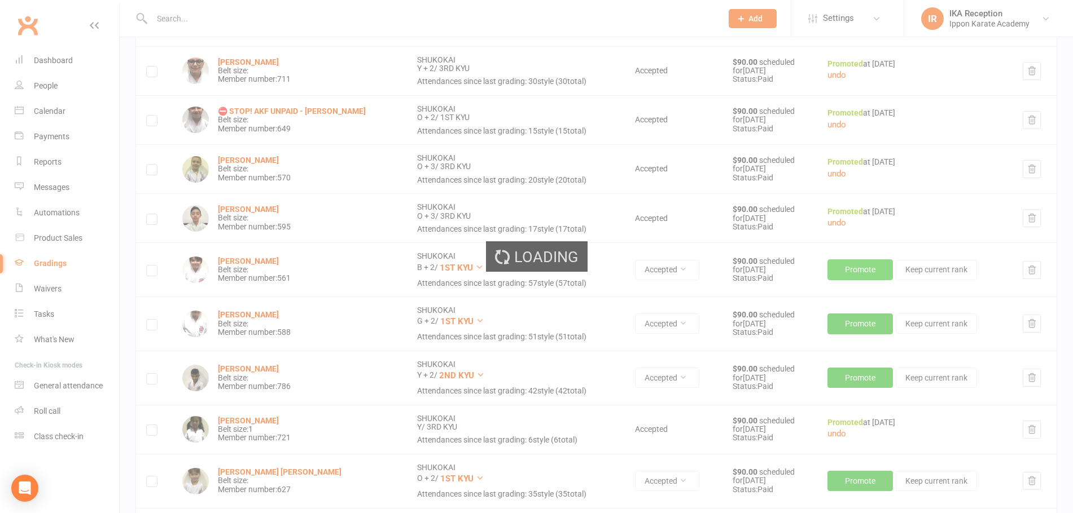
scroll to position [256, 0]
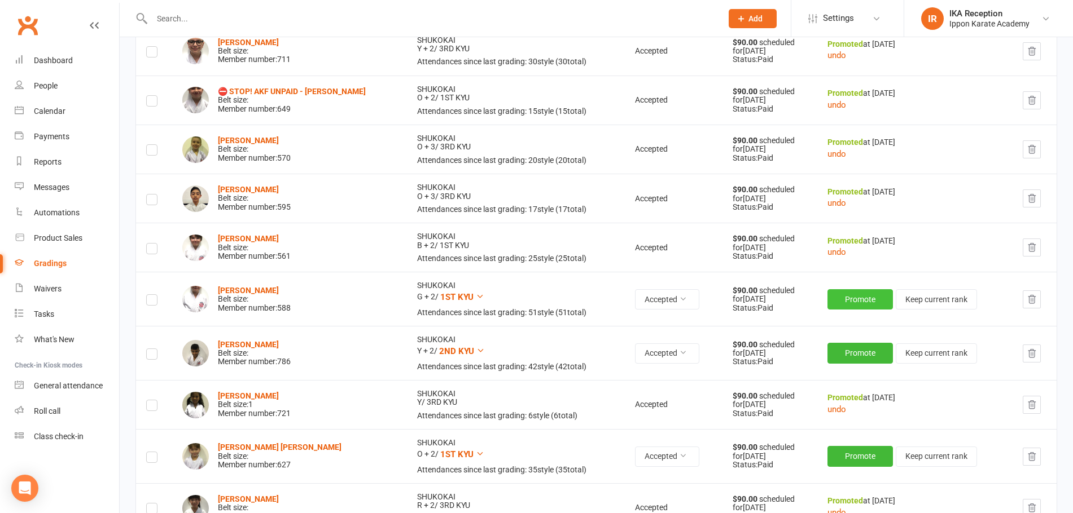
click at [862, 301] on button "Promote" at bounding box center [859, 299] width 65 height 20
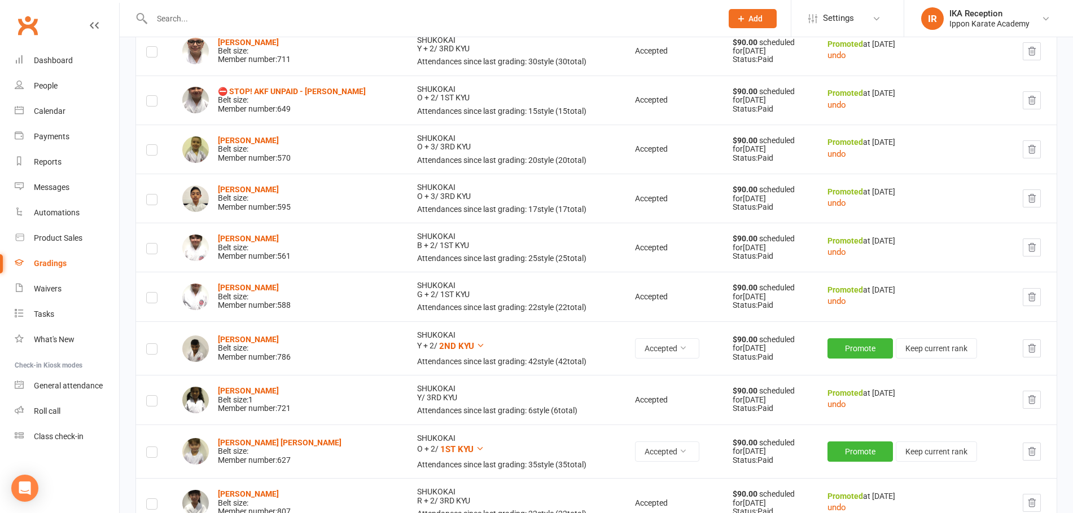
scroll to position [312, 0]
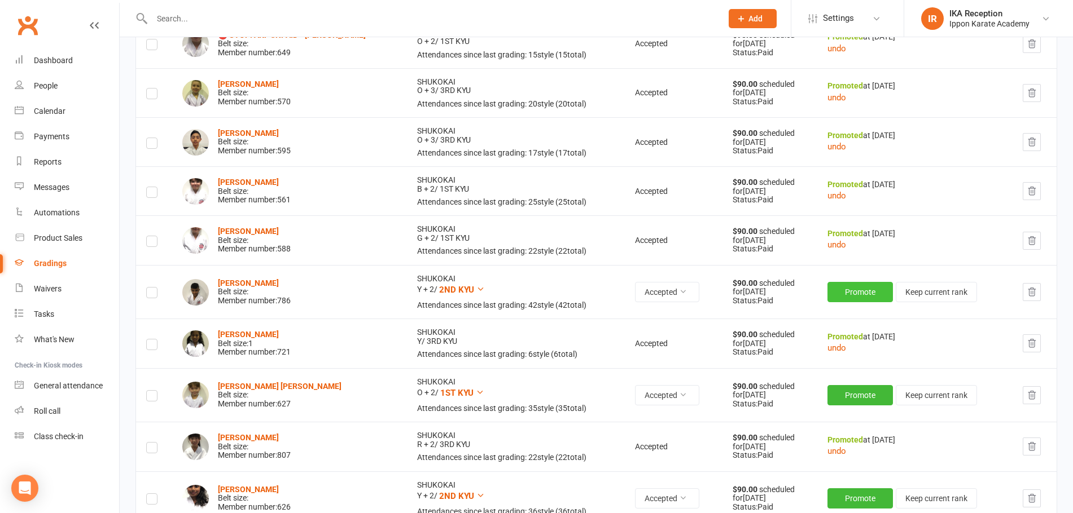
click at [864, 286] on button "Promote" at bounding box center [859, 292] width 65 height 20
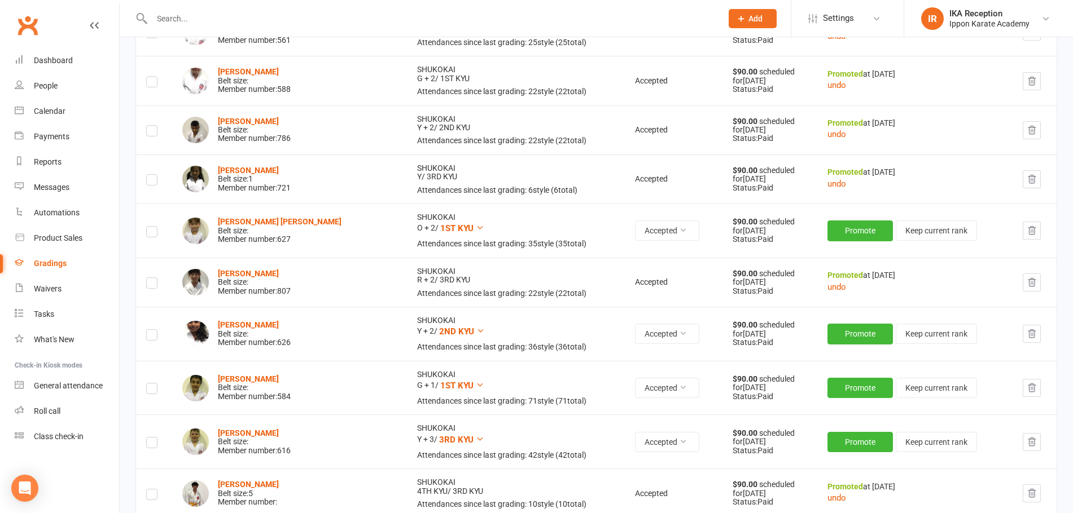
scroll to position [481, 0]
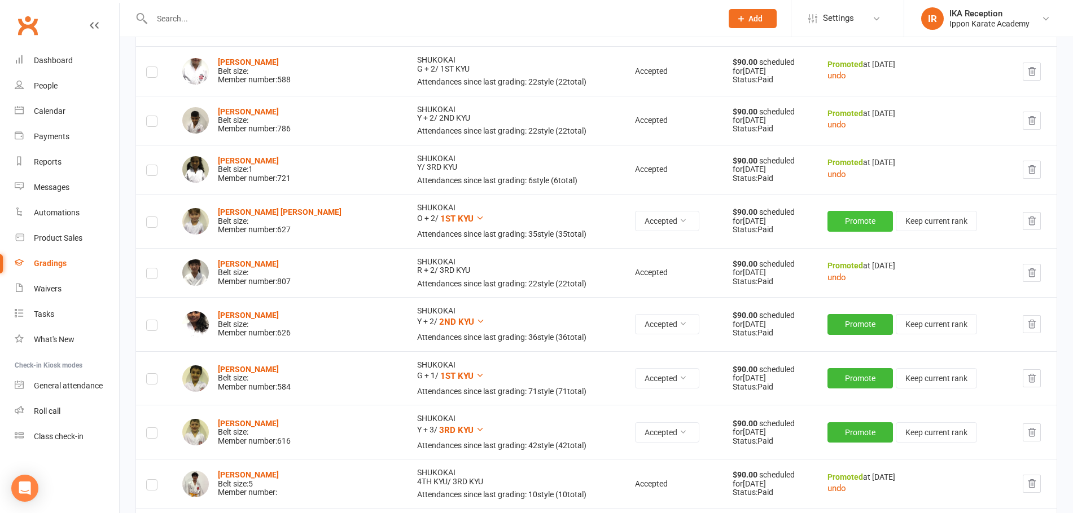
click at [860, 224] on button "Promote" at bounding box center [859, 221] width 65 height 20
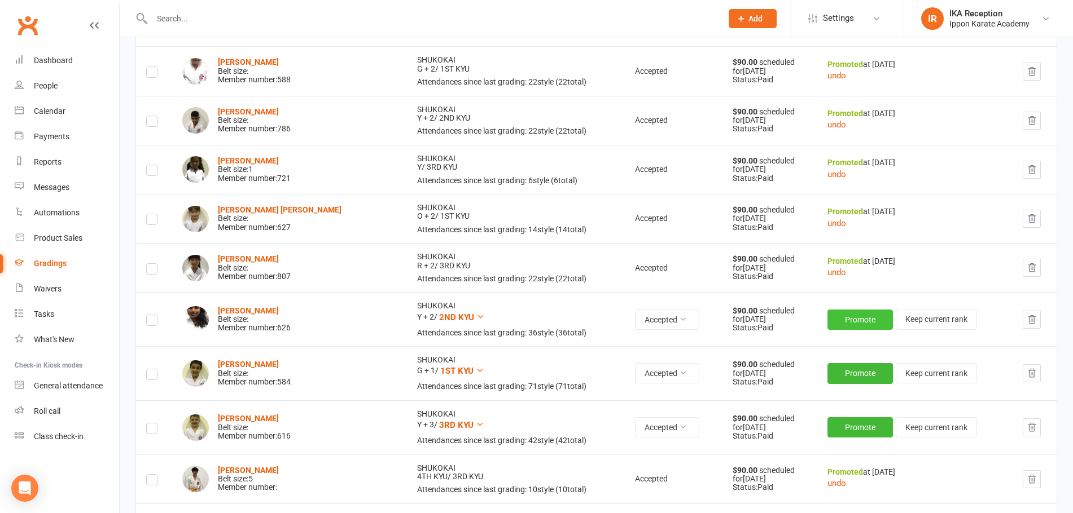
click at [855, 325] on button "Promote" at bounding box center [859, 320] width 65 height 20
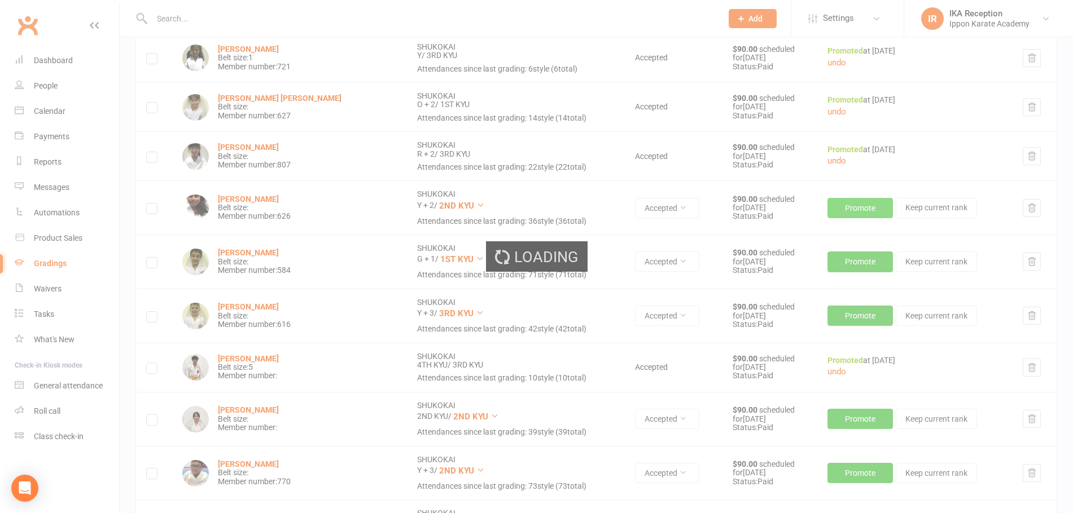
scroll to position [594, 0]
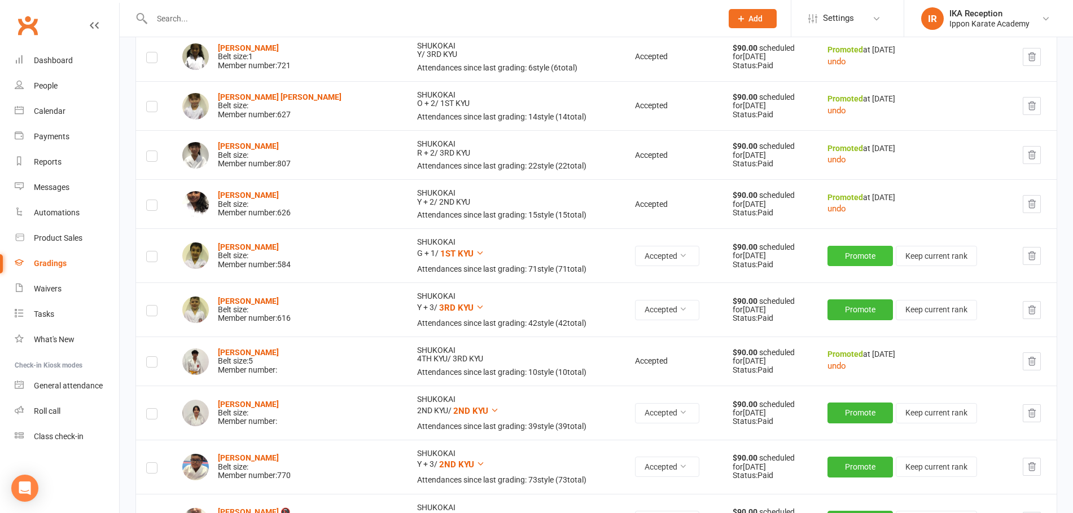
click at [862, 264] on button "Promote" at bounding box center [859, 256] width 65 height 20
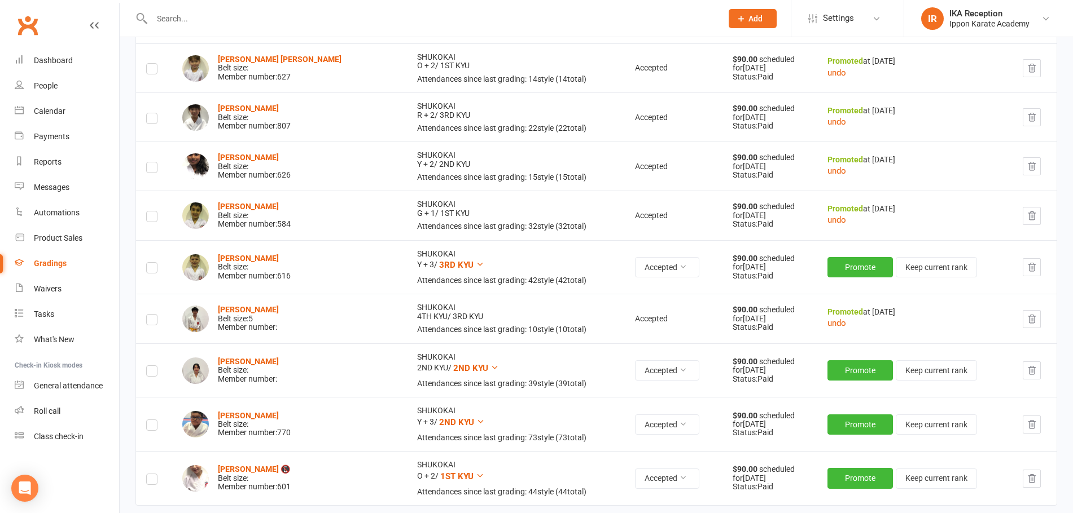
scroll to position [651, 0]
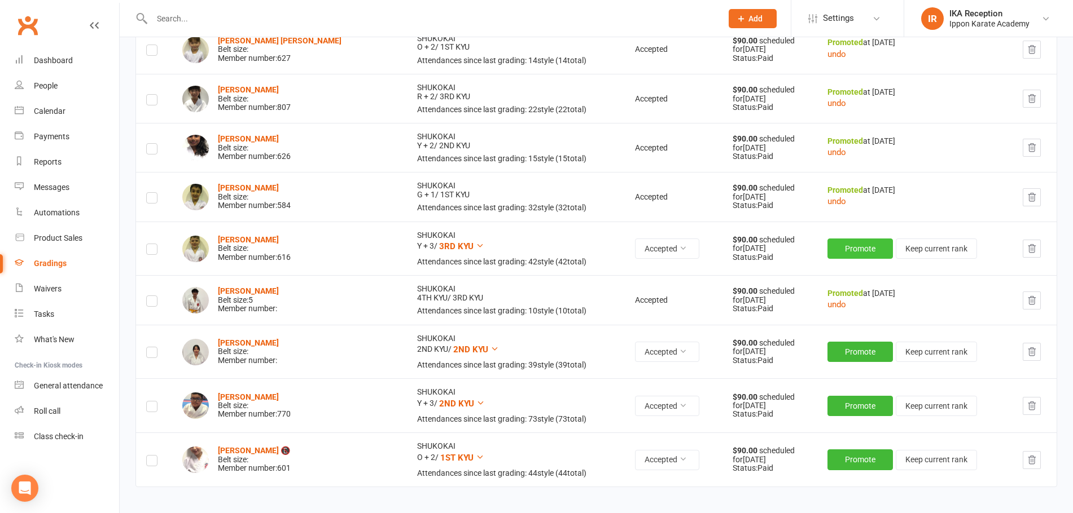
click at [870, 248] on button "Promote" at bounding box center [859, 249] width 65 height 20
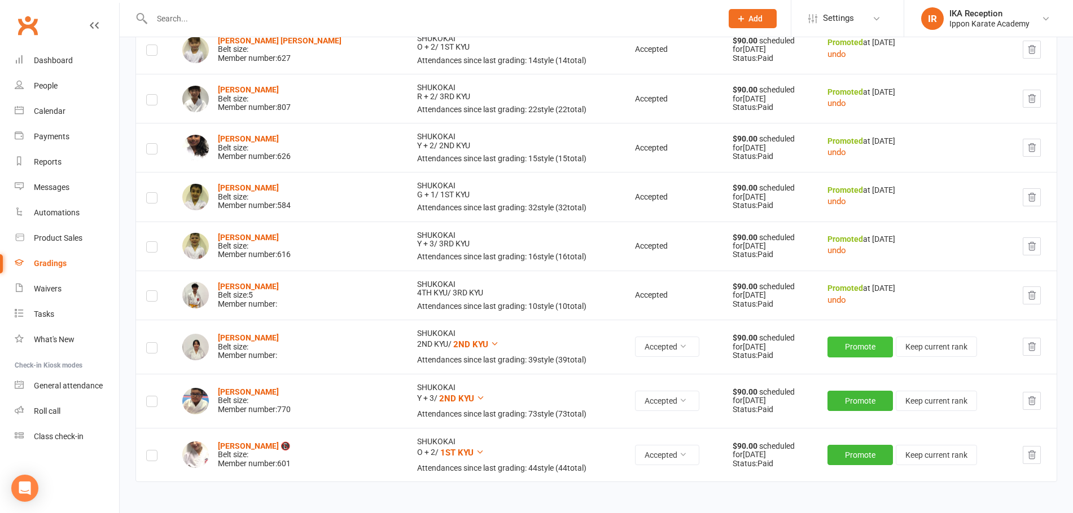
click at [865, 353] on button "Promote" at bounding box center [859, 347] width 65 height 20
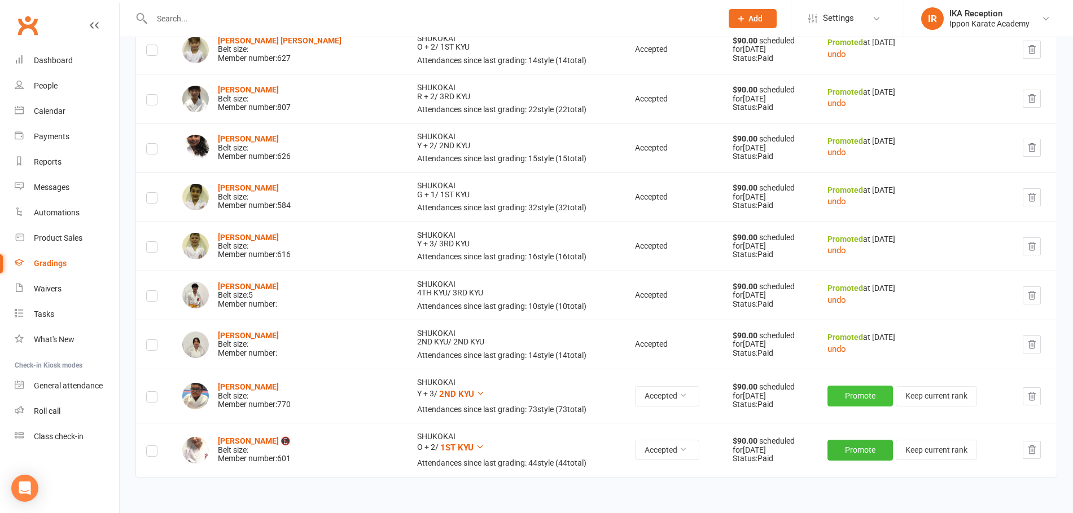
click at [873, 400] on button "Promote" at bounding box center [859, 396] width 65 height 20
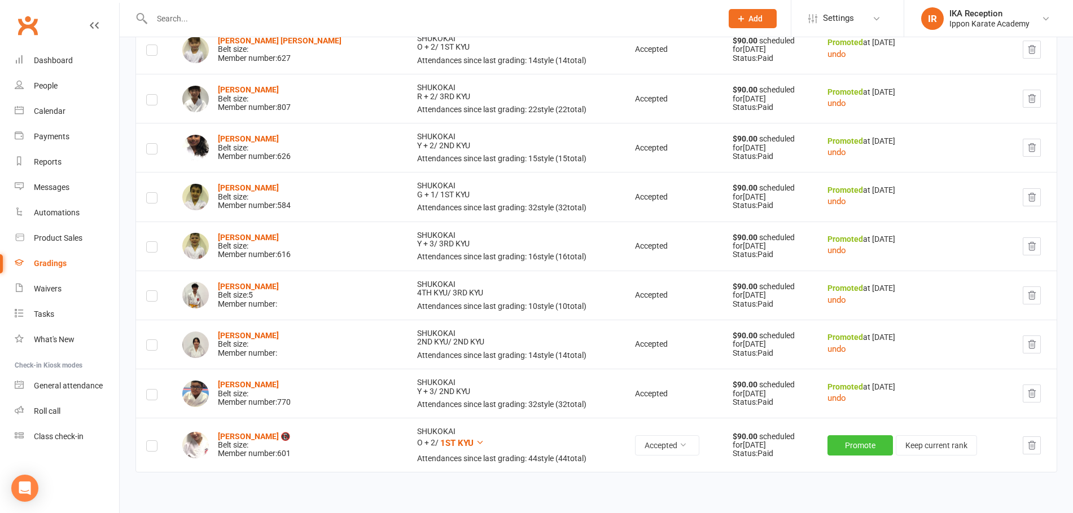
click at [879, 460] on td "Promote Keep current rank" at bounding box center [914, 445] width 195 height 54
click at [876, 450] on button "Promote" at bounding box center [859, 446] width 65 height 20
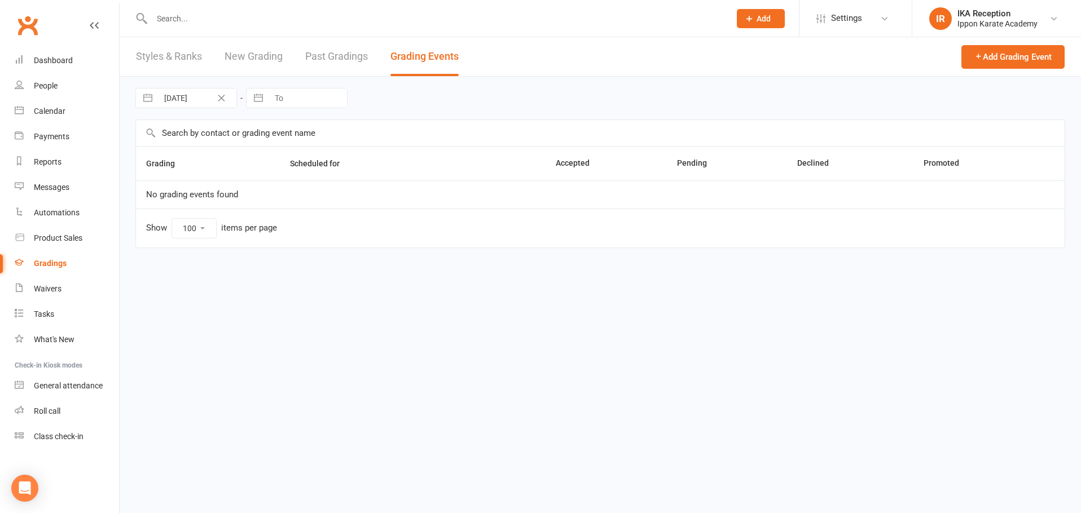
select select "100"
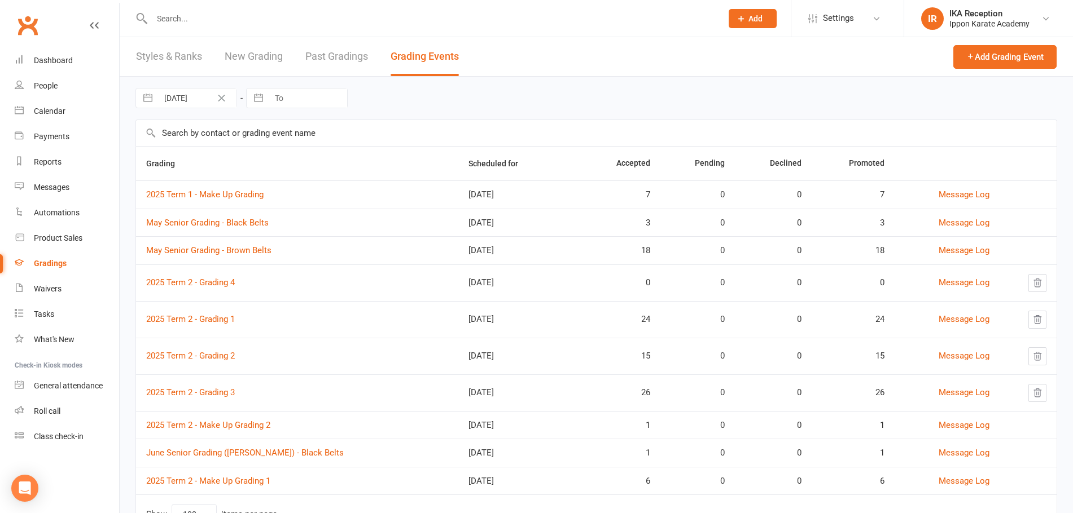
scroll to position [53, 0]
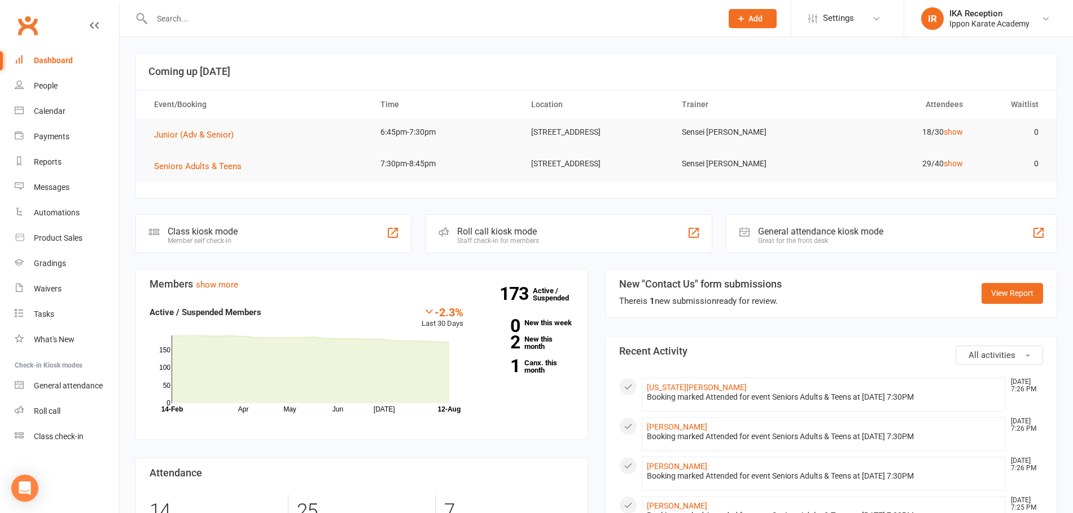
click at [218, 14] on input "text" at bounding box center [430, 19] width 565 height 16
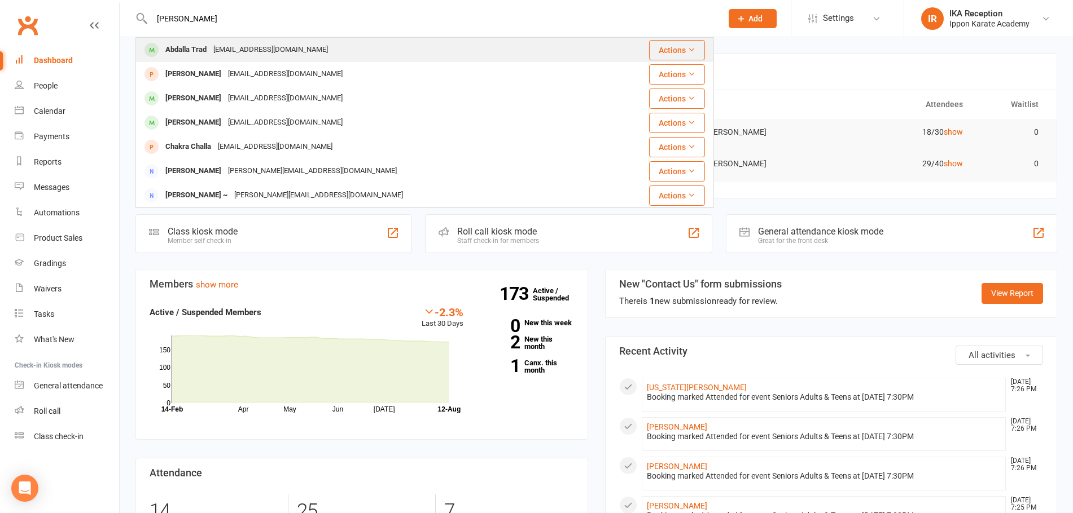
type input "abdalla"
click at [192, 54] on div "Abdalla Trad" at bounding box center [186, 50] width 48 height 16
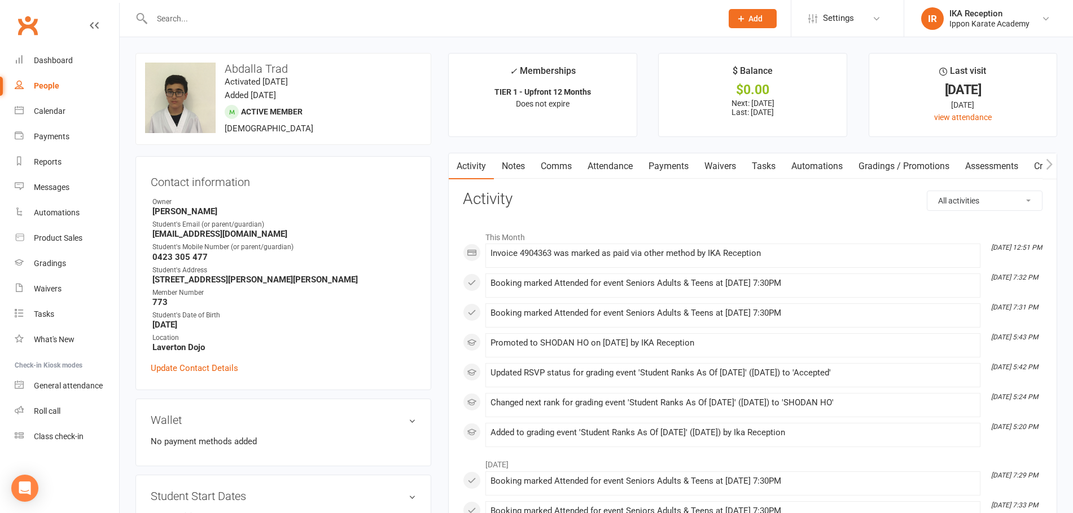
click at [174, 30] on div at bounding box center [424, 18] width 578 height 37
click at [161, 19] on input "text" at bounding box center [430, 19] width 565 height 16
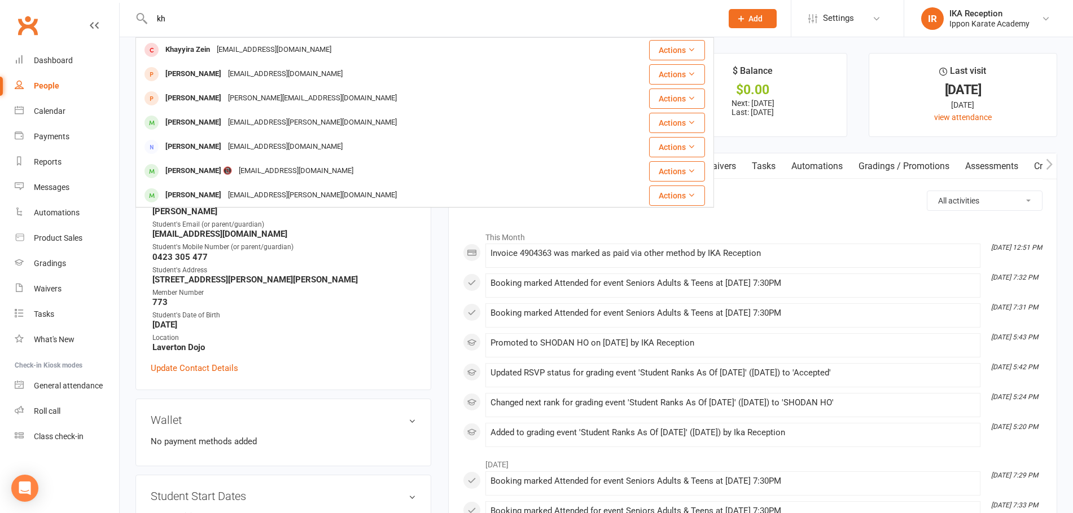
type input "k"
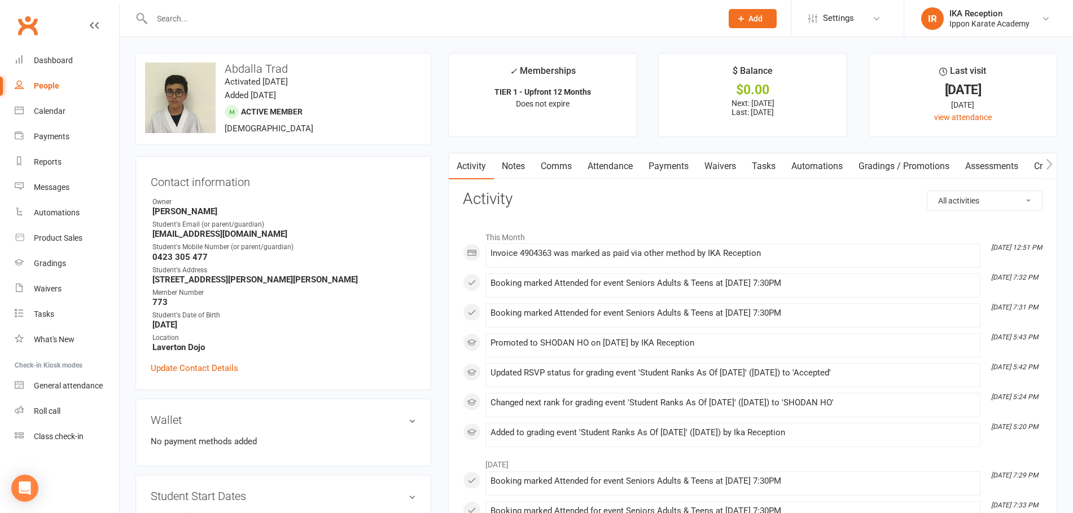
click at [243, 14] on input "text" at bounding box center [430, 19] width 565 height 16
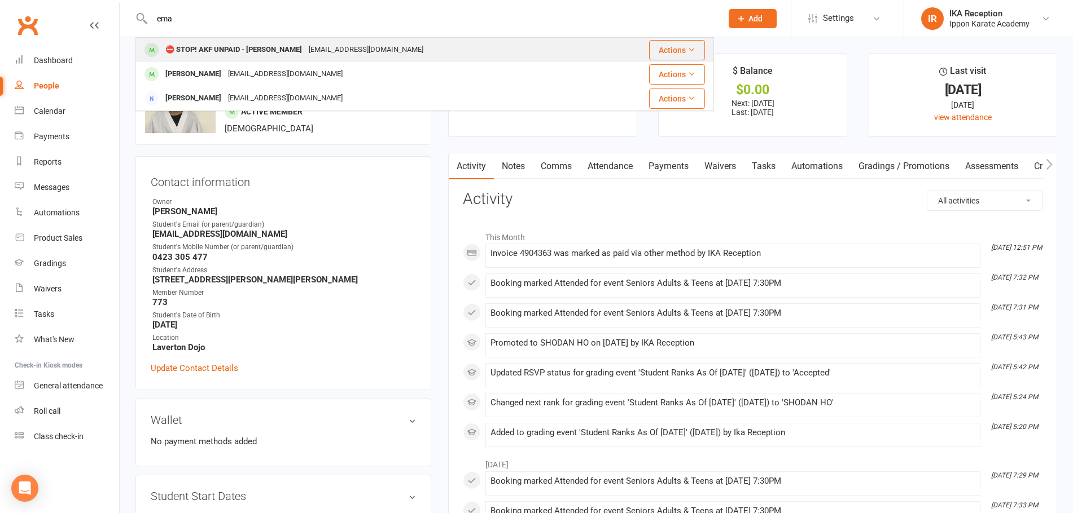
type input "ema"
click at [195, 49] on div "⛔ STOP! AKF UNPAID - Ema Ishizuka" at bounding box center [233, 50] width 143 height 16
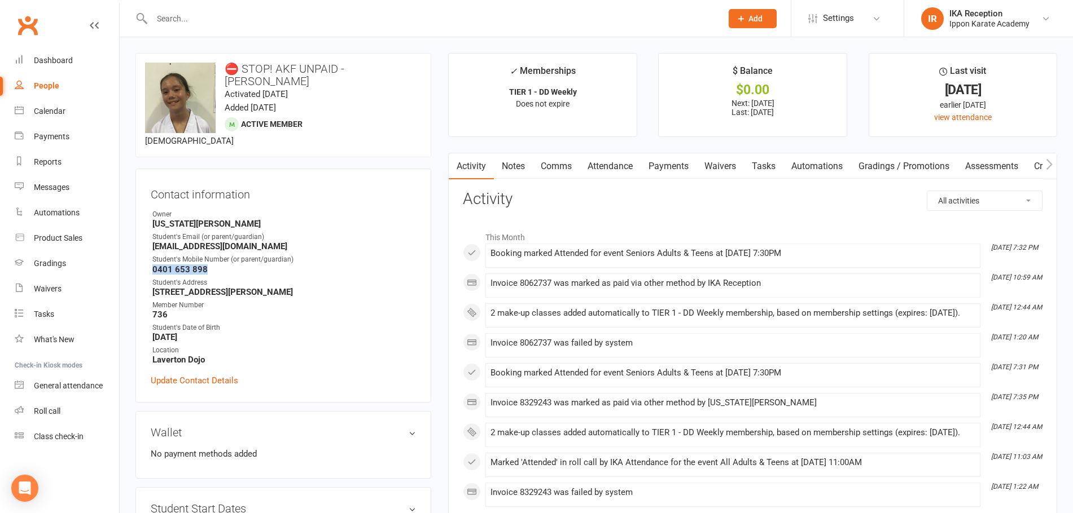
drag, startPoint x: 152, startPoint y: 256, endPoint x: 219, endPoint y: 261, distance: 67.4
click at [219, 265] on strong "0401 653 898" at bounding box center [283, 270] width 263 height 10
click at [267, 323] on div "Student's Date of Birth" at bounding box center [283, 328] width 263 height 11
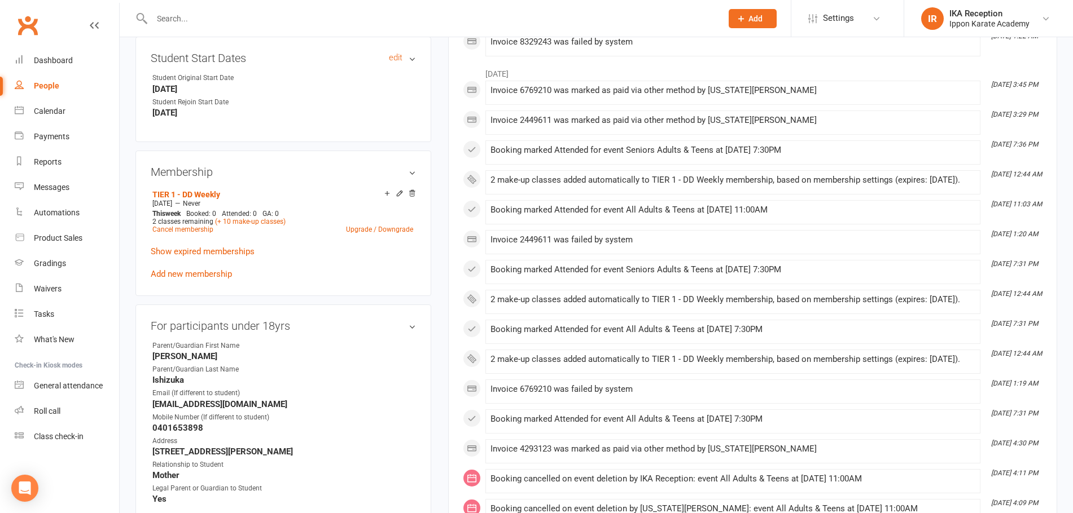
scroll to position [451, 0]
click at [159, 423] on strong "0401653898" at bounding box center [283, 428] width 263 height 10
click at [212, 420] on ul "Parent/Guardian First Name Samantha Parent/Guardian Last Name Ishizuka Email (I…" at bounding box center [283, 422] width 265 height 164
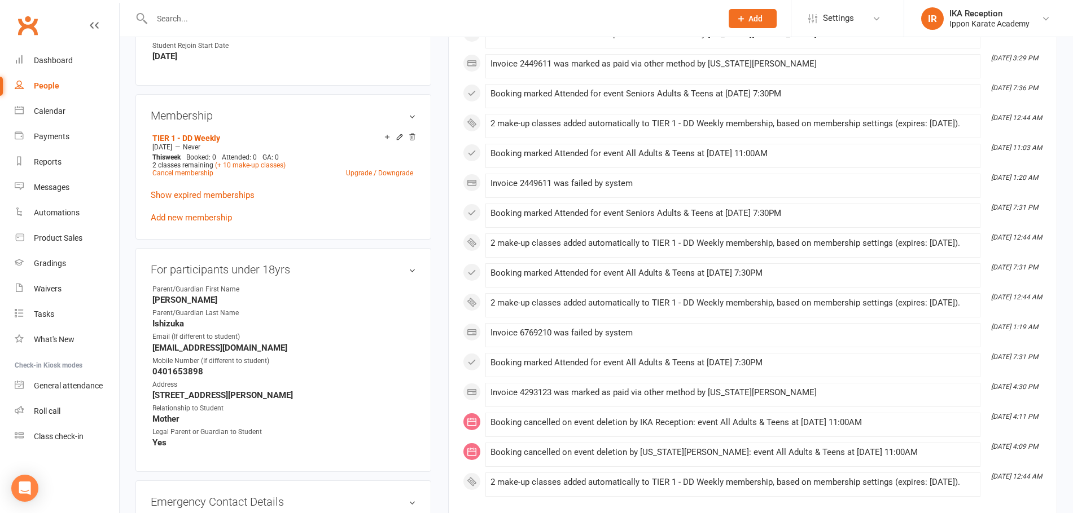
scroll to position [508, 0]
click at [190, 366] on strong "0401653898" at bounding box center [283, 371] width 263 height 10
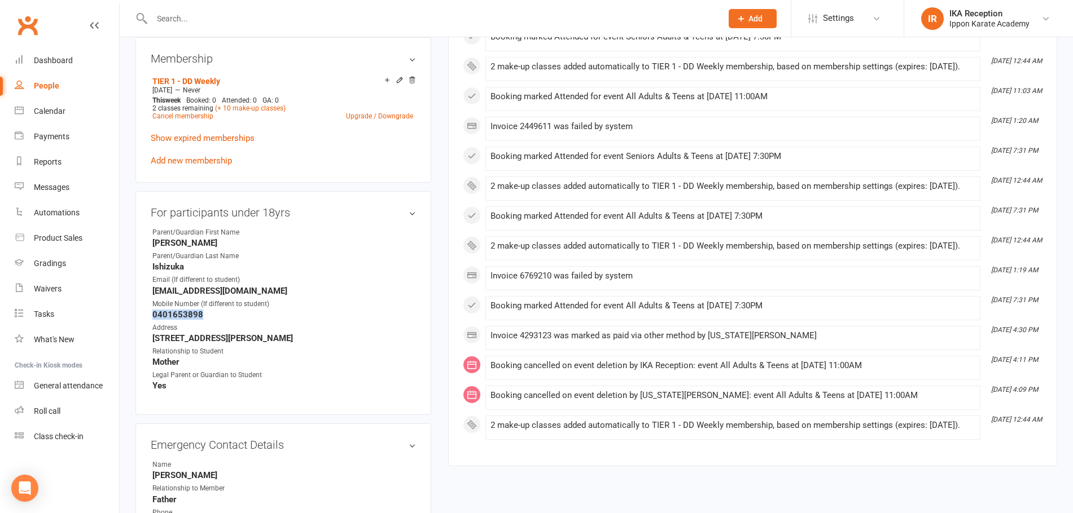
scroll to position [0, 0]
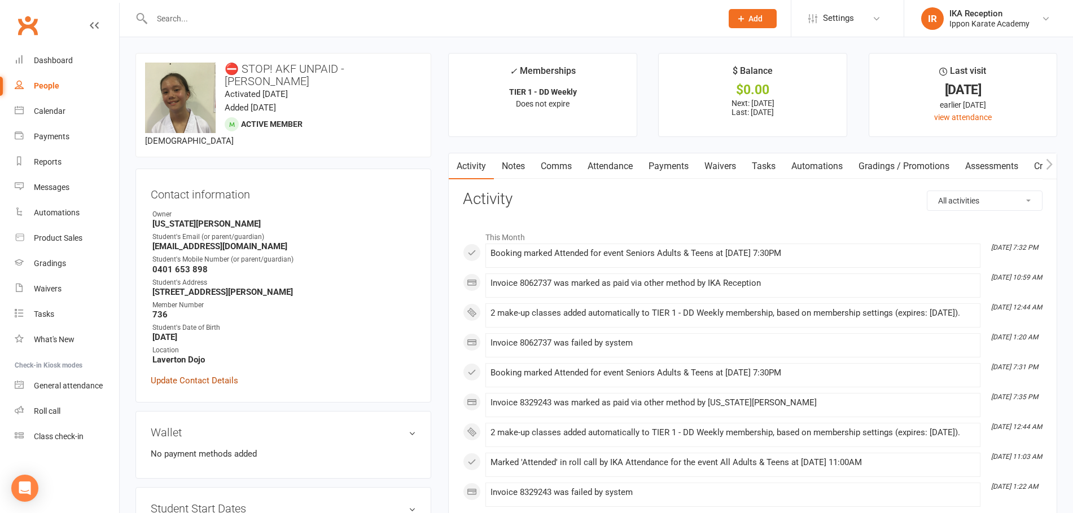
click at [226, 374] on link "Update Contact Details" at bounding box center [194, 381] width 87 height 14
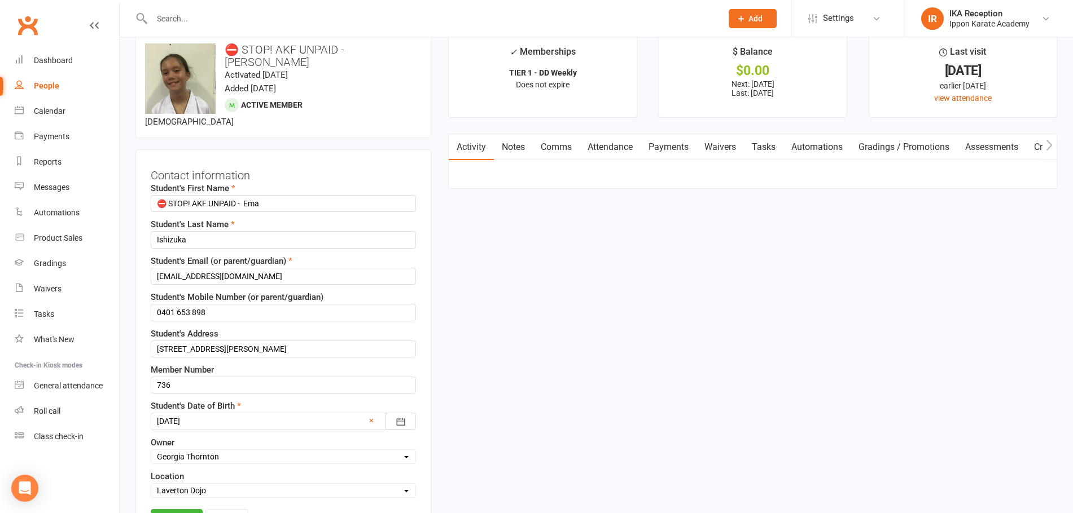
scroll to position [53, 0]
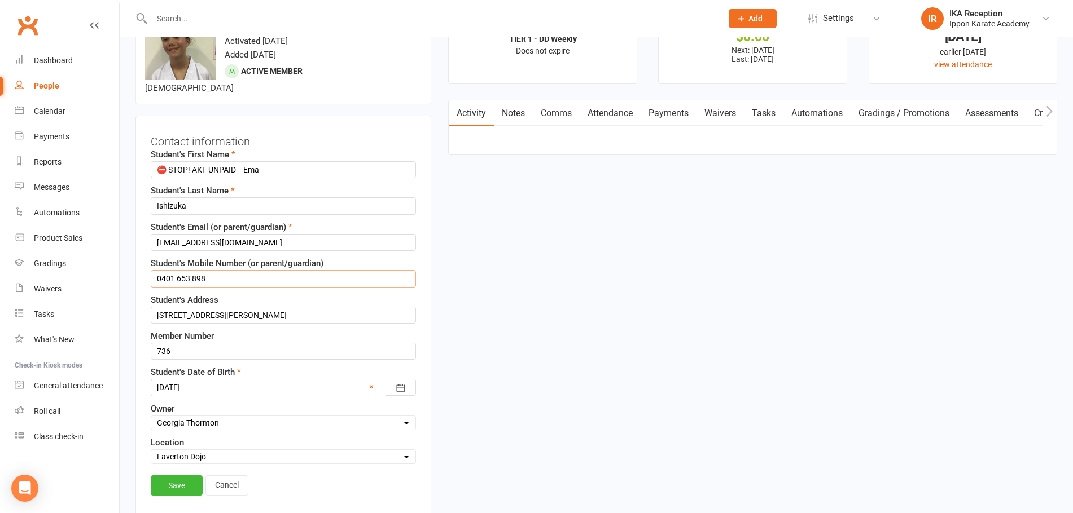
drag, startPoint x: 205, startPoint y: 263, endPoint x: 156, endPoint y: 262, distance: 49.1
click at [156, 270] on input "0401 653 898" at bounding box center [283, 278] width 265 height 17
type input "0439457109"
click at [170, 478] on link "Save" at bounding box center [177, 486] width 52 height 20
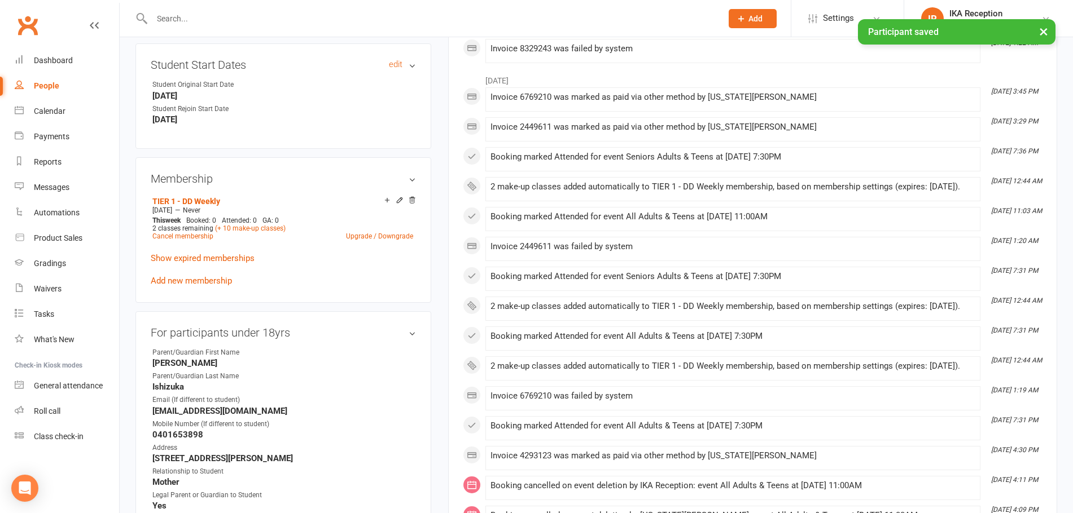
scroll to position [448, 0]
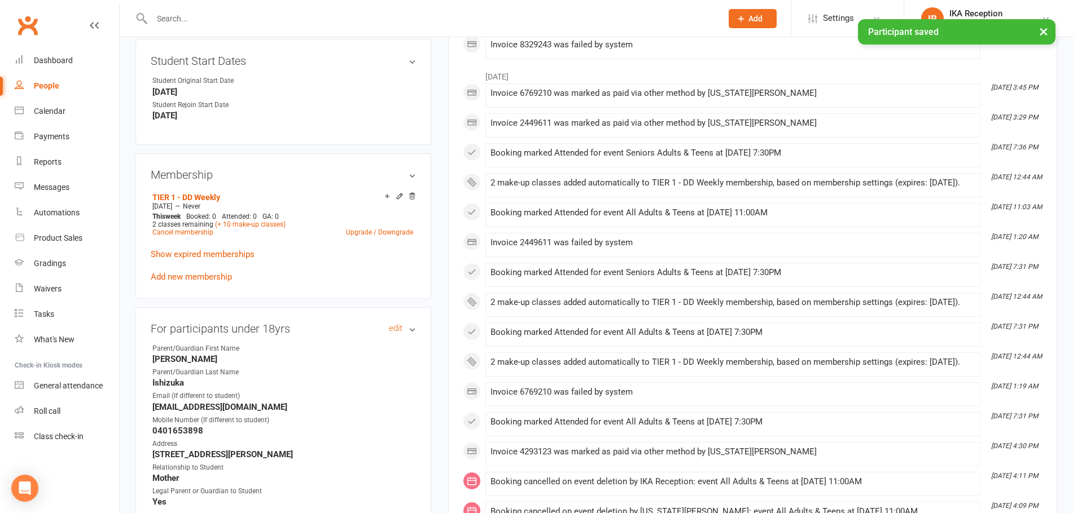
click at [408, 323] on h3 "For participants under 18yrs edit" at bounding box center [283, 329] width 265 height 12
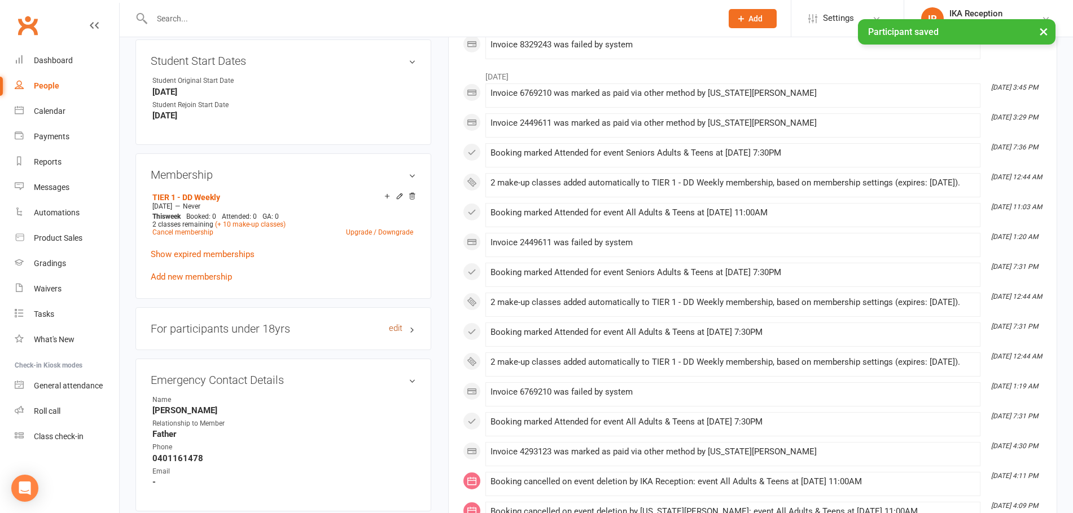
click at [394, 324] on link "edit" at bounding box center [396, 329] width 14 height 10
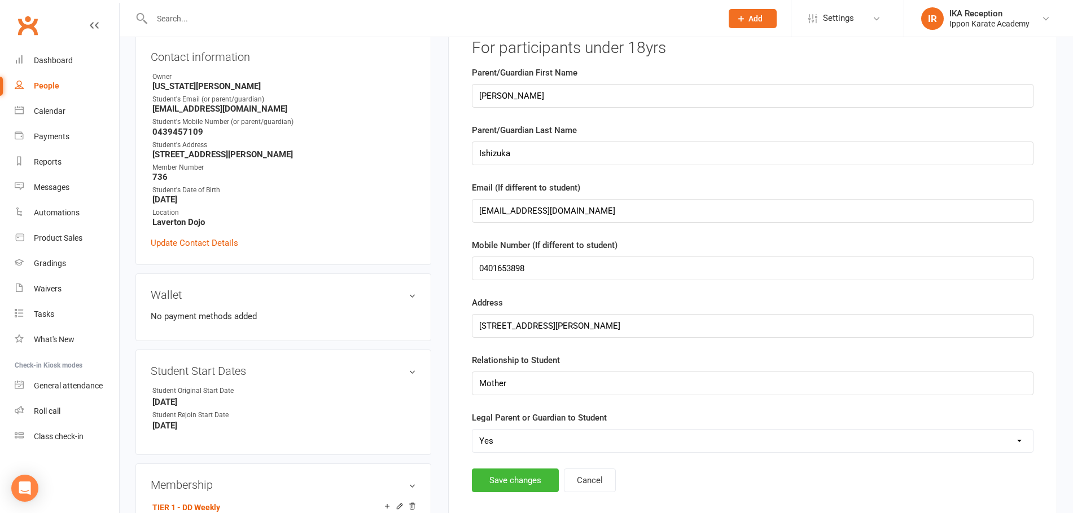
scroll to position [96, 0]
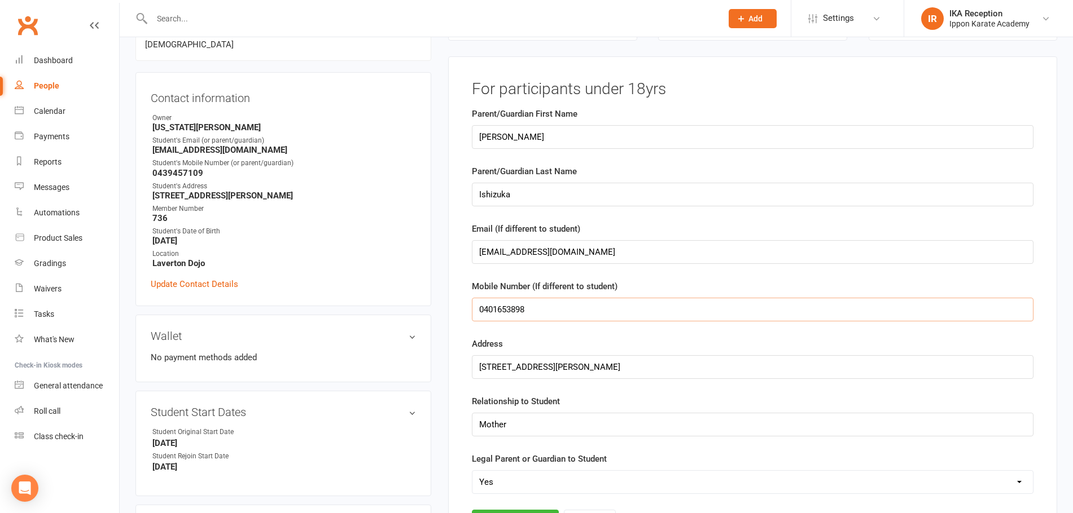
drag, startPoint x: 536, startPoint y: 315, endPoint x: 459, endPoint y: 306, distance: 77.2
click at [459, 306] on div "For participants under 18yrs Parent/Guardian First Name Samantha Parent/Guardia…" at bounding box center [752, 312] width 609 height 513
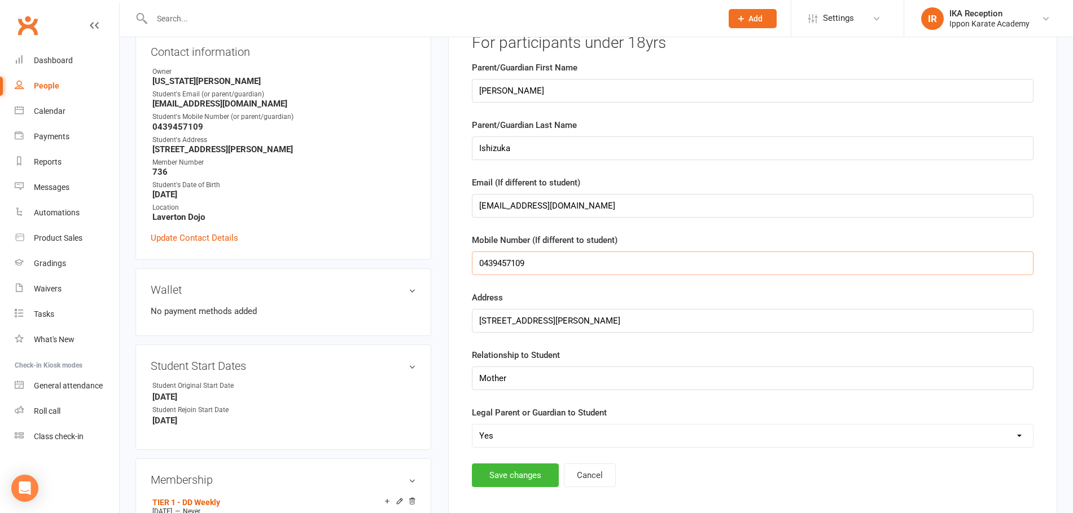
scroll to position [209, 0]
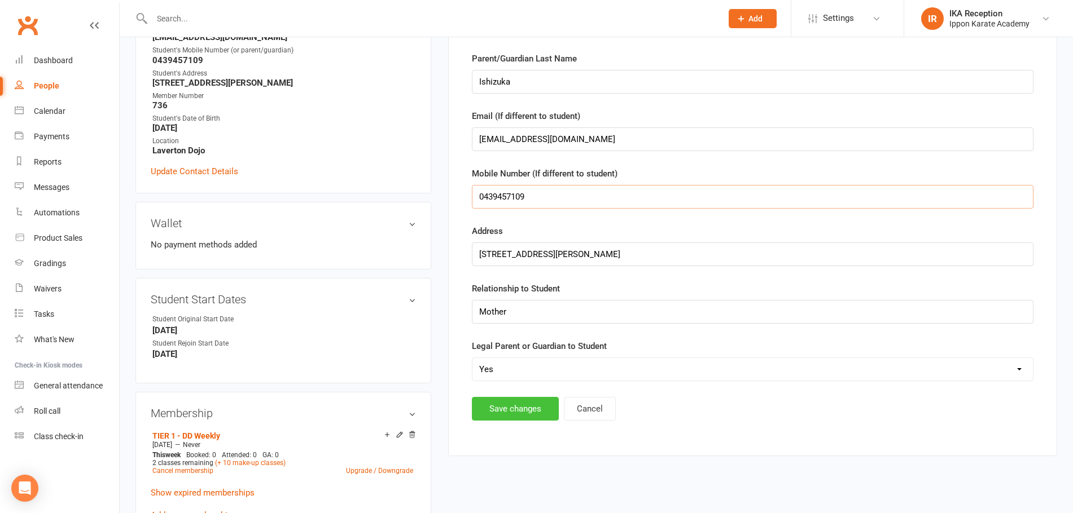
type input "0439457109"
click at [493, 409] on button "Save changes" at bounding box center [515, 409] width 87 height 24
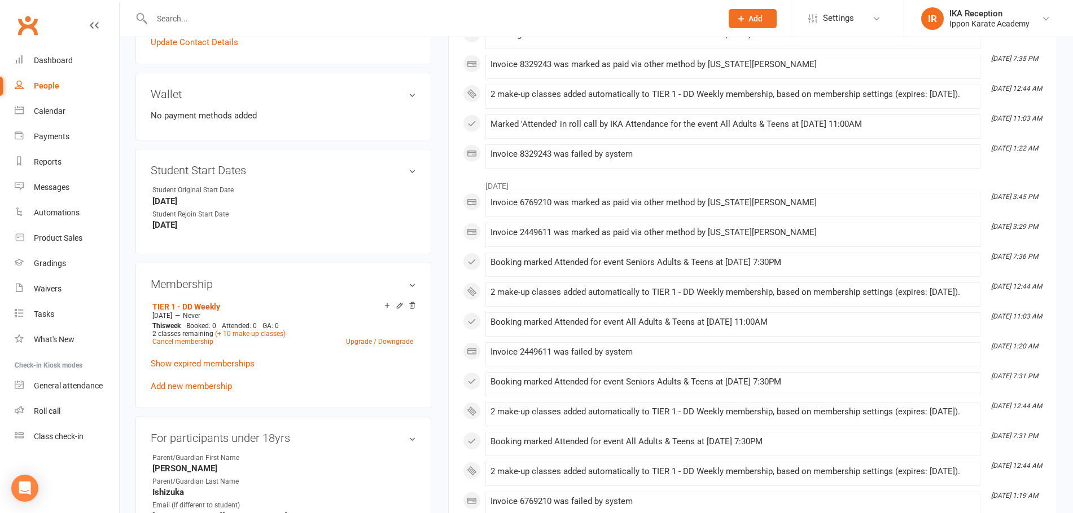
scroll to position [0, 0]
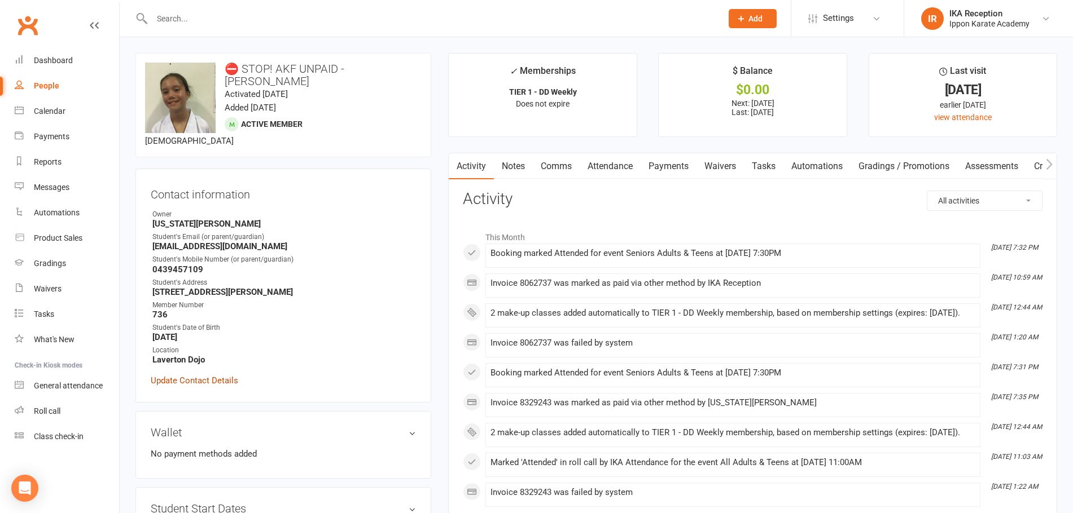
click at [223, 374] on link "Update Contact Details" at bounding box center [194, 381] width 87 height 14
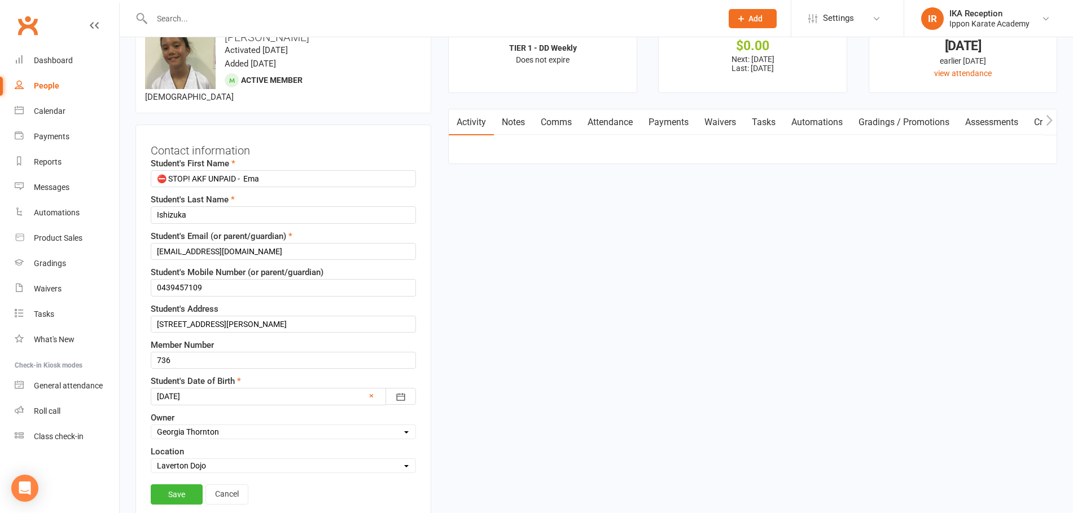
scroll to position [53, 0]
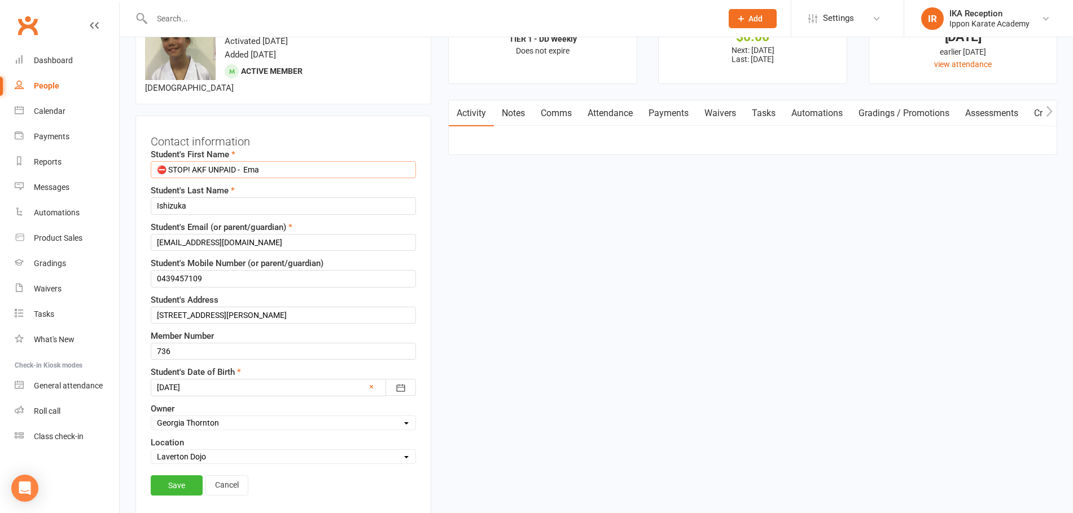
drag, startPoint x: 244, startPoint y: 159, endPoint x: 139, endPoint y: 163, distance: 105.6
click at [139, 163] on div "Contact information Student's First Name ⛔ STOP! AKF UNPAID - Ema Student's Las…" at bounding box center [283, 316] width 296 height 401
type input "Ema"
click at [185, 476] on link "Save" at bounding box center [177, 486] width 52 height 20
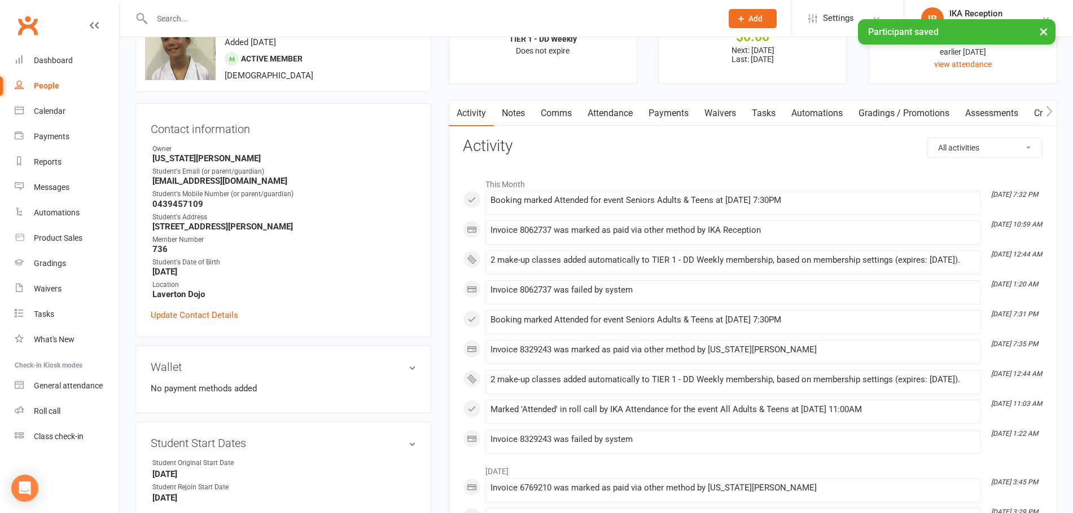
click at [197, 19] on div "× Participant saved" at bounding box center [529, 19] width 1058 height 0
click at [181, 18] on input "text" at bounding box center [430, 19] width 565 height 16
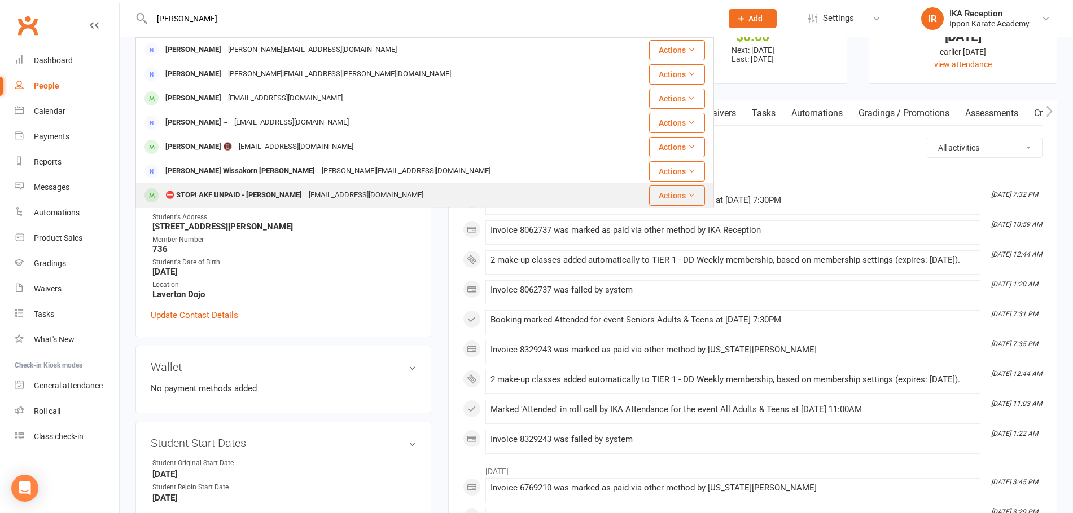
type input "matthew p"
click at [235, 186] on div "⛔ STOP! AKF UNPAID - Matthew Pearce karenireneclark7@gmail.com" at bounding box center [381, 195] width 489 height 23
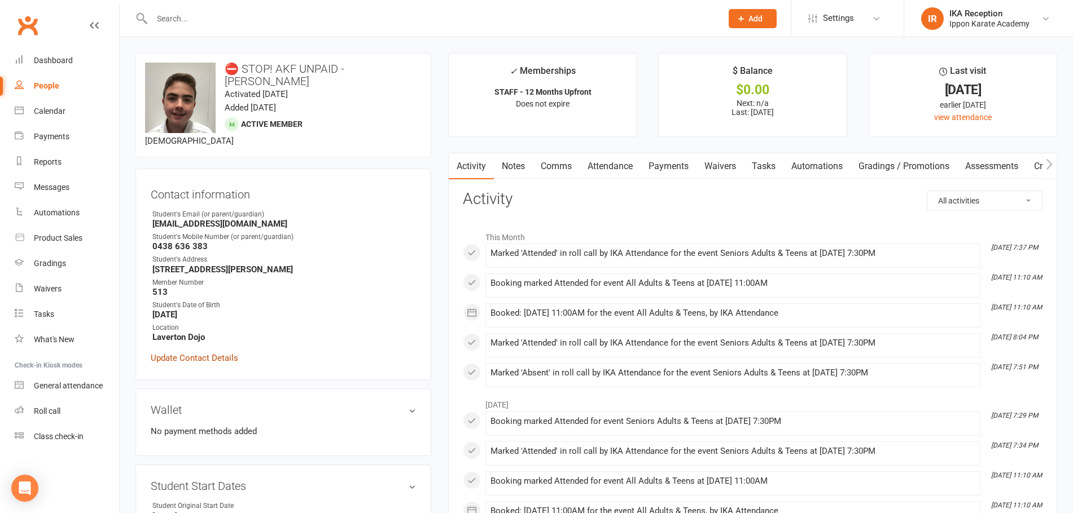
click at [205, 360] on link "Update Contact Details" at bounding box center [194, 359] width 87 height 14
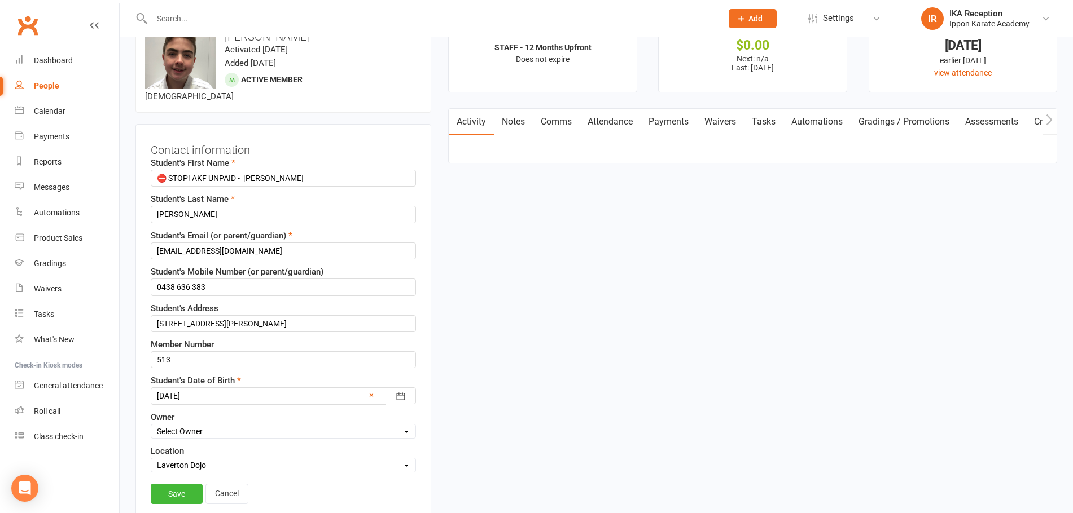
scroll to position [53, 0]
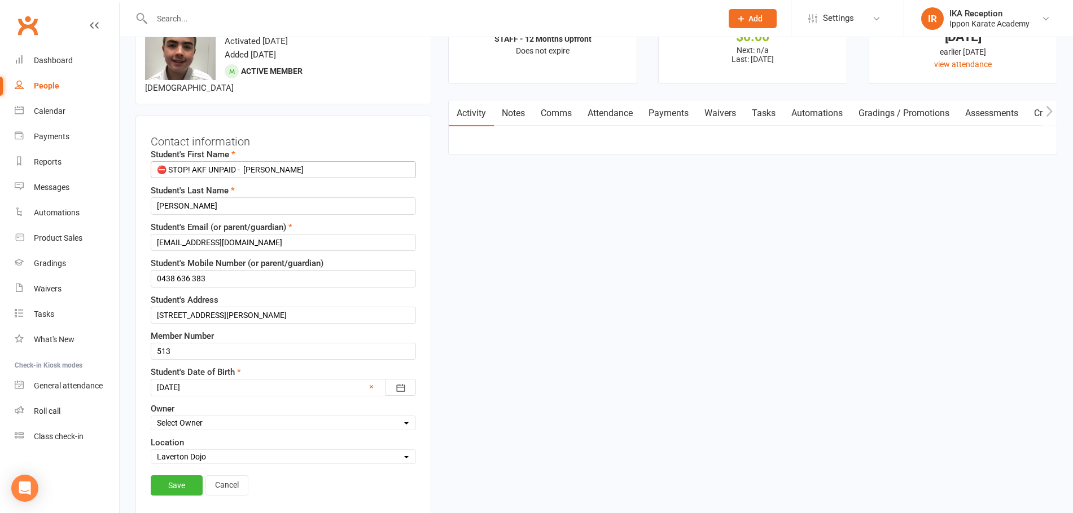
drag, startPoint x: 243, startPoint y: 171, endPoint x: 146, endPoint y: 161, distance: 98.1
click at [147, 161] on div "Contact information Student's First Name ⛔ STOP! AKF UNPAID - Matthew Student's…" at bounding box center [283, 316] width 296 height 401
type input "Matthew"
click at [183, 489] on link "Save" at bounding box center [177, 486] width 52 height 20
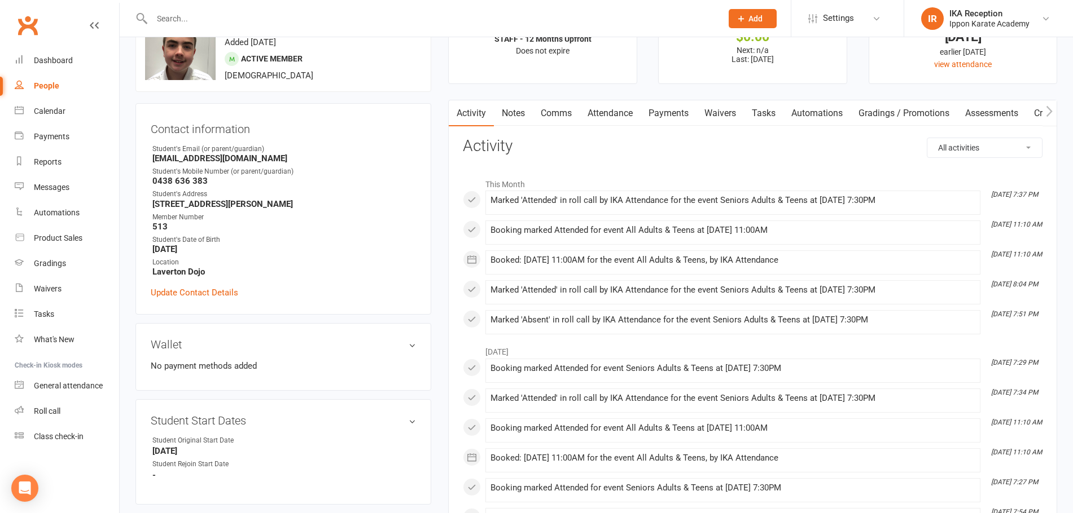
scroll to position [0, 0]
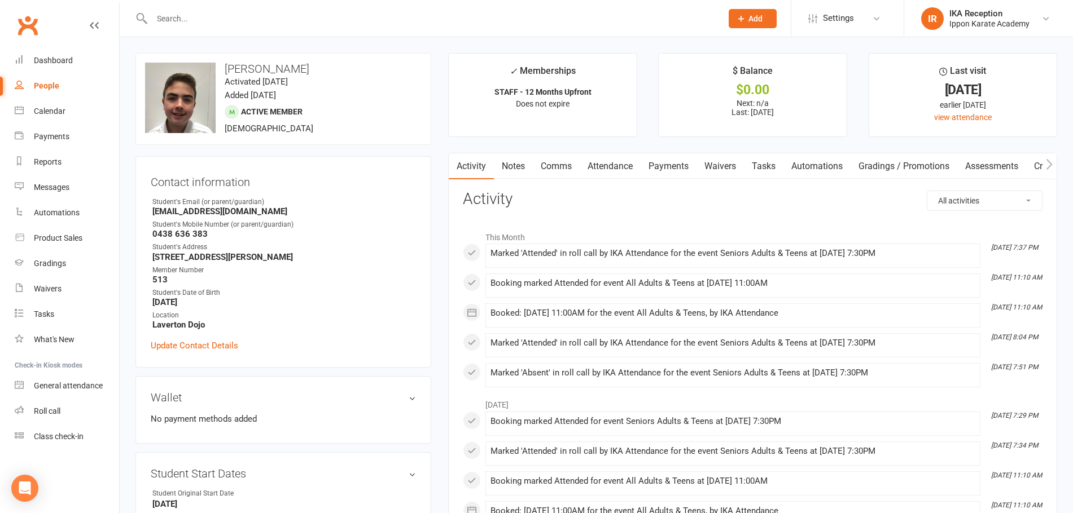
click at [165, 22] on input "text" at bounding box center [430, 19] width 565 height 16
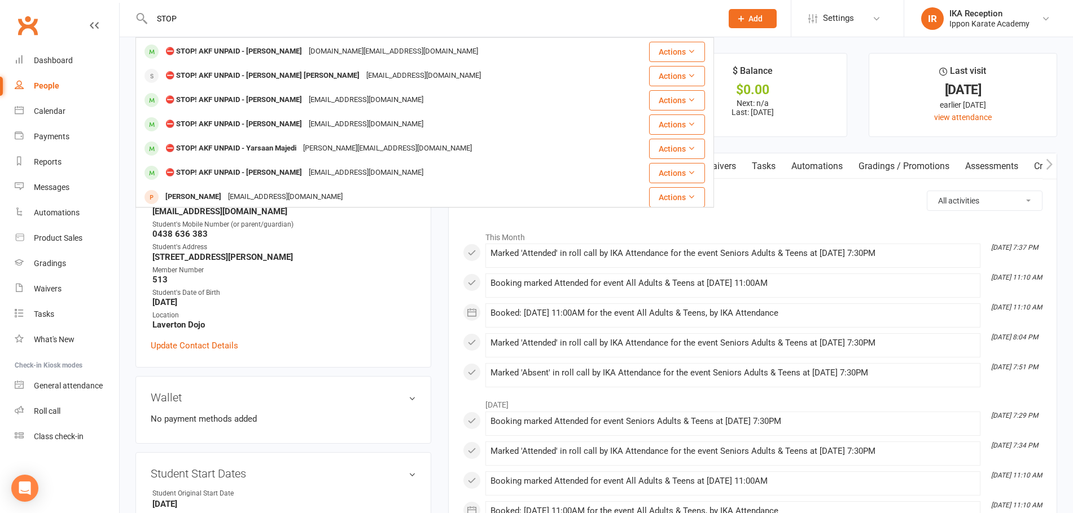
scroll to position [122, 0]
type input "STOP"
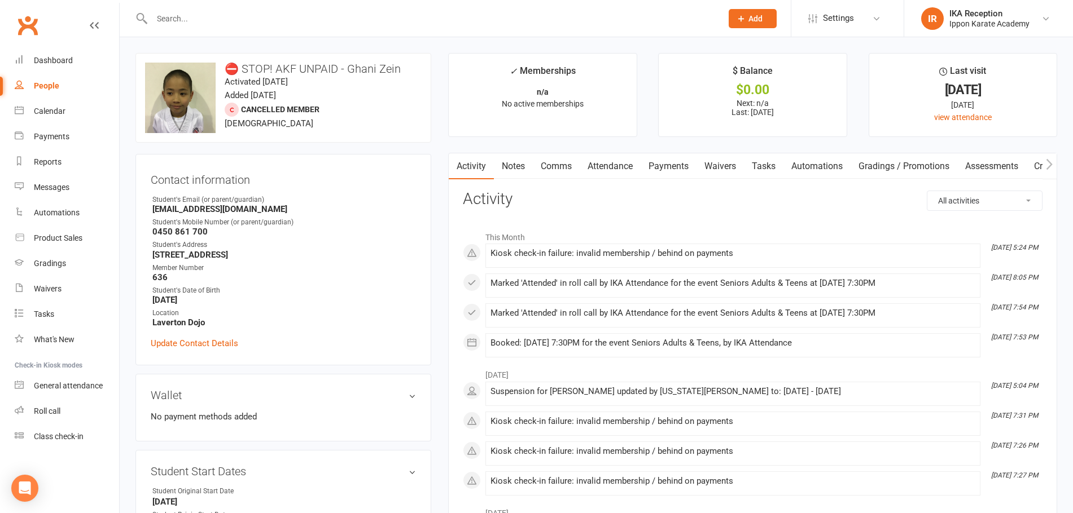
click at [177, 17] on input "text" at bounding box center [430, 19] width 565 height 16
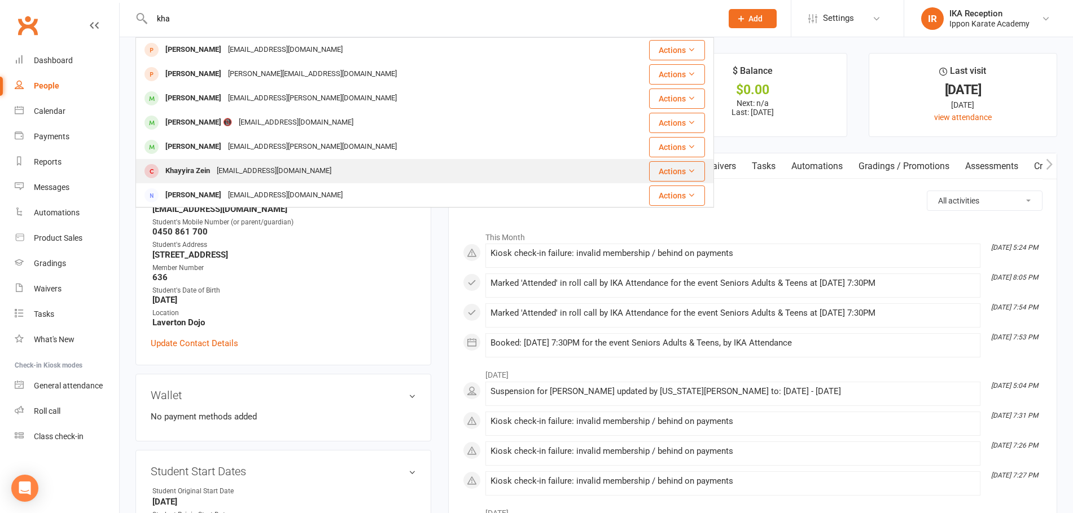
type input "kha"
drag, startPoint x: 212, startPoint y: 172, endPoint x: 195, endPoint y: 174, distance: 17.1
click at [195, 174] on div "Khayyira Zein" at bounding box center [187, 171] width 51 height 16
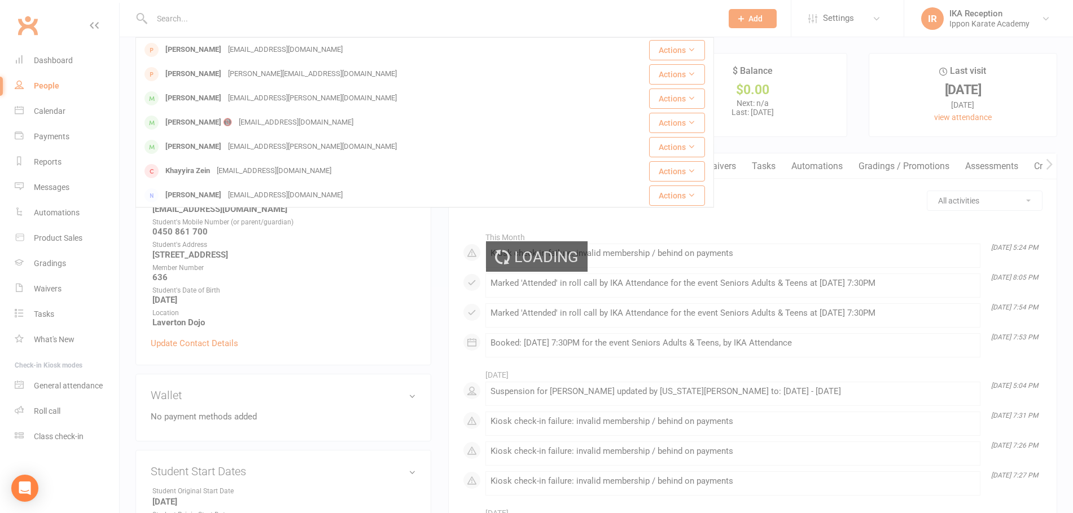
click at [194, 165] on div "Loading" at bounding box center [536, 256] width 1073 height 513
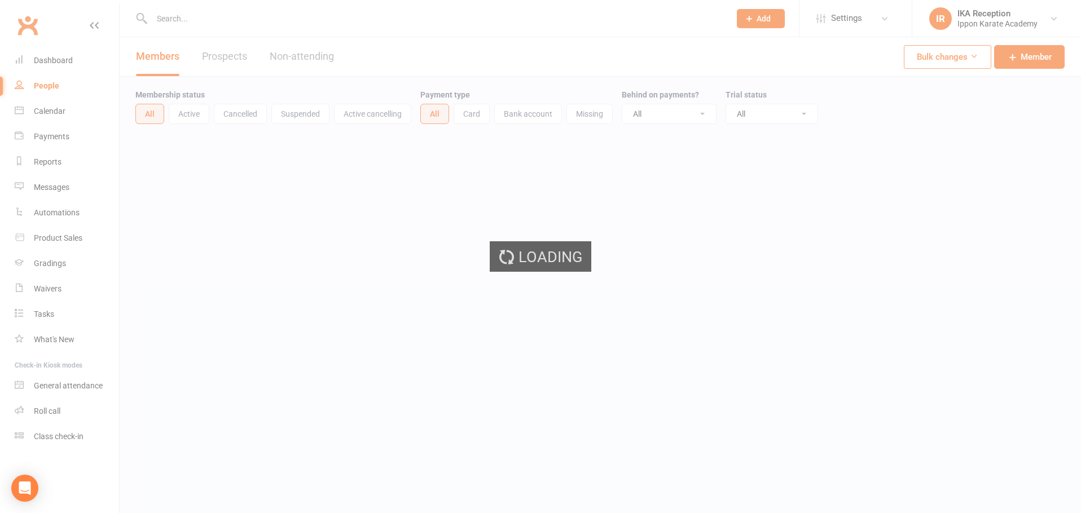
select select "100"
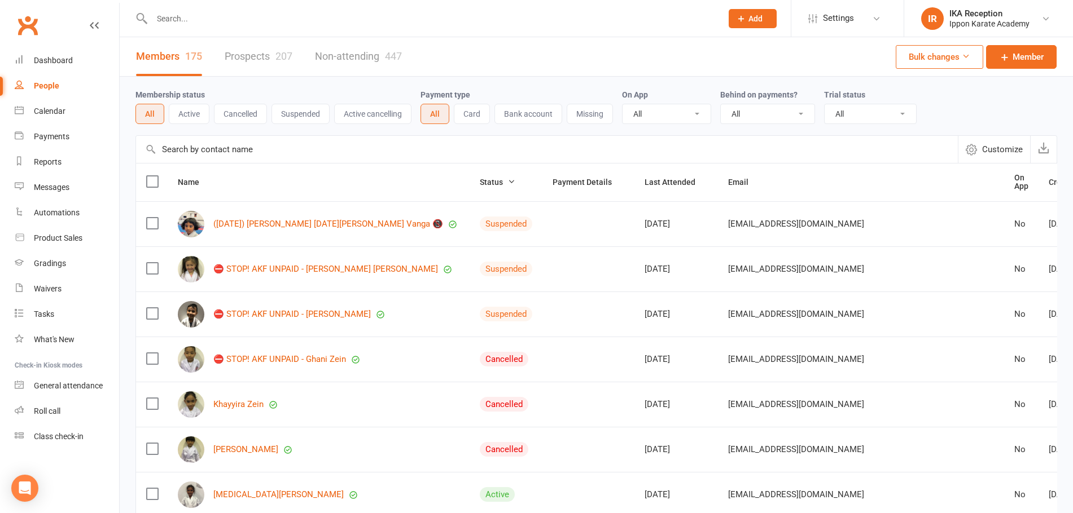
click at [187, 22] on input "text" at bounding box center [430, 19] width 565 height 16
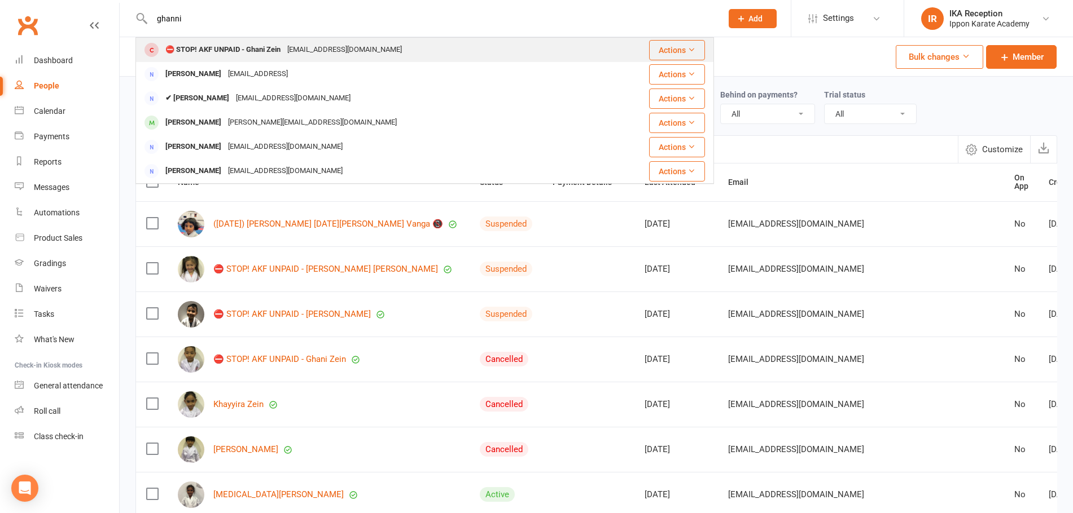
type input "ghanni"
click at [289, 46] on div "[EMAIL_ADDRESS][DOMAIN_NAME]" at bounding box center [344, 50] width 121 height 16
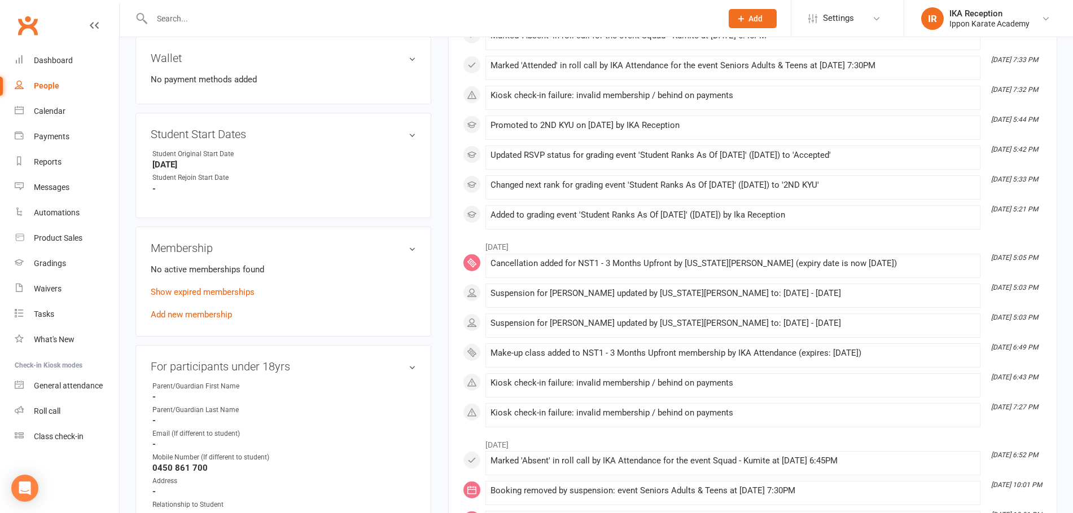
scroll to position [339, 0]
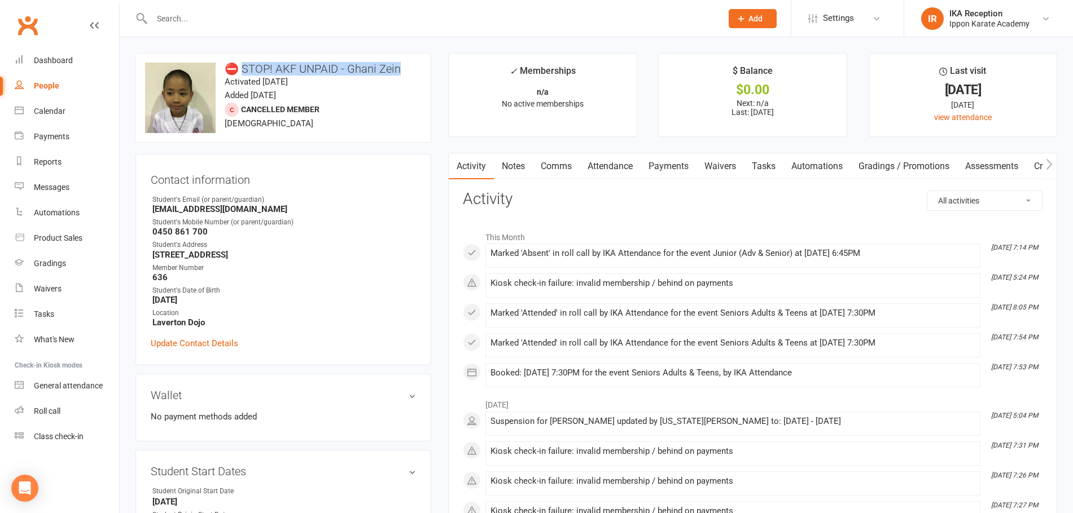
drag, startPoint x: 244, startPoint y: 68, endPoint x: 405, endPoint y: 70, distance: 160.8
click at [405, 70] on h3 "⛔ STOP! AKF UNPAID - Ghani Zein" at bounding box center [283, 69] width 276 height 12
click at [411, 69] on h3 "⛔ STOP! AKF UNPAID - Ghani Zein" at bounding box center [283, 69] width 276 height 12
click at [388, 71] on h3 "⛔ STOP! AKF UNPAID - Ghani Zein" at bounding box center [283, 69] width 276 height 12
